Goal: Task Accomplishment & Management: Use online tool/utility

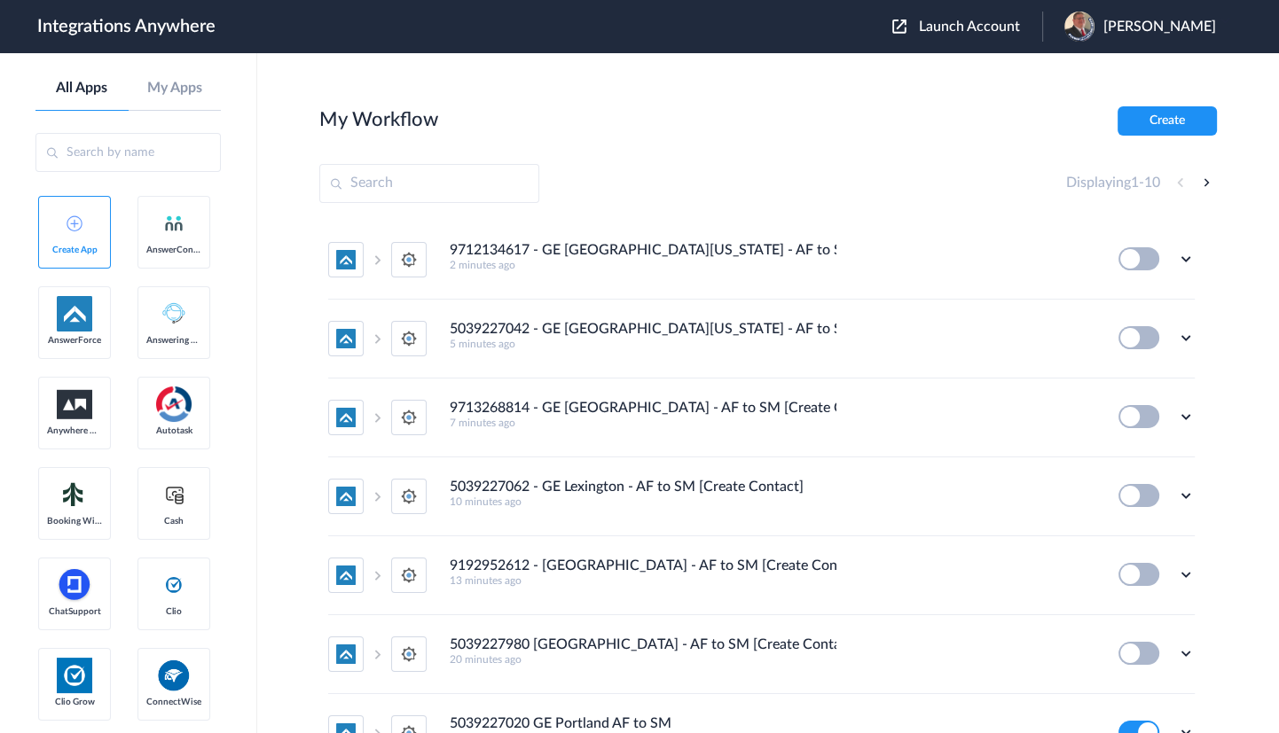
click at [957, 20] on span "Launch Account" at bounding box center [969, 27] width 101 height 14
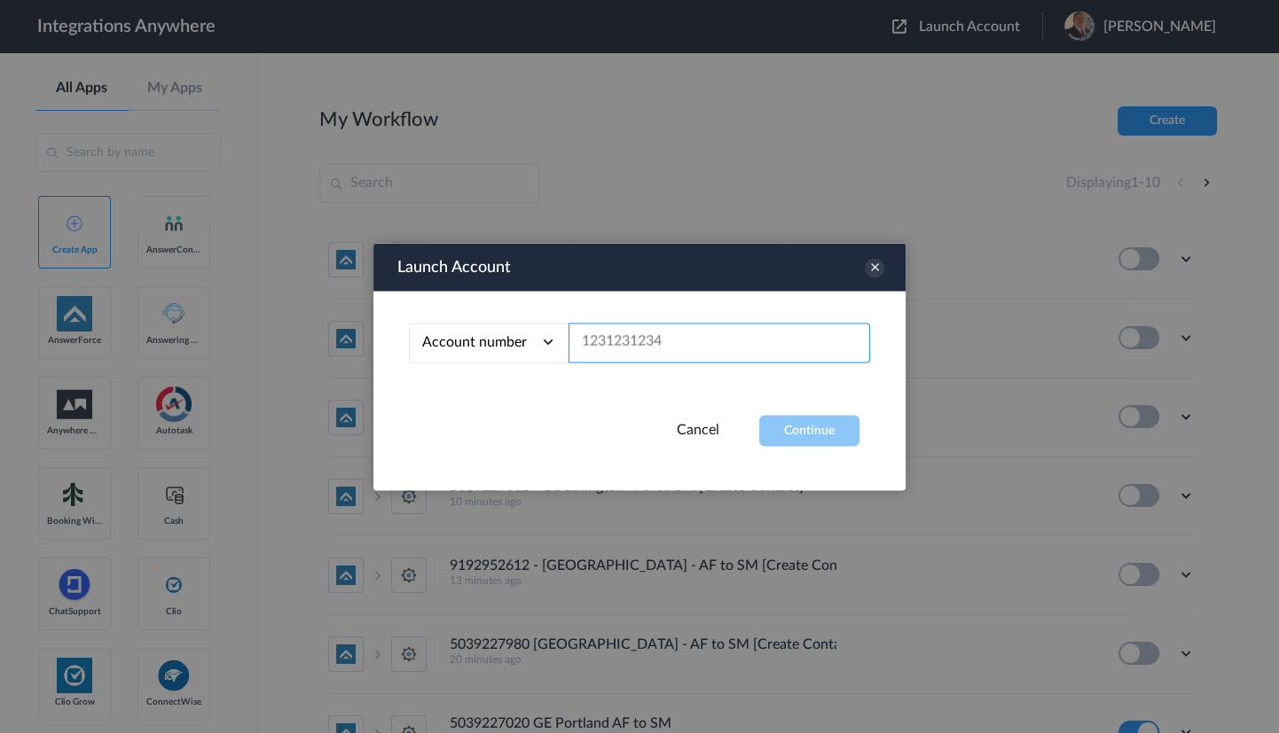
click at [716, 337] on input "text" at bounding box center [718, 343] width 301 height 40
paste input "5039227980"
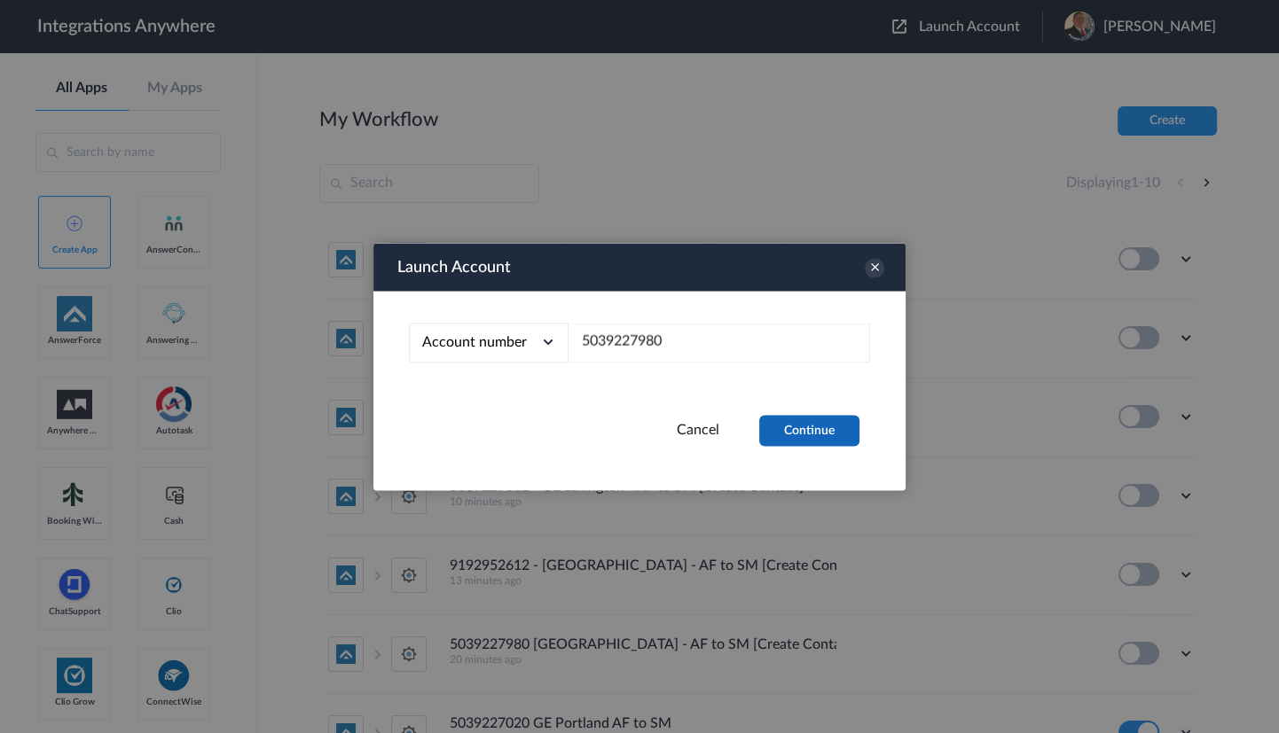
click at [779, 423] on button "Continue" at bounding box center [809, 430] width 100 height 31
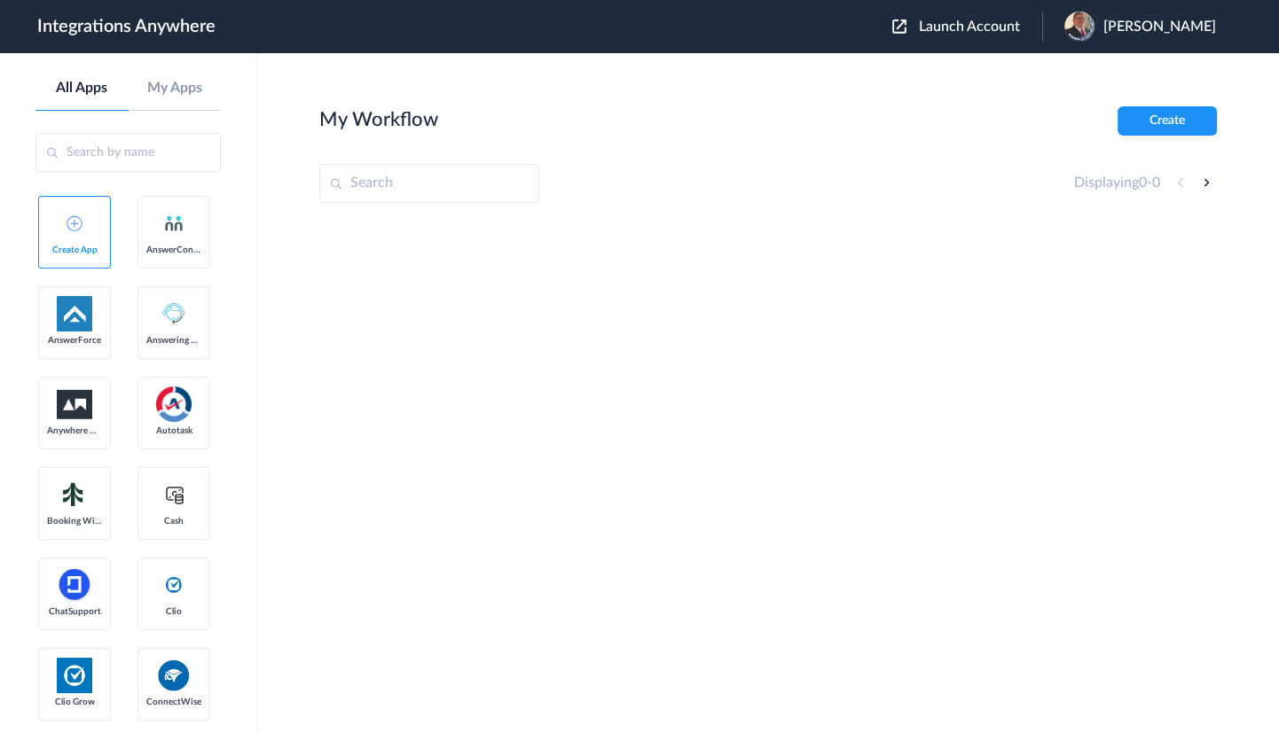
click at [975, 34] on button "Launch Account" at bounding box center [967, 27] width 150 height 17
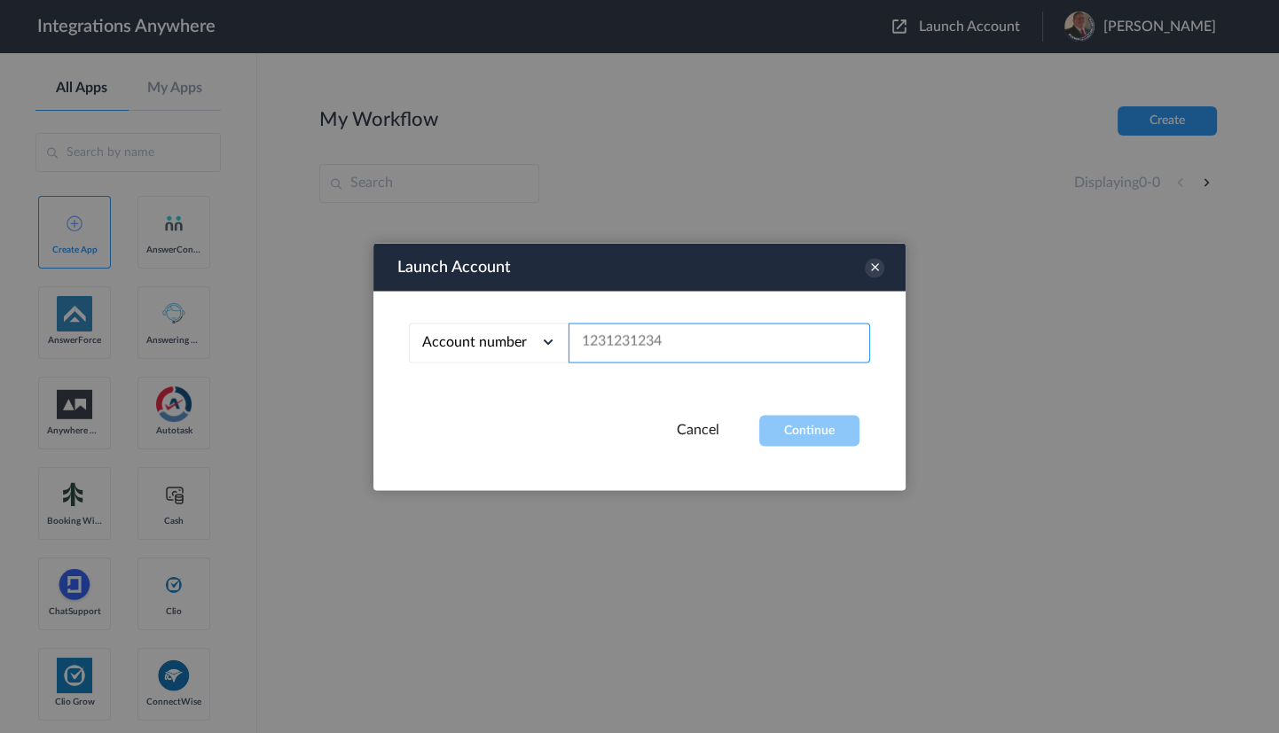
click at [619, 328] on input "text" at bounding box center [718, 343] width 301 height 40
paste input "5039227980"
type input "5039227980"
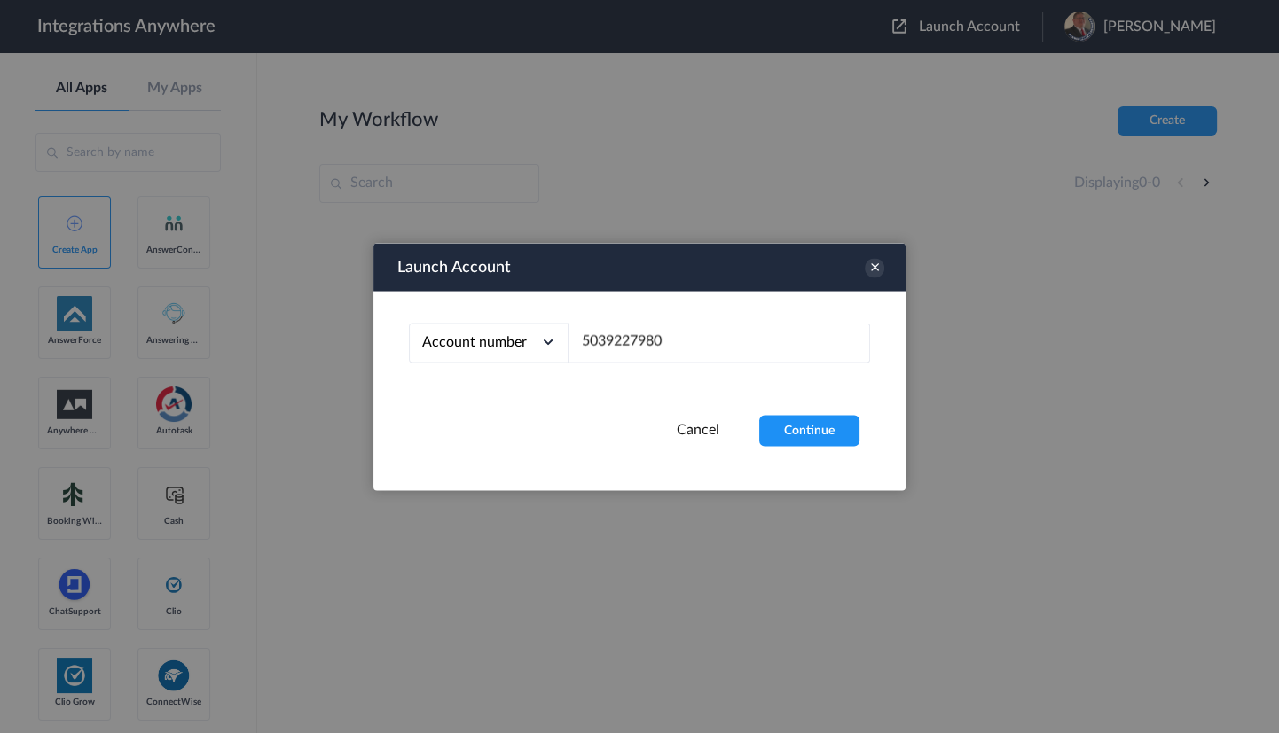
click at [799, 411] on div "Account number Account number Email address 5039227980" at bounding box center [639, 353] width 532 height 124
click at [1110, 20] on div at bounding box center [639, 366] width 1279 height 733
click at [878, 266] on icon at bounding box center [875, 268] width 20 height 20
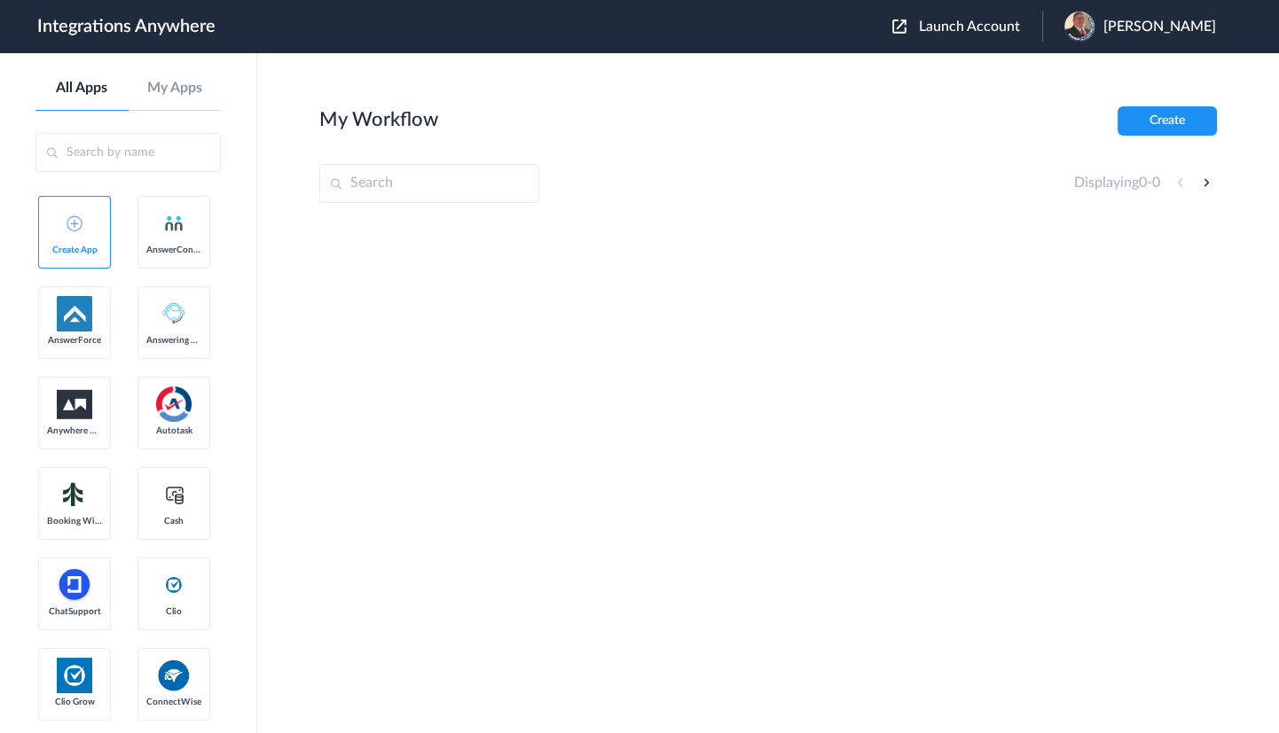
click at [1085, 21] on img at bounding box center [1079, 27] width 30 height 30
click at [1084, 62] on li "Logout" at bounding box center [1138, 72] width 192 height 33
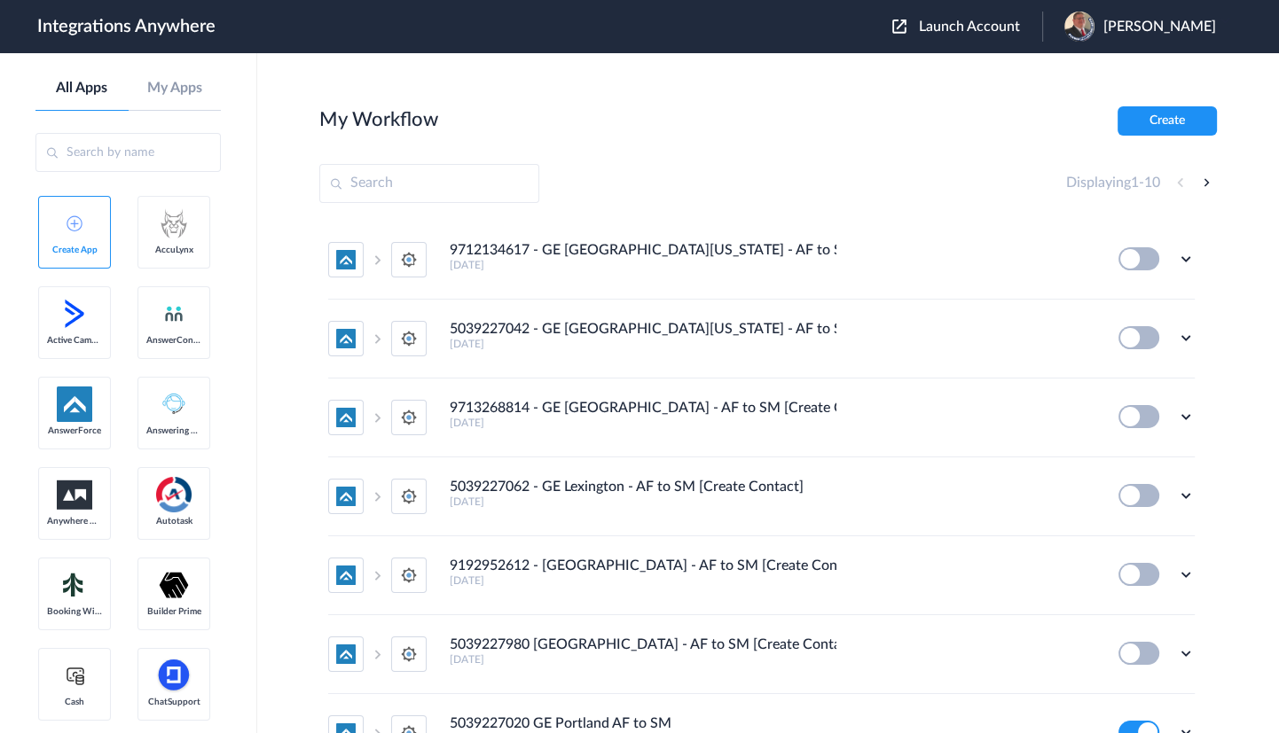
click at [973, 32] on span "Launch Account" at bounding box center [969, 27] width 101 height 14
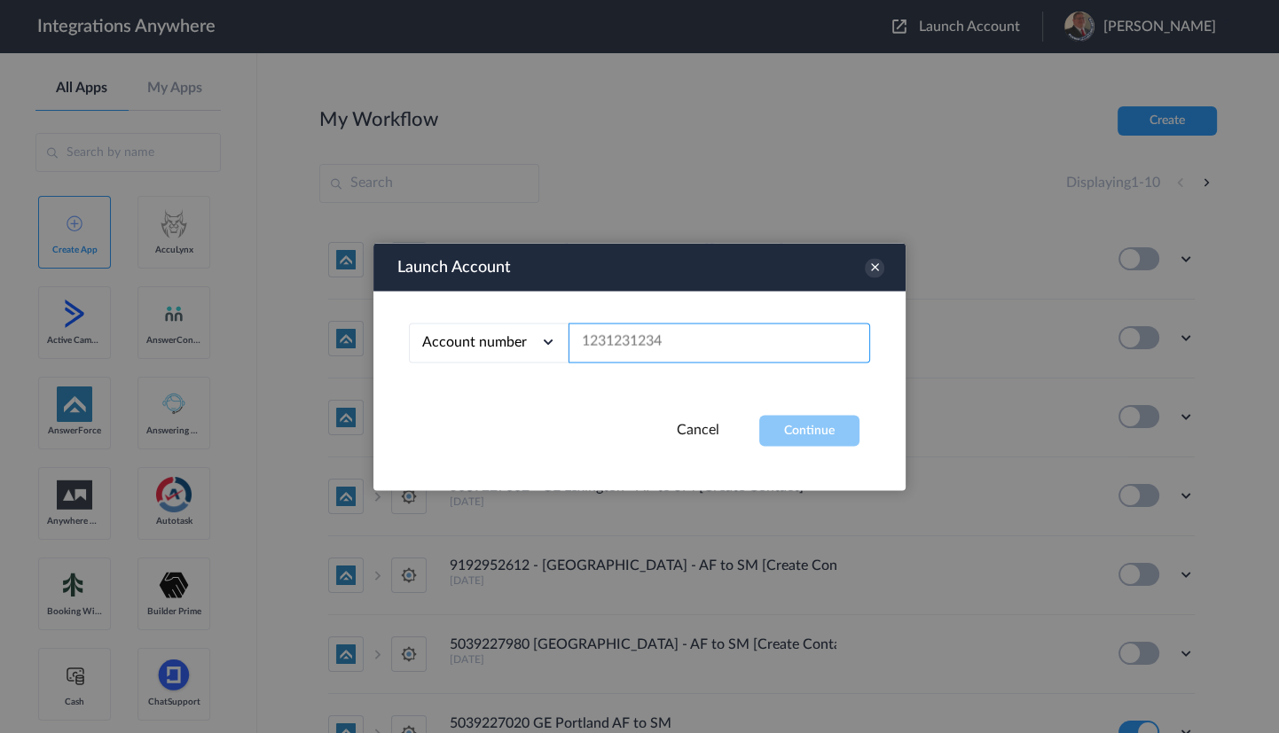
click at [653, 340] on input "text" at bounding box center [718, 343] width 301 height 40
paste input "5039227980"
type input "5039227980"
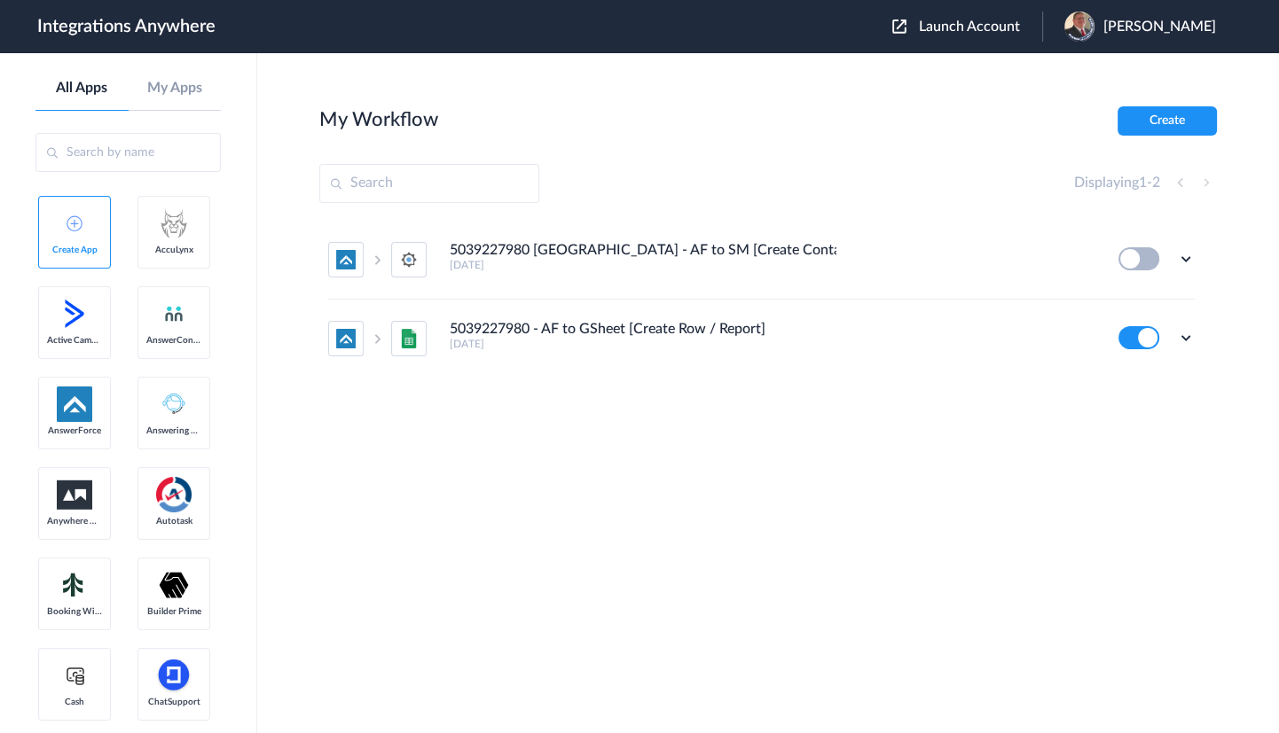
click at [1143, 257] on button at bounding box center [1138, 258] width 41 height 23
click at [1185, 255] on icon at bounding box center [1186, 259] width 18 height 18
click at [1137, 291] on li "Edit" at bounding box center [1136, 300] width 115 height 33
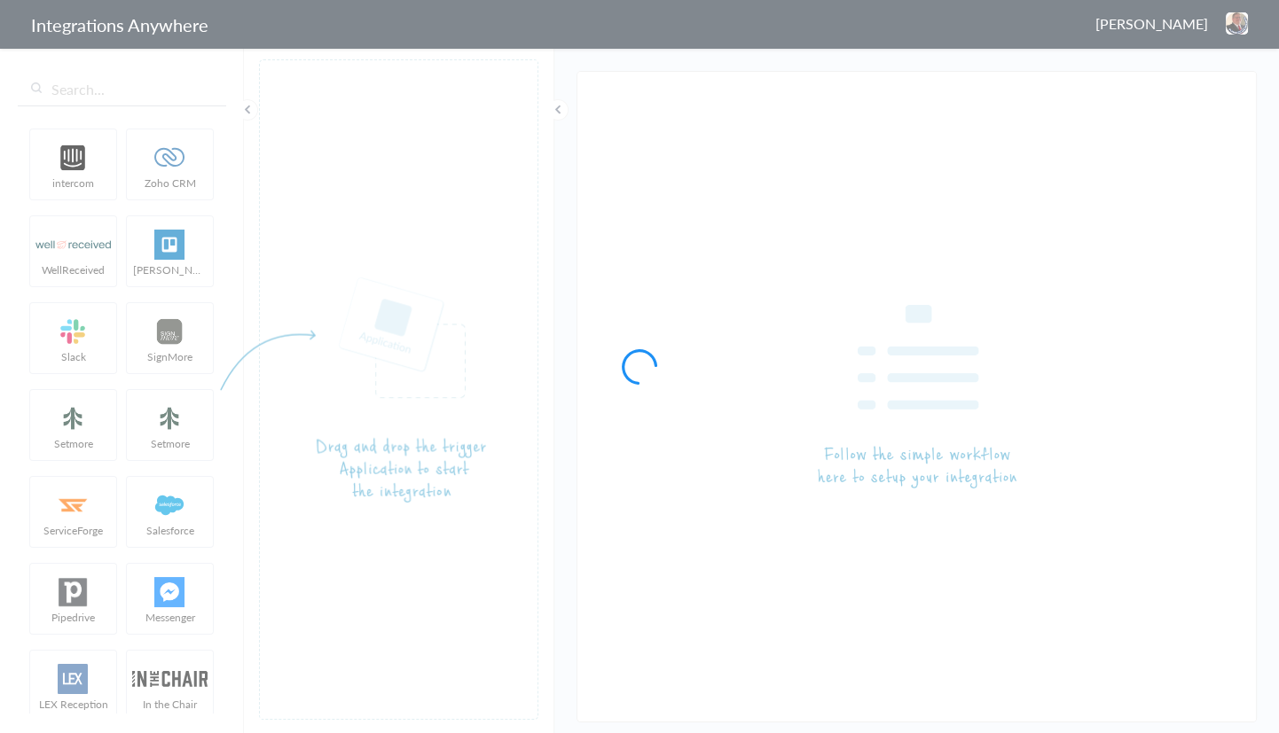
type input "5039227980 GE Lake City - AF to SM [Create Contact]"
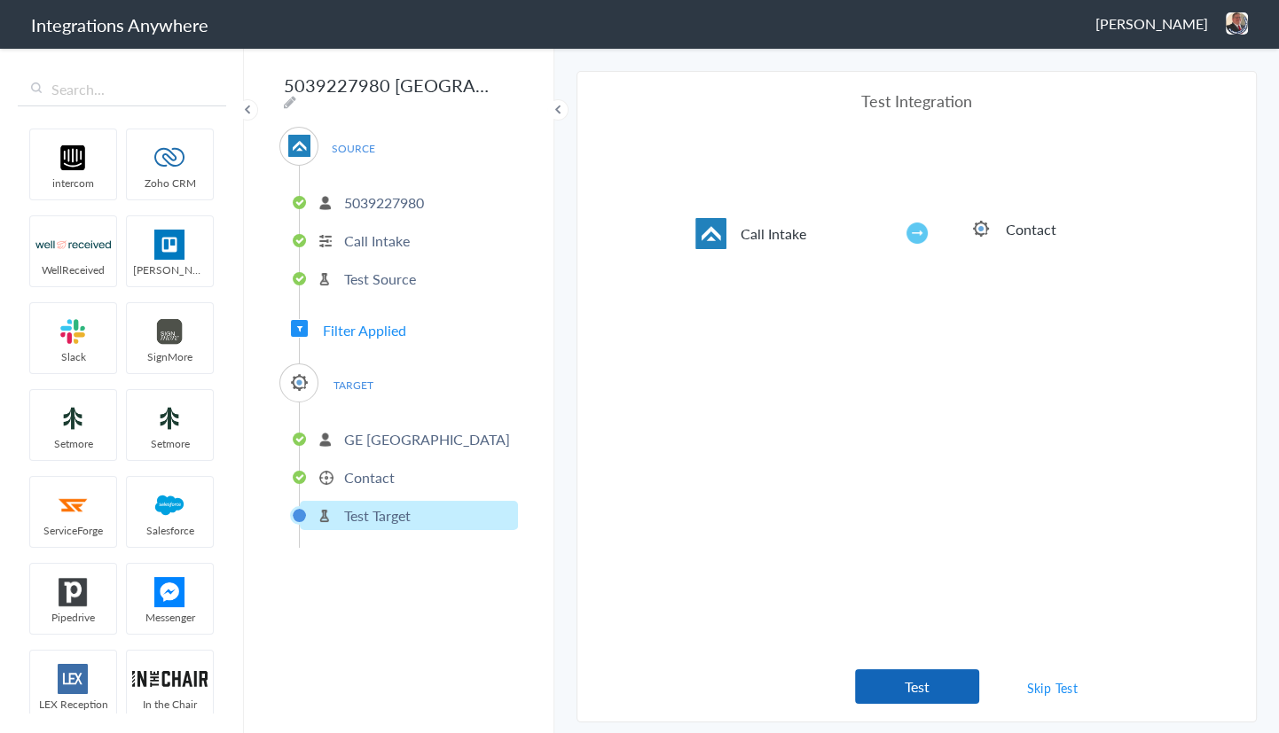
click at [908, 688] on button "Test" at bounding box center [917, 687] width 124 height 35
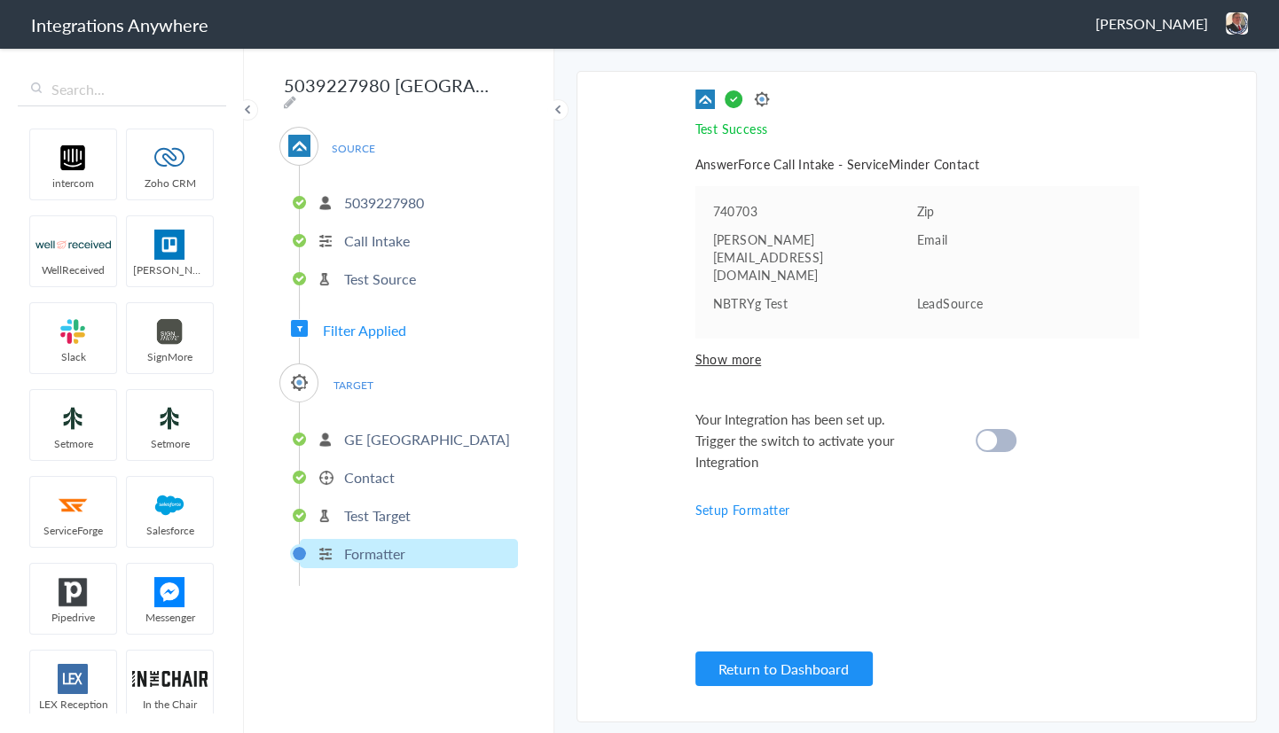
click at [388, 505] on p "Test Target" at bounding box center [377, 515] width 67 height 20
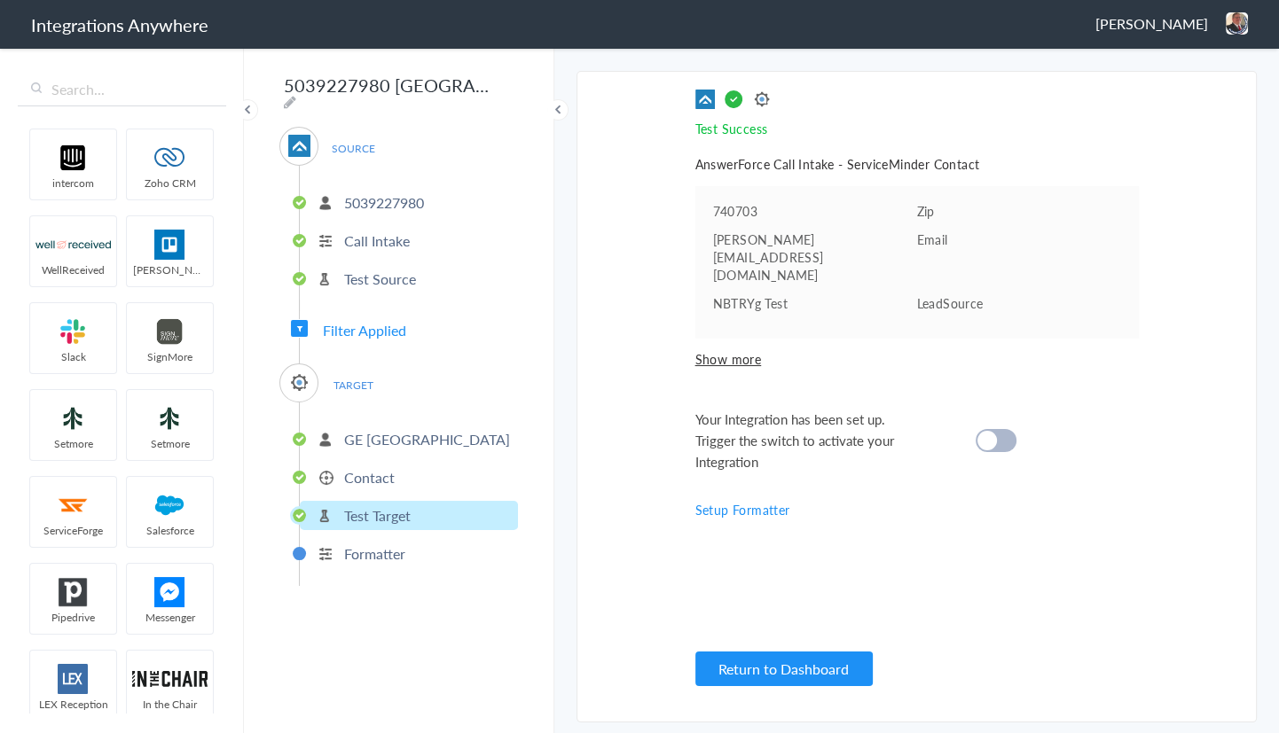
click at [381, 467] on p "Contact" at bounding box center [369, 477] width 51 height 20
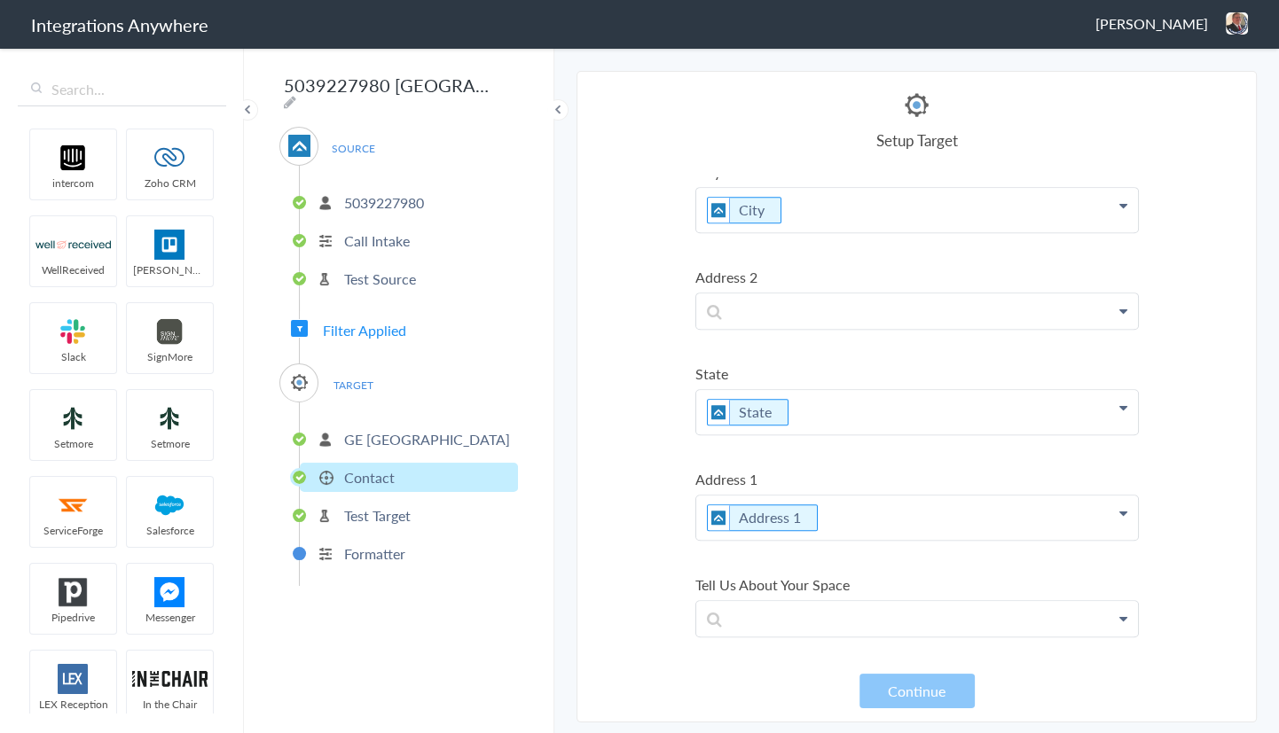
scroll to position [1042, 0]
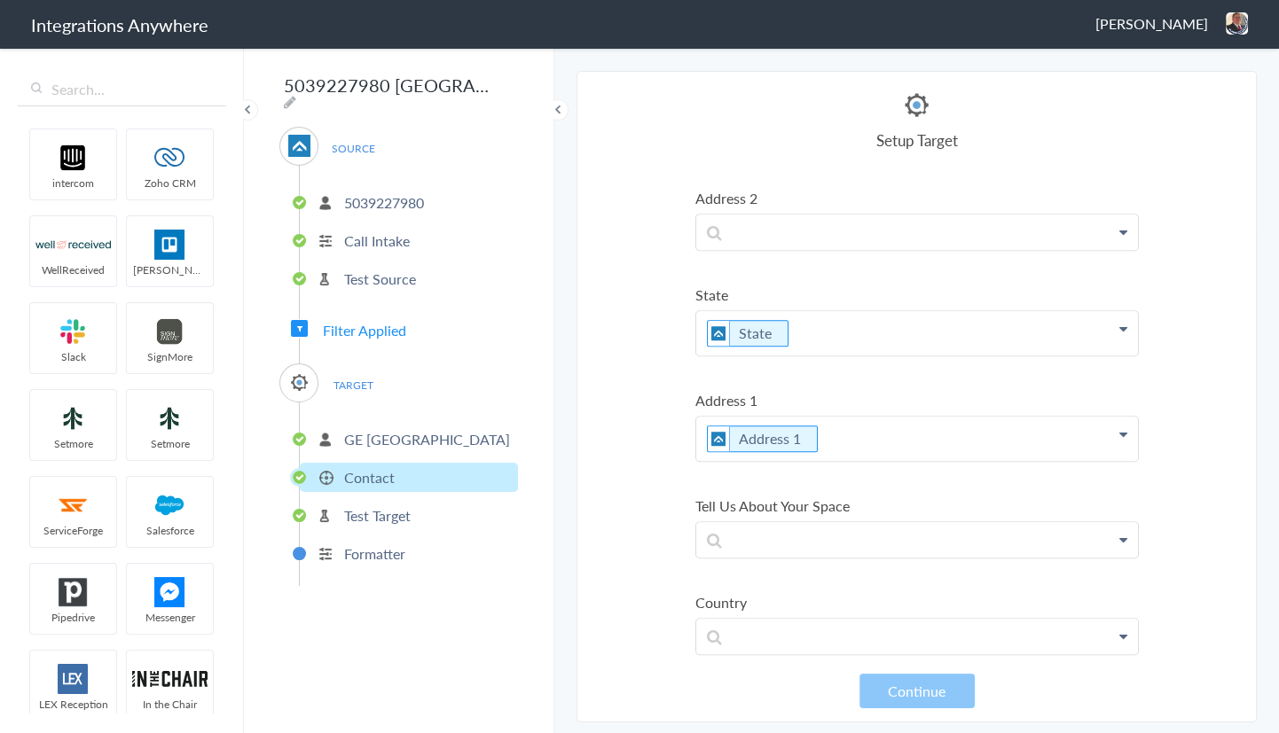
click at [372, 559] on li "Formatter" at bounding box center [409, 553] width 218 height 29
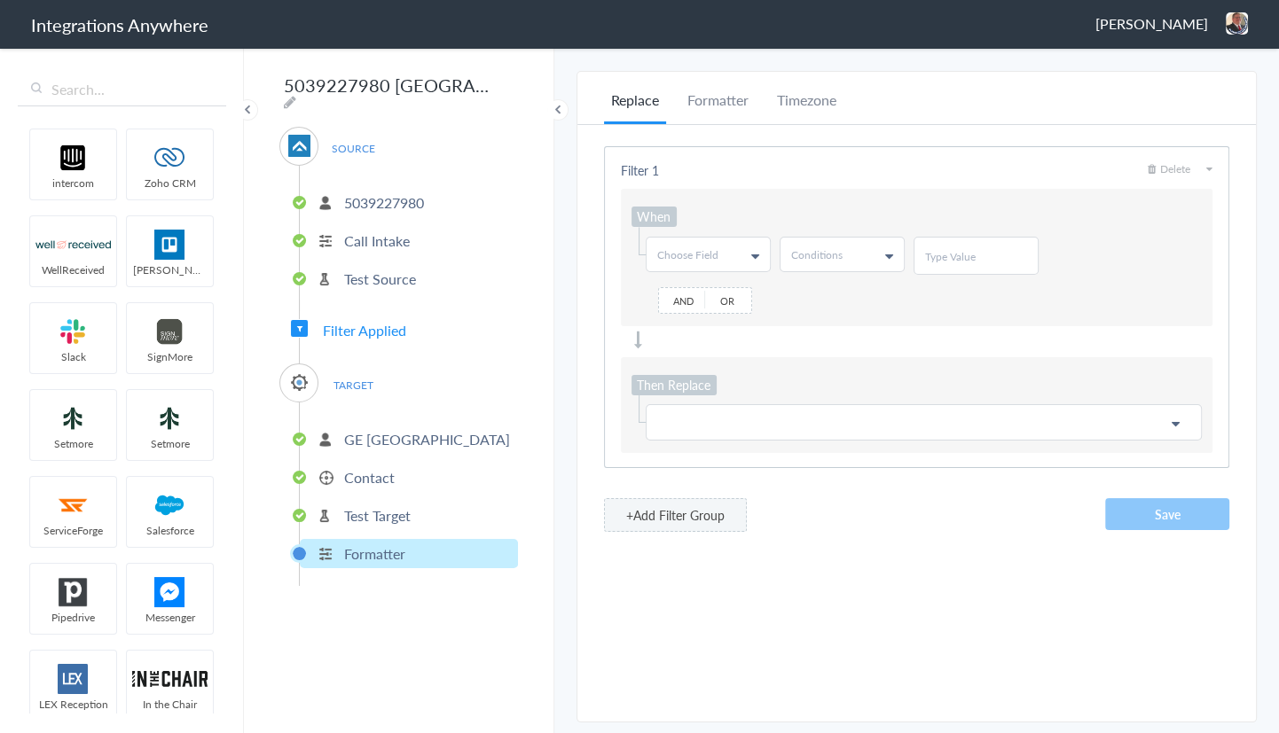
click at [372, 514] on p "Test Target" at bounding box center [377, 515] width 67 height 20
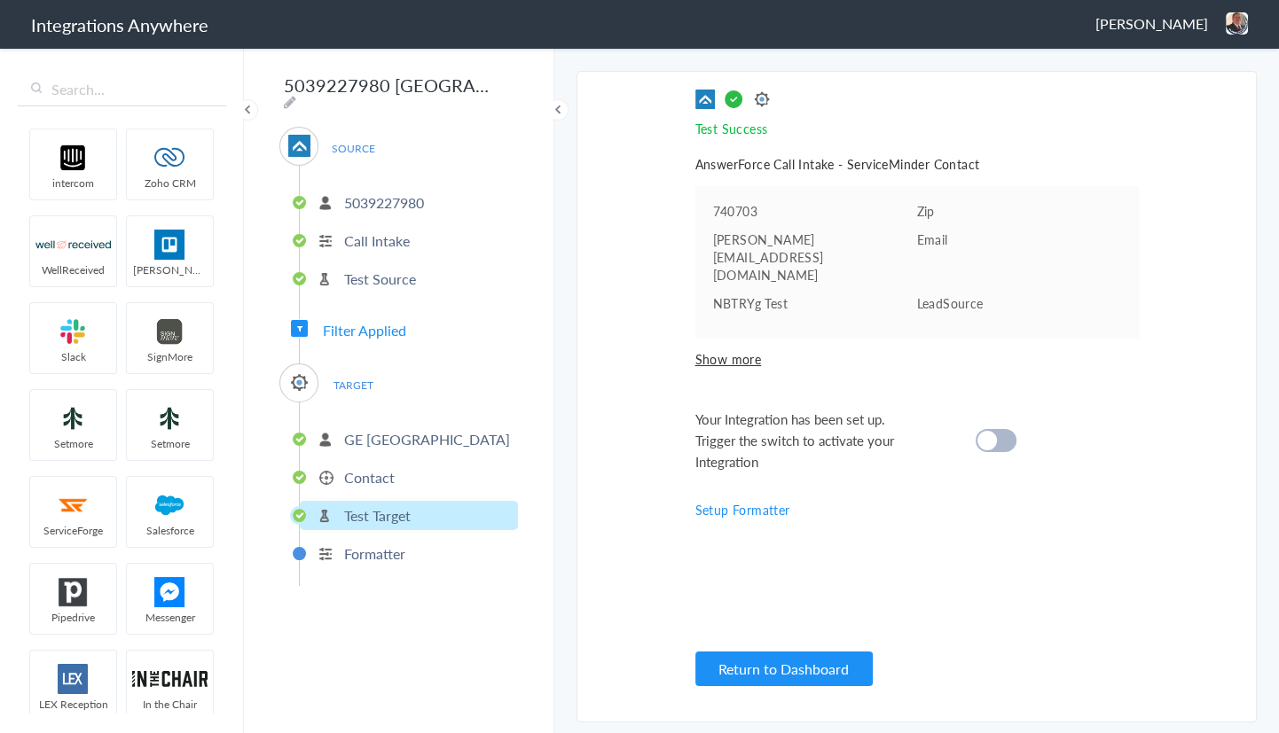
click at [993, 429] on div at bounding box center [995, 440] width 41 height 23
click at [755, 656] on button "Return to Dashboard" at bounding box center [783, 669] width 177 height 35
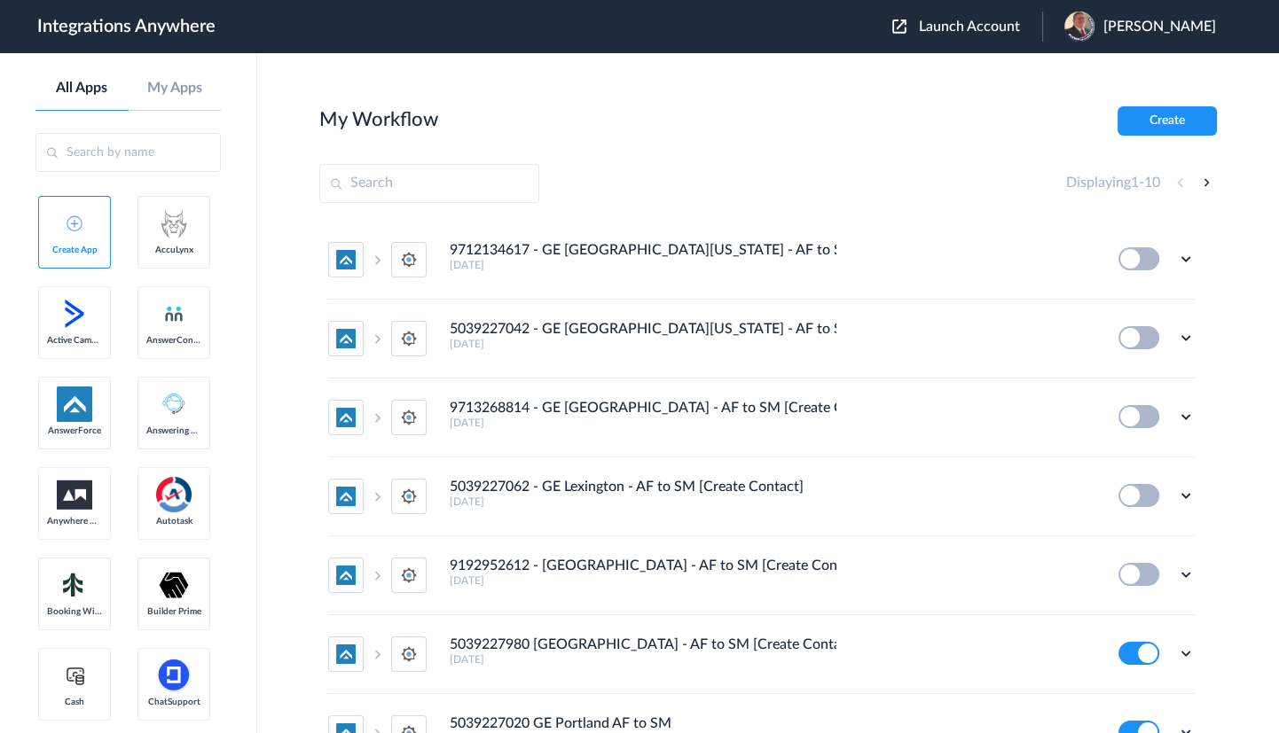
click at [951, 31] on span "Launch Account" at bounding box center [969, 27] width 101 height 14
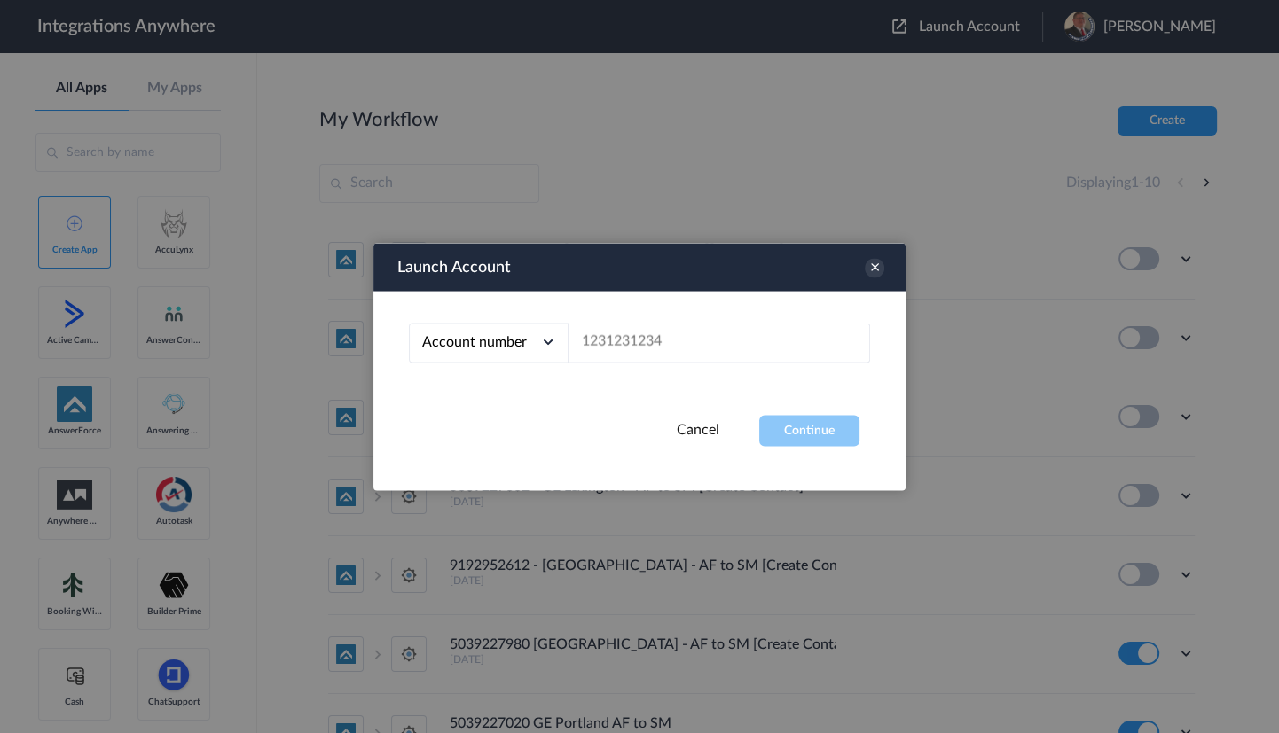
click at [626, 366] on div "Account number Account number Email address" at bounding box center [639, 353] width 532 height 124
click at [635, 343] on input "text" at bounding box center [718, 343] width 301 height 40
paste input "9192952612"
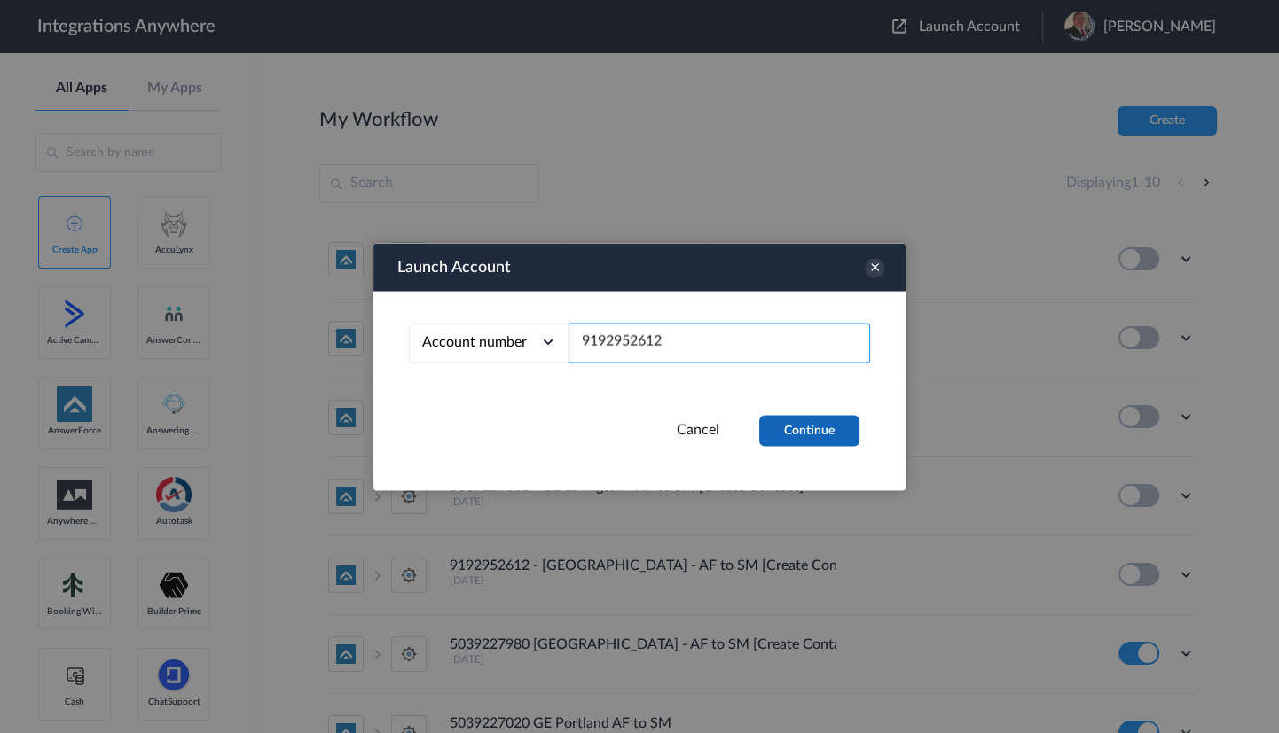
type input "9192952612"
click at [797, 430] on button "Continue" at bounding box center [809, 430] width 100 height 31
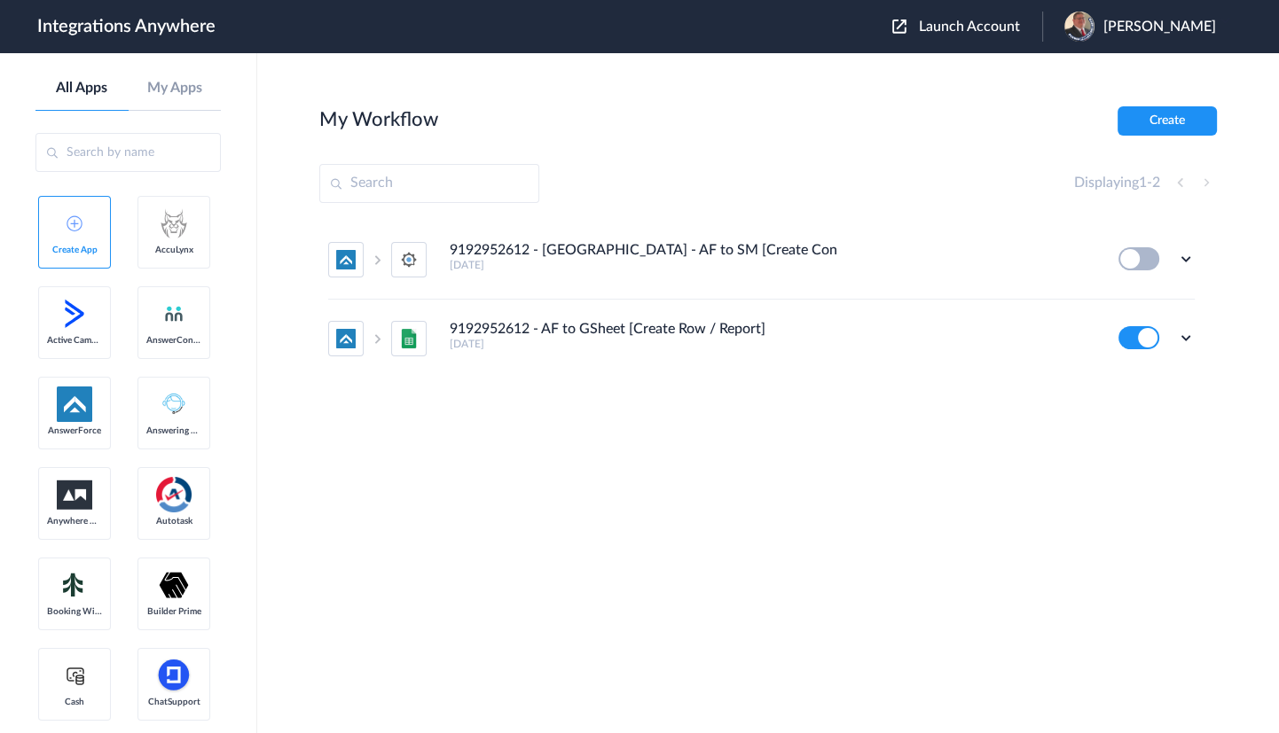
click at [1130, 260] on button at bounding box center [1138, 258] width 41 height 23
click at [1184, 257] on icon at bounding box center [1186, 259] width 18 height 18
click at [1149, 298] on li "Edit" at bounding box center [1136, 300] width 115 height 33
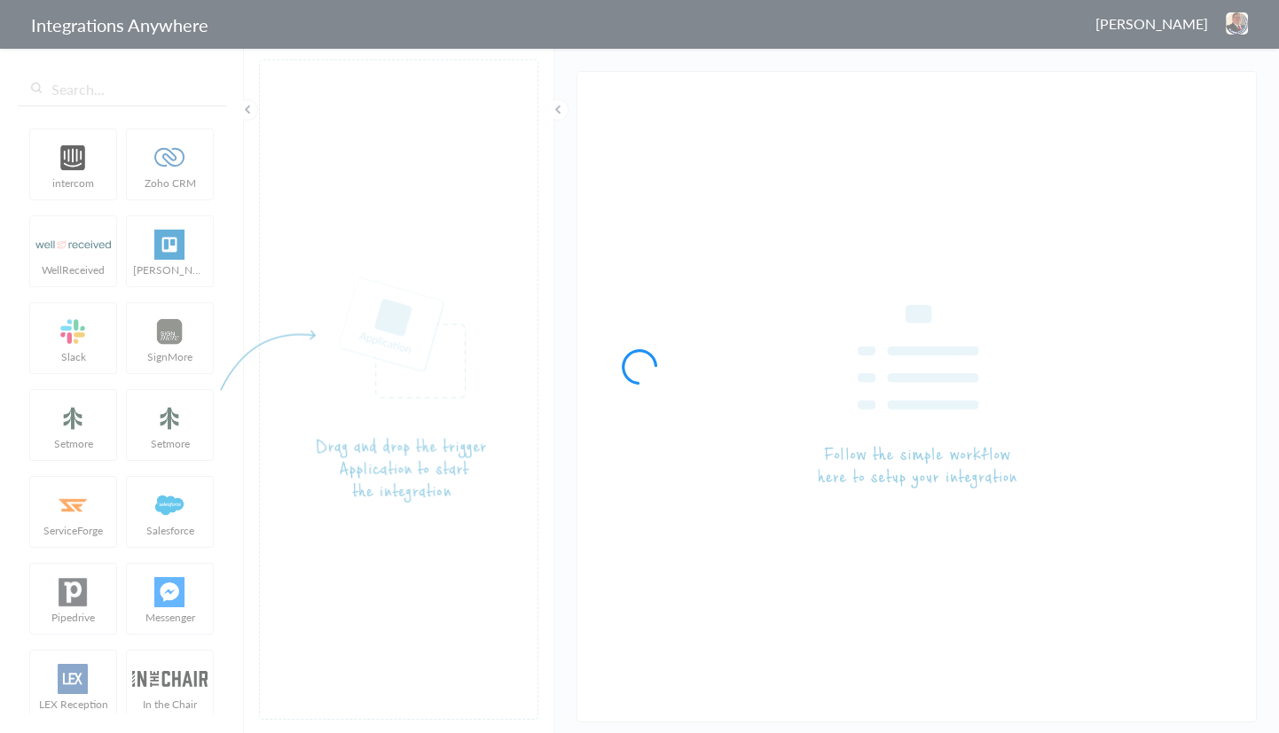
type input "9192952612 - [GEOGRAPHIC_DATA] - AF to SM [Create Contact]"
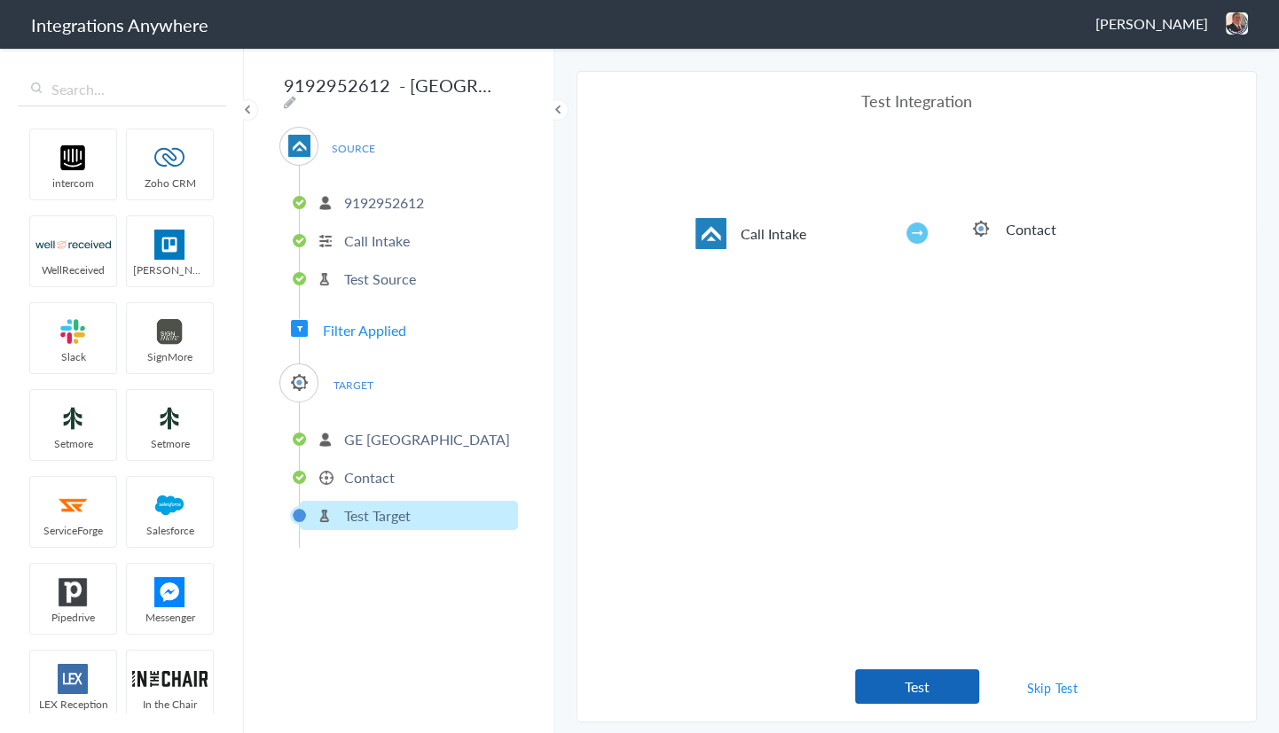
click at [905, 690] on button "Test" at bounding box center [917, 687] width 124 height 35
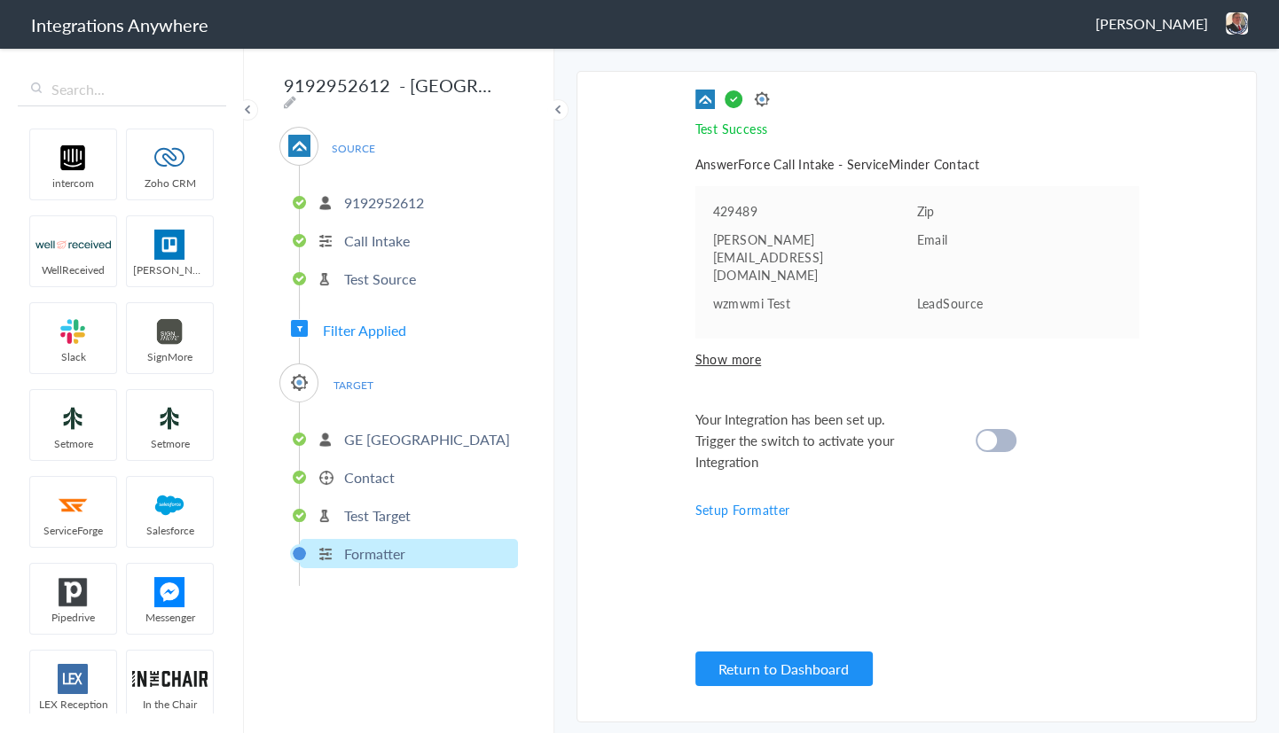
click at [999, 429] on div at bounding box center [995, 440] width 41 height 23
click at [375, 507] on p "Test Target" at bounding box center [377, 515] width 67 height 20
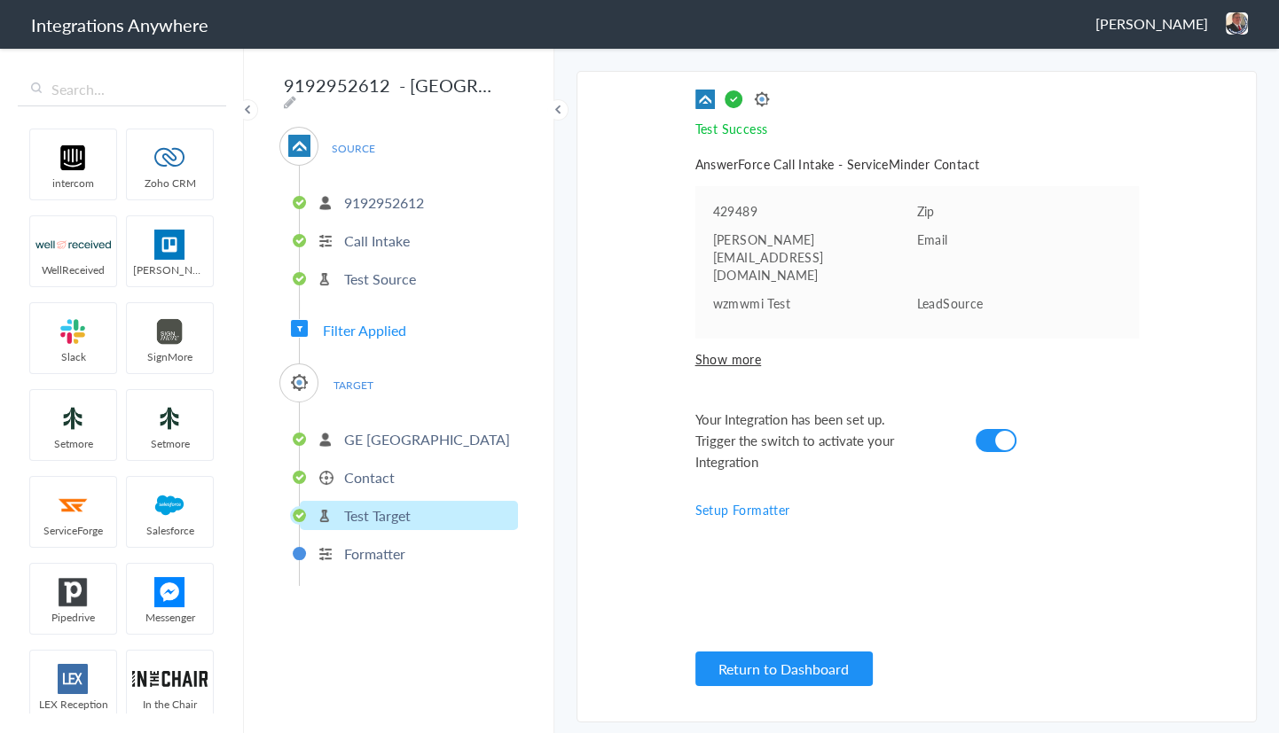
click at [376, 544] on p "Formatter" at bounding box center [374, 554] width 61 height 20
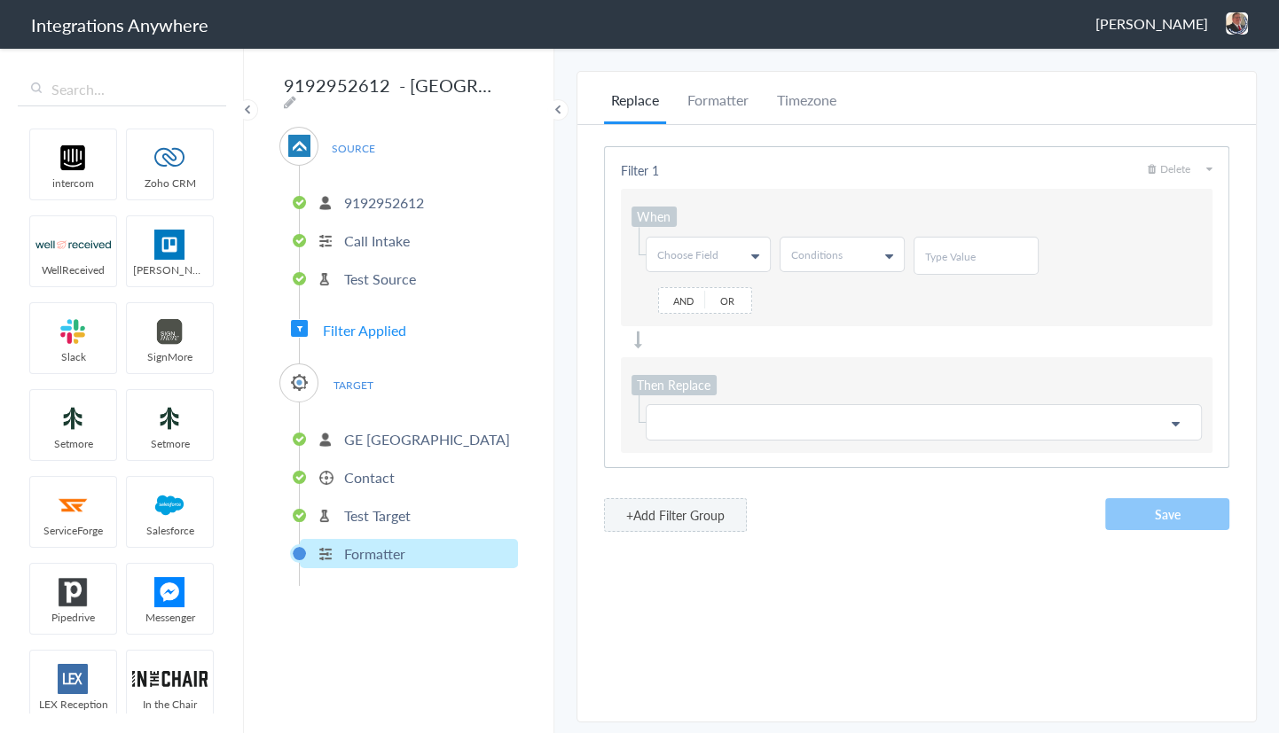
click at [372, 467] on p "Contact" at bounding box center [369, 477] width 51 height 20
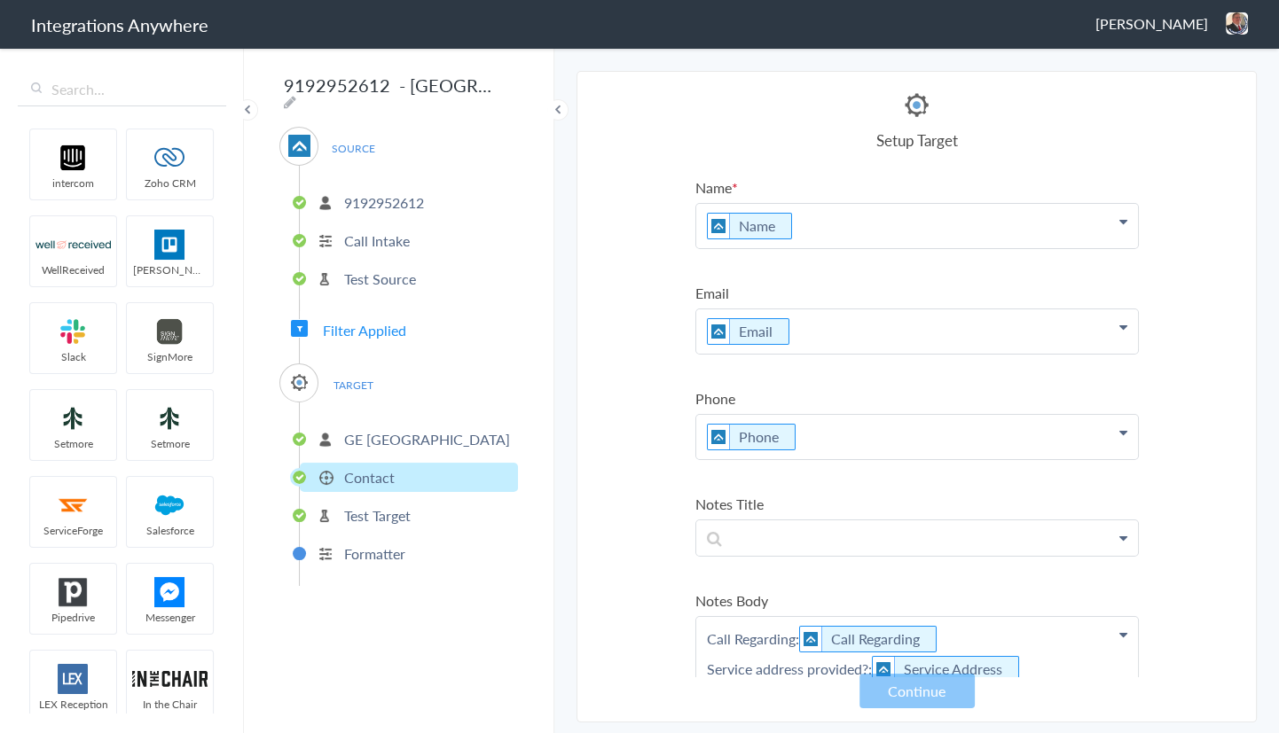
click at [380, 513] on p "Test Target" at bounding box center [377, 515] width 67 height 20
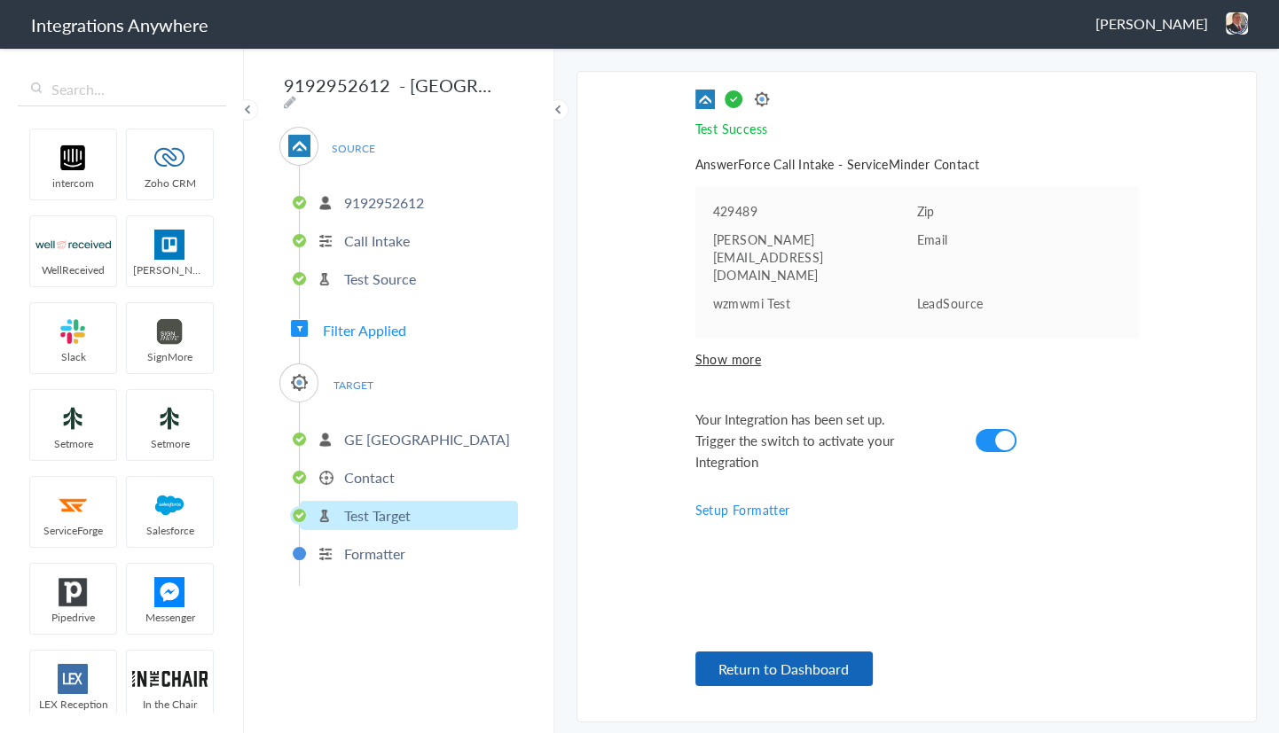
click at [770, 655] on button "Return to Dashboard" at bounding box center [783, 669] width 177 height 35
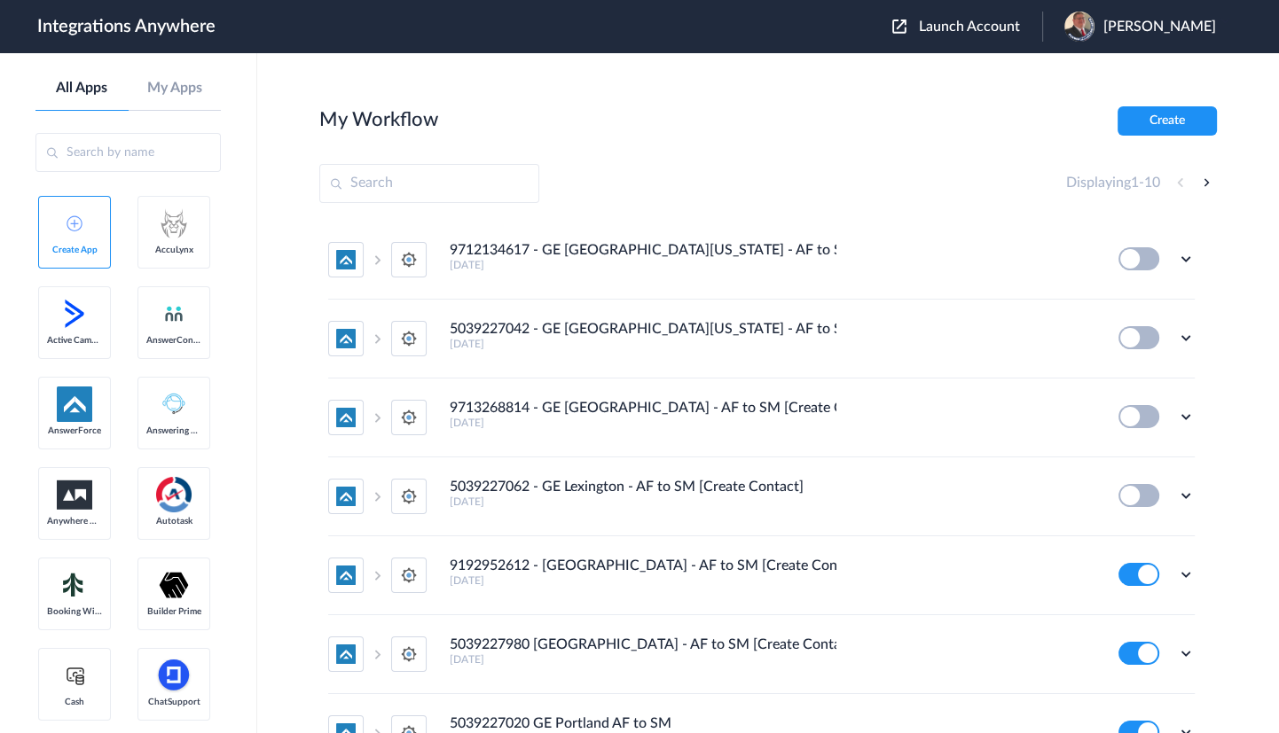
click at [964, 20] on span "Launch Account" at bounding box center [969, 27] width 101 height 14
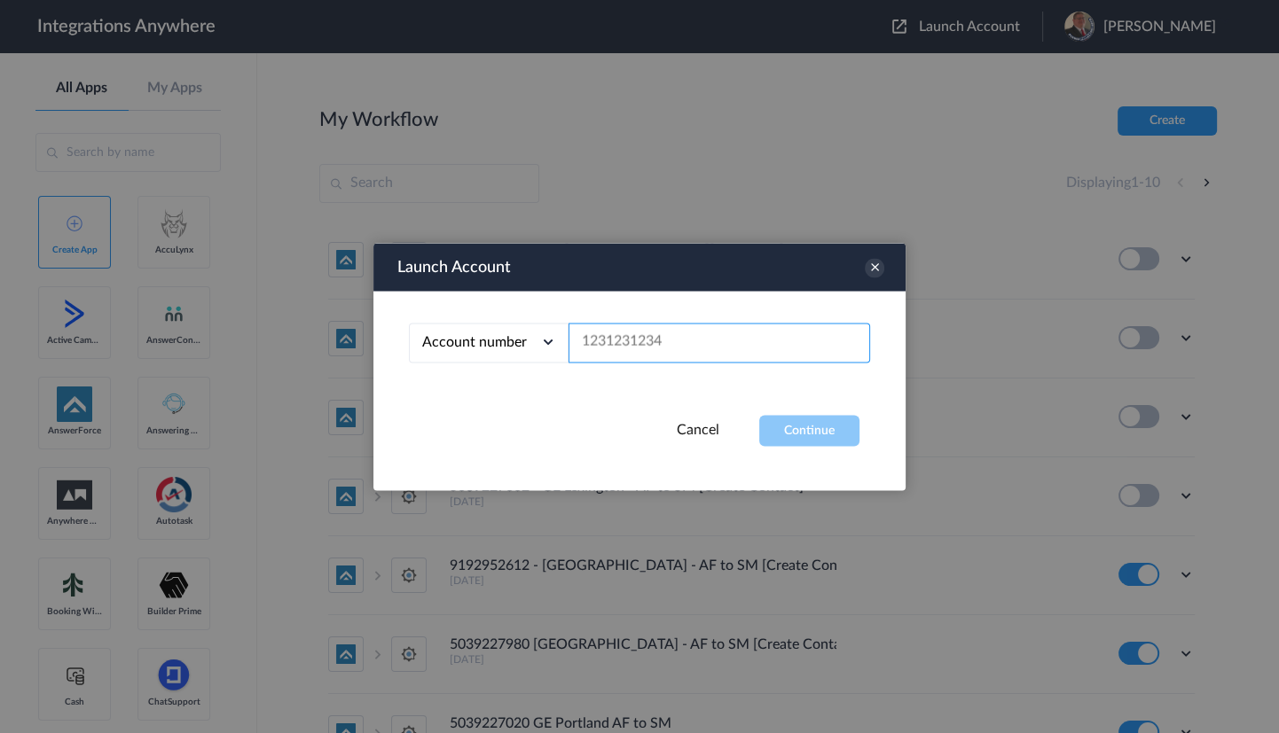
click at [674, 335] on input "text" at bounding box center [718, 343] width 301 height 40
paste input "5039227062"
type input "5039227062"
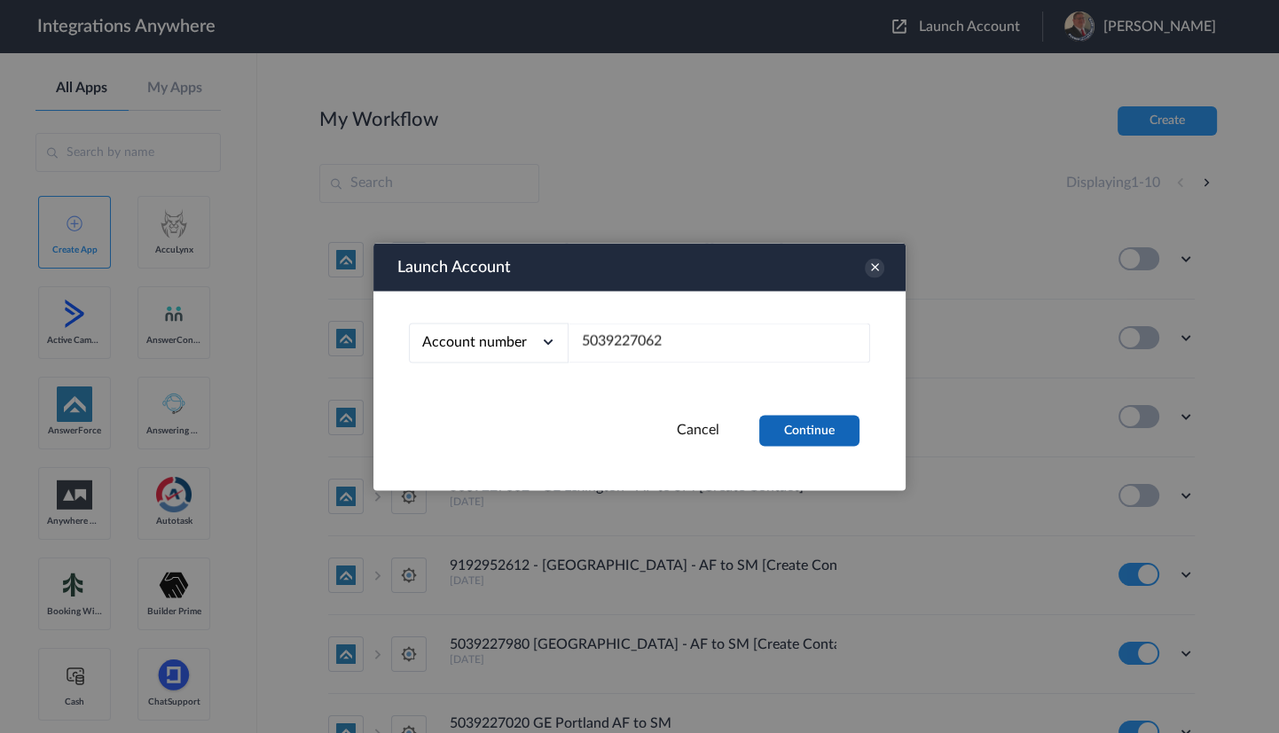
click at [800, 433] on button "Continue" at bounding box center [809, 430] width 100 height 31
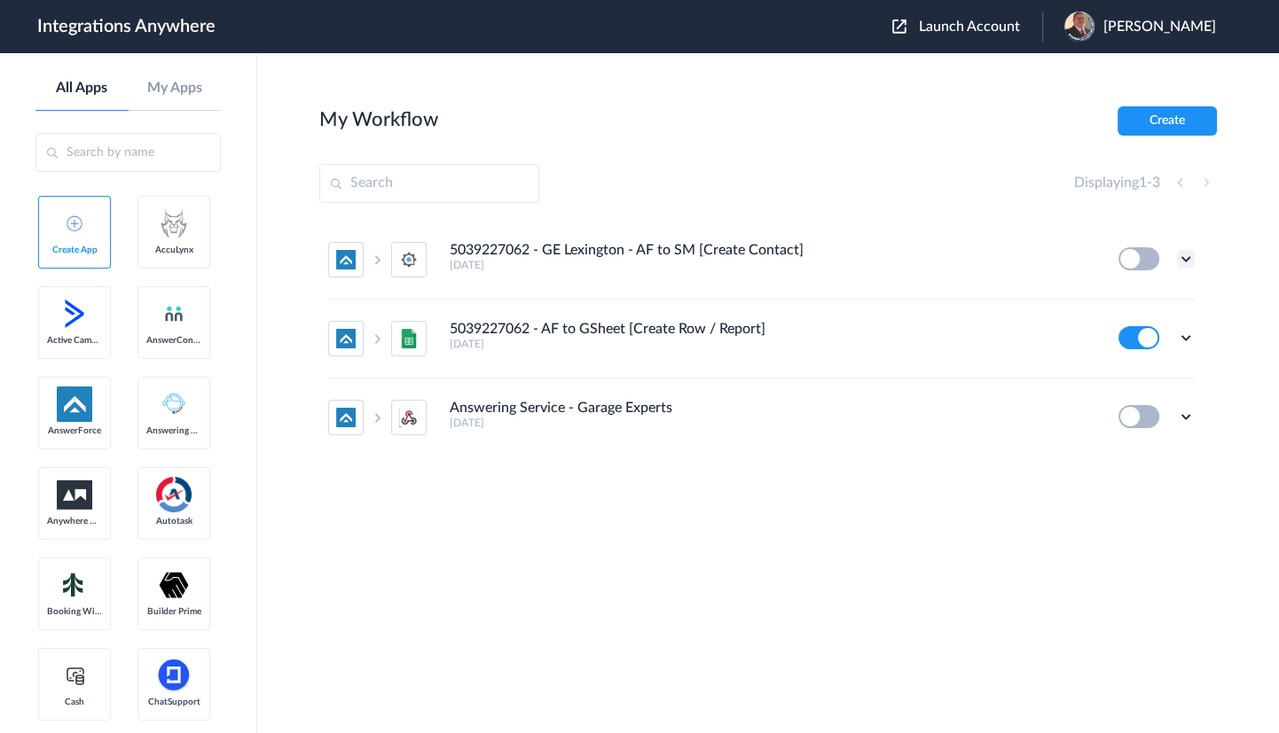
click at [1188, 261] on icon at bounding box center [1186, 259] width 18 height 18
click at [1135, 301] on li "Edit" at bounding box center [1136, 300] width 115 height 33
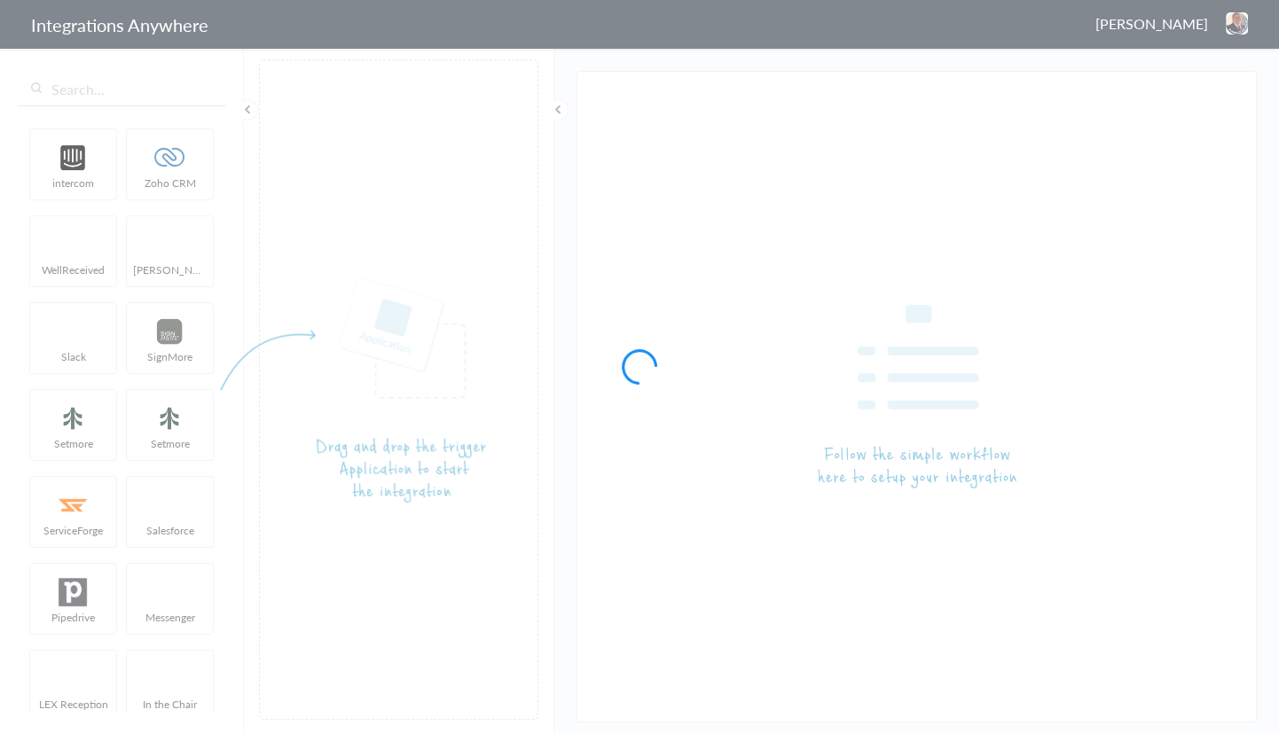
type input "5039227062 - GE Lexington - AF to SM [Create Contact]"
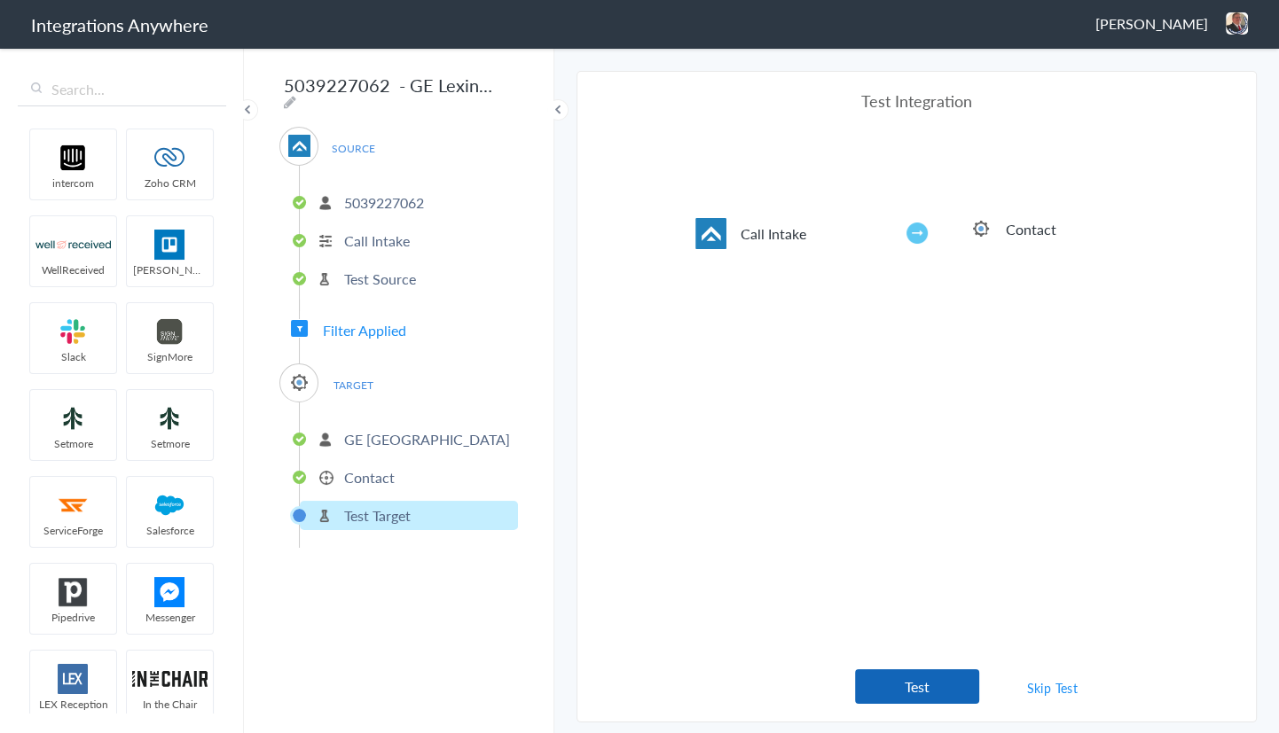
click at [920, 677] on button "Test" at bounding box center [917, 687] width 124 height 35
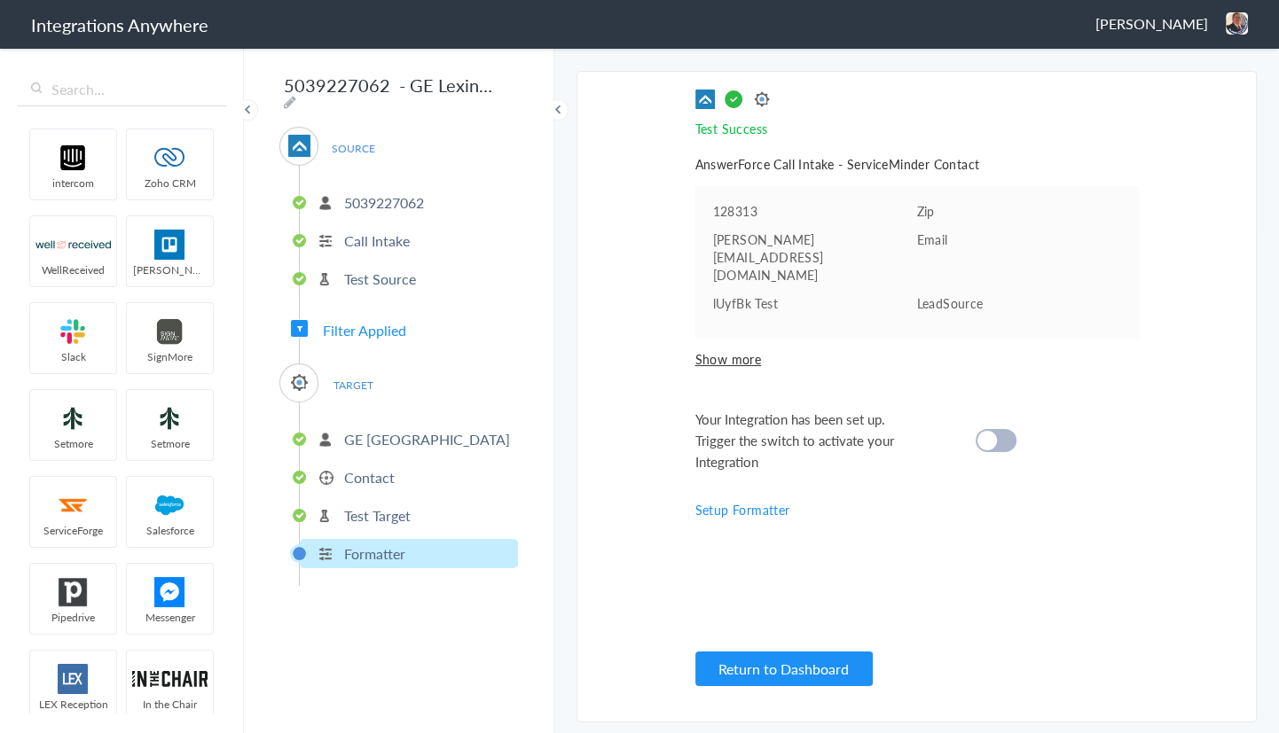
click at [958, 409] on div "Your Integration has been set up. Trigger the switch to activate your Integrati…" at bounding box center [894, 441] width 399 height 64
click at [999, 429] on div at bounding box center [995, 440] width 41 height 23
click at [347, 511] on p "Test Target" at bounding box center [377, 515] width 67 height 20
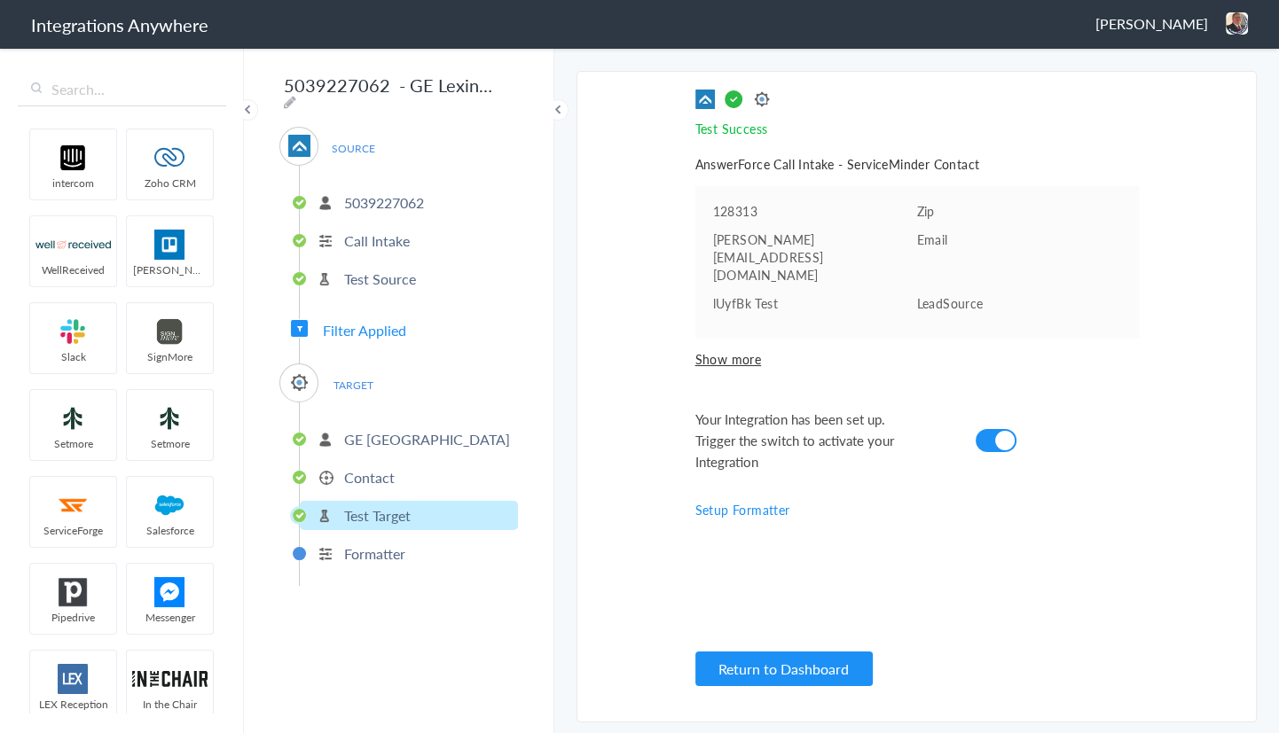
click at [372, 505] on p "Test Target" at bounding box center [377, 515] width 67 height 20
click at [378, 471] on p "Contact" at bounding box center [369, 477] width 51 height 20
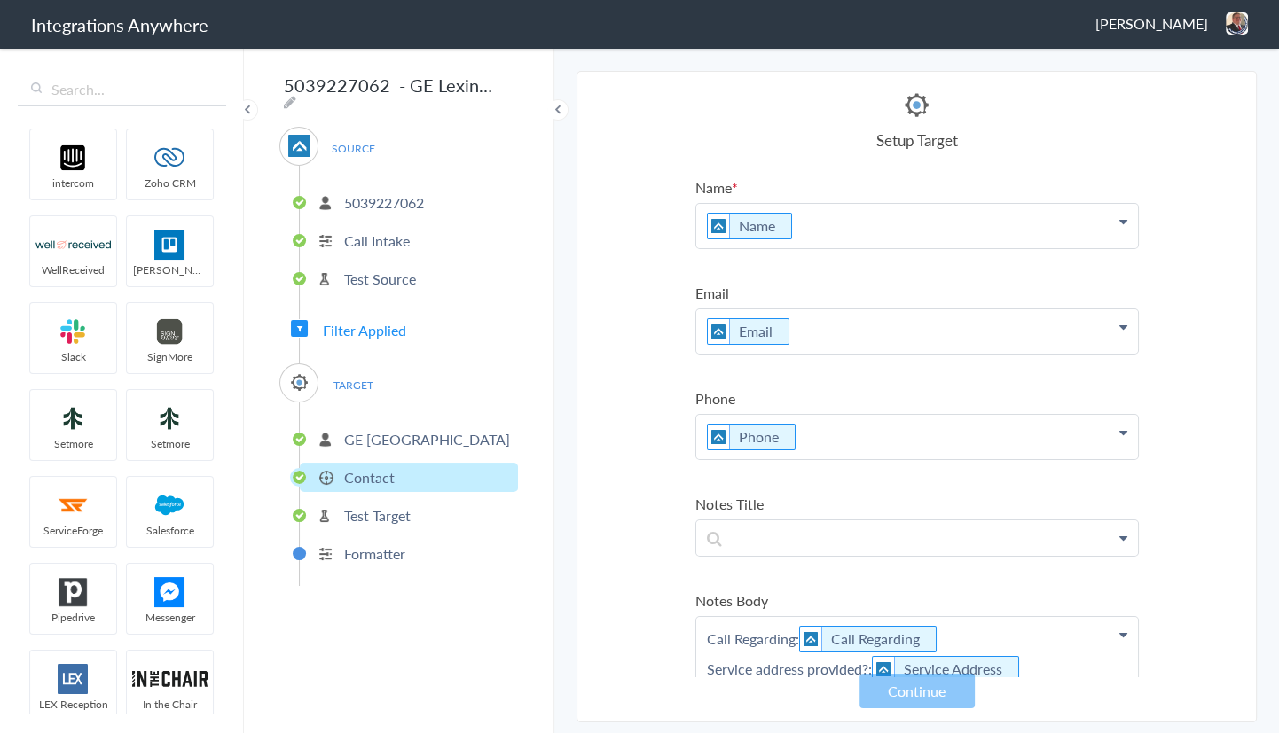
click at [355, 511] on p "Test Target" at bounding box center [377, 515] width 67 height 20
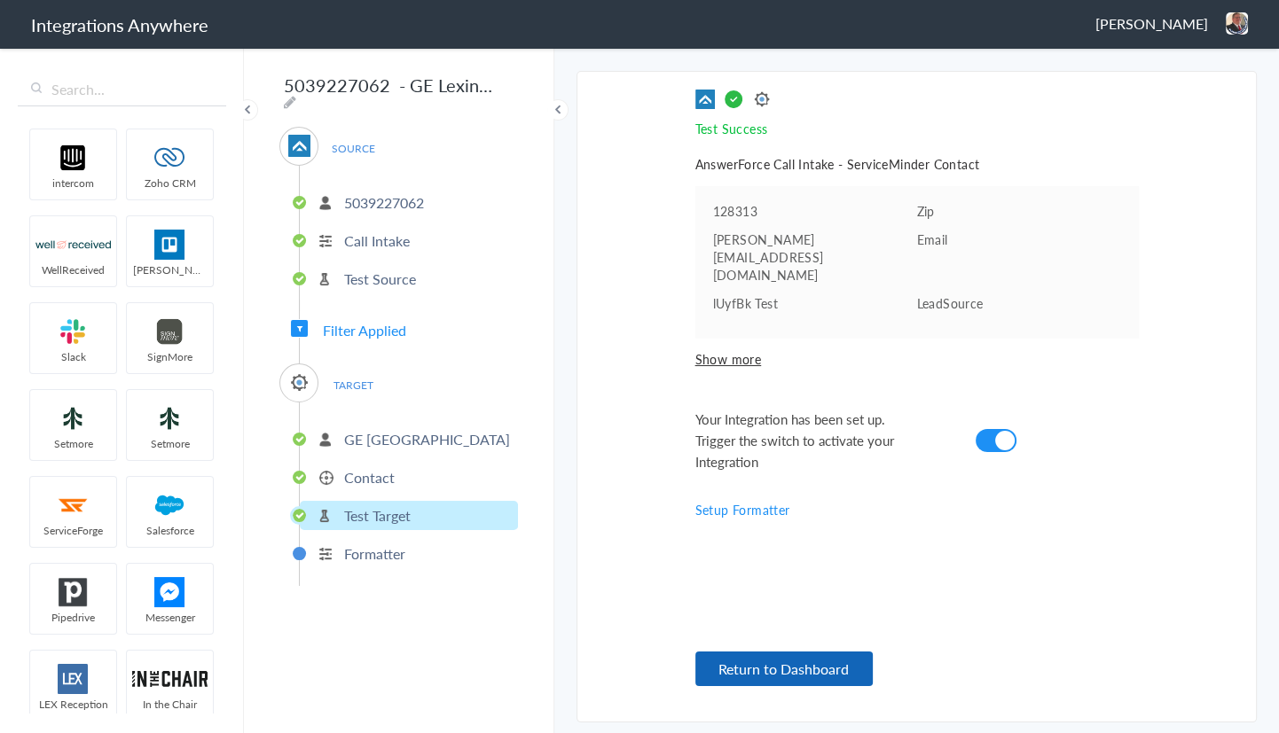
click at [719, 664] on button "Return to Dashboard" at bounding box center [783, 669] width 177 height 35
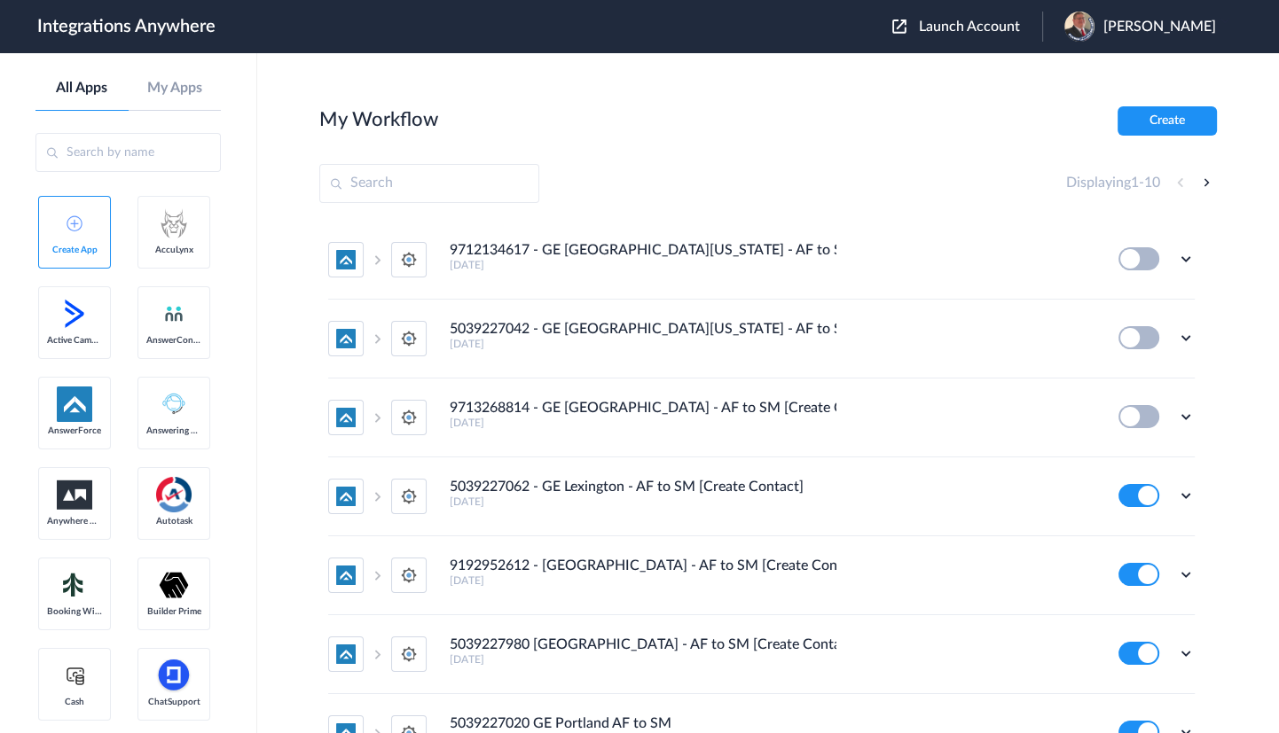
click at [959, 19] on button "Launch Account" at bounding box center [967, 27] width 150 height 17
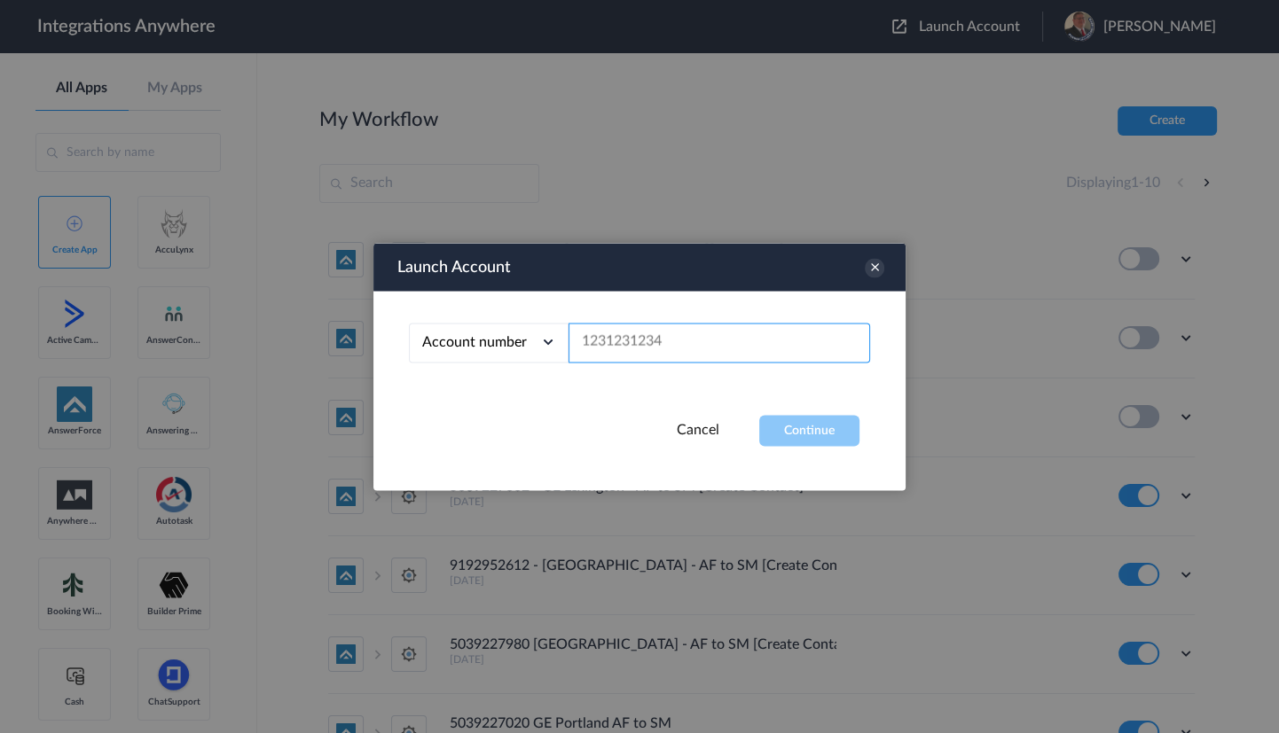
click at [665, 349] on input "text" at bounding box center [718, 343] width 301 height 40
paste input "9713268814"
type input "9713268814"
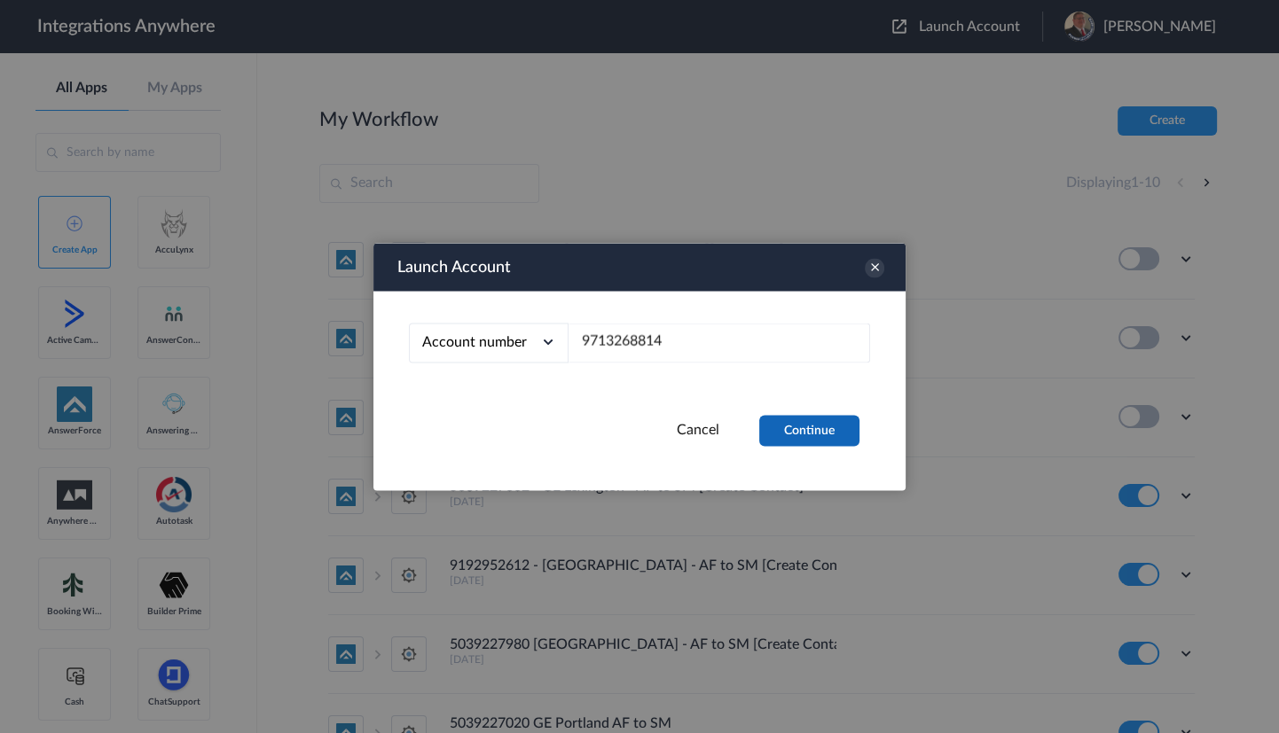
click at [798, 431] on button "Continue" at bounding box center [809, 430] width 100 height 31
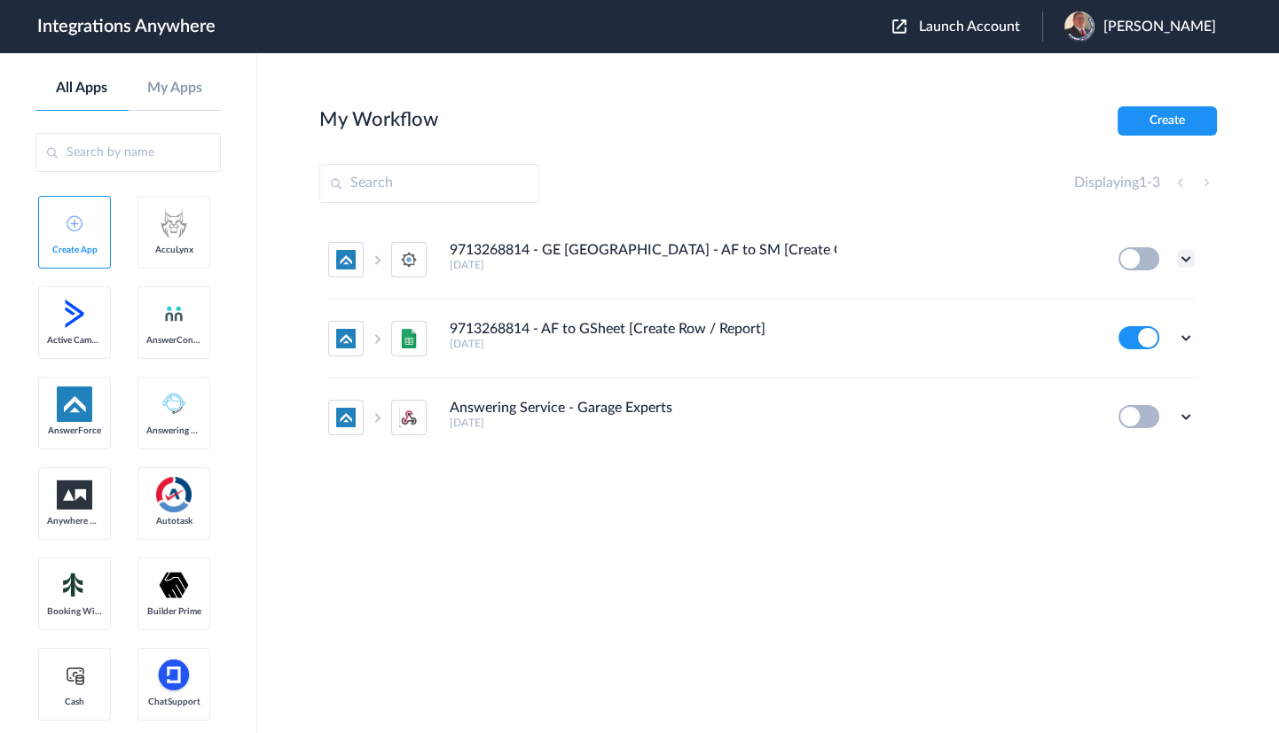
click at [1189, 262] on icon at bounding box center [1186, 259] width 18 height 18
click at [1149, 303] on li "Edit" at bounding box center [1136, 300] width 115 height 33
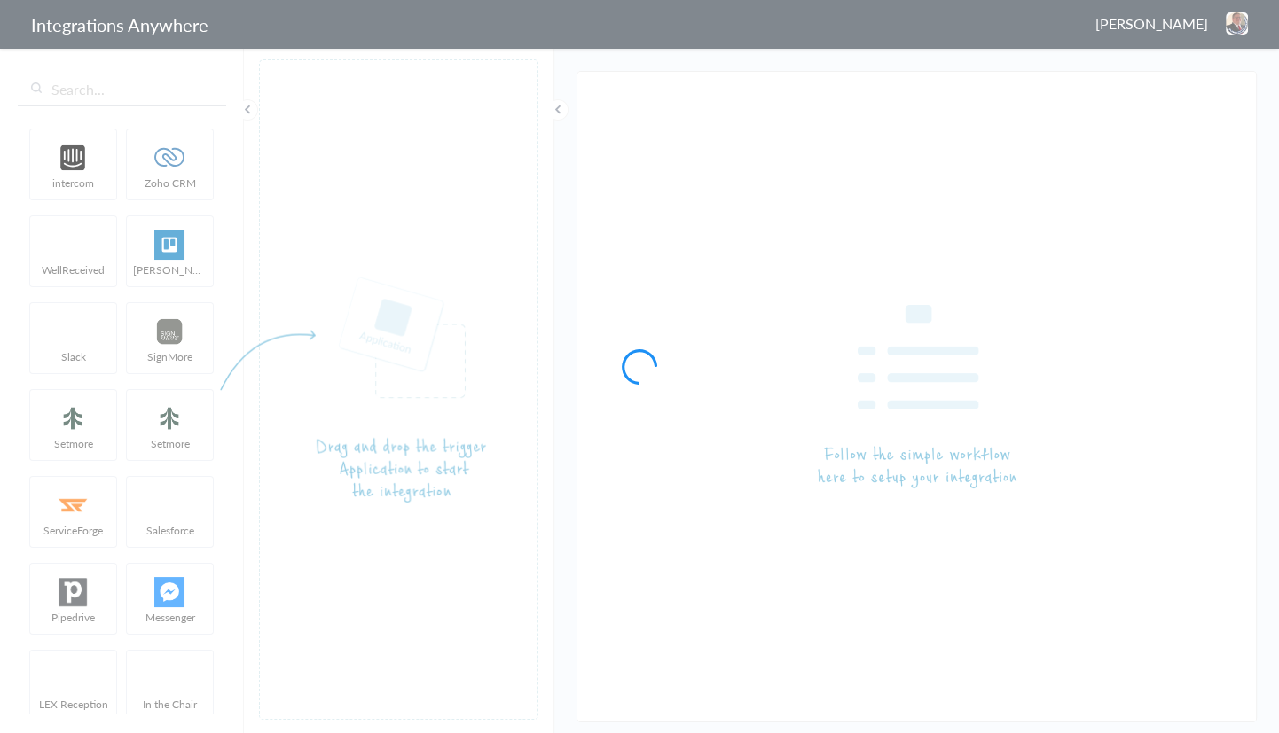
type input "9713268814 - GE [GEOGRAPHIC_DATA] - AF to SM [Create Contact]"
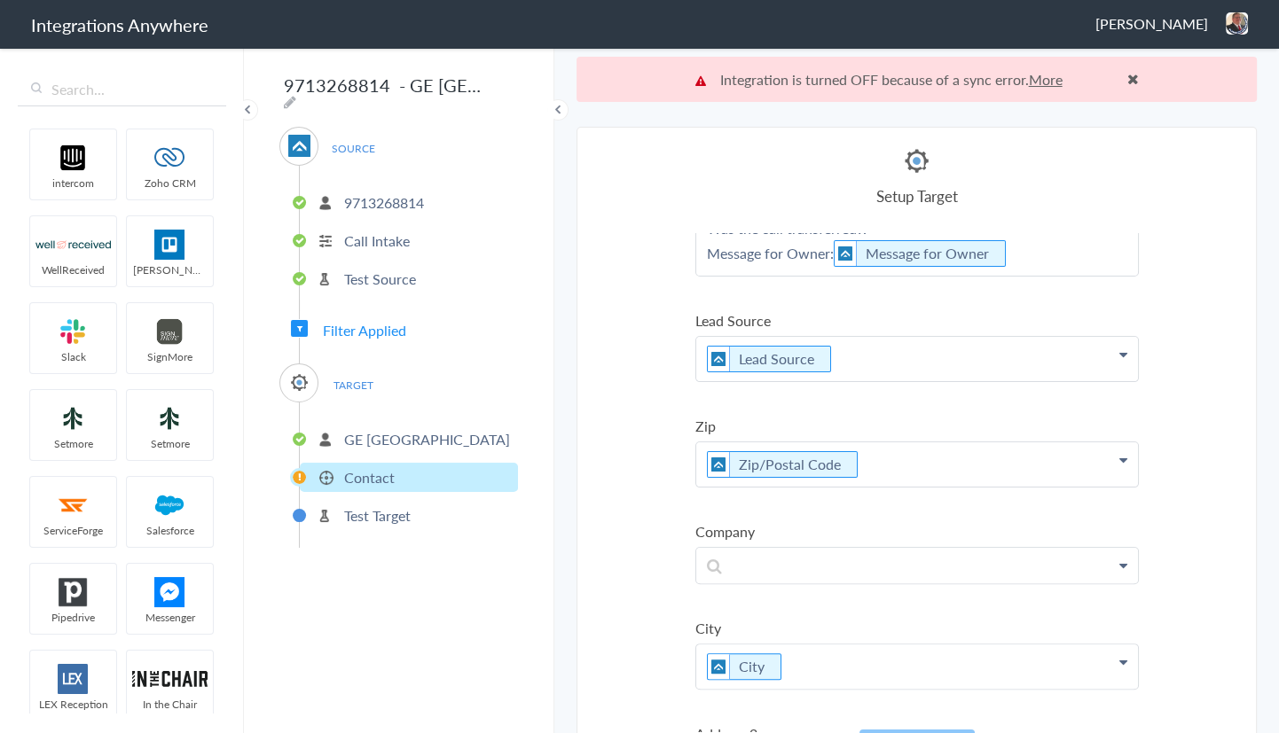
scroll to position [403, 0]
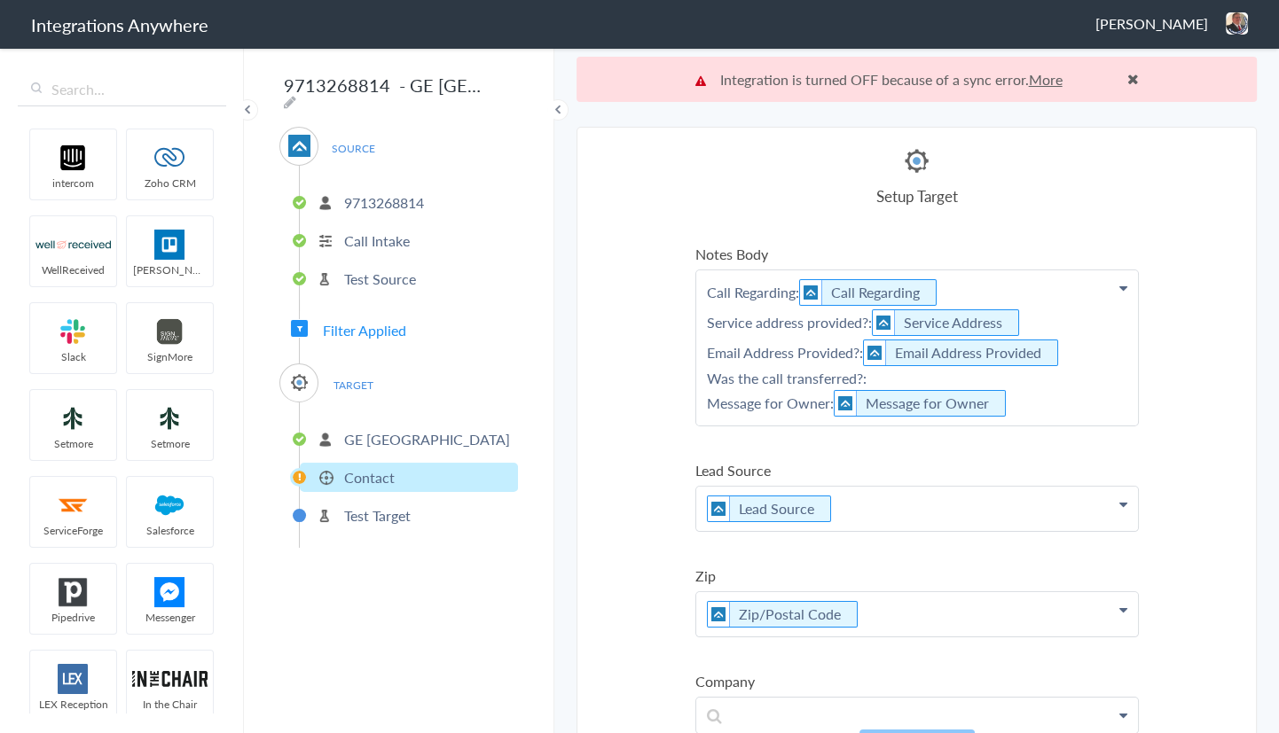
click at [881, 374] on p "Call Regarding: Call Regarding Service address provided?: Service Address Email…" at bounding box center [917, 347] width 442 height 155
drag, startPoint x: 868, startPoint y: 373, endPoint x: 675, endPoint y: 372, distance: 193.3
click at [675, 372] on section "Select Account 9712134617 Rename Delete (3 days ago) 5039227042 Rename Delete (…" at bounding box center [916, 453] width 680 height 652
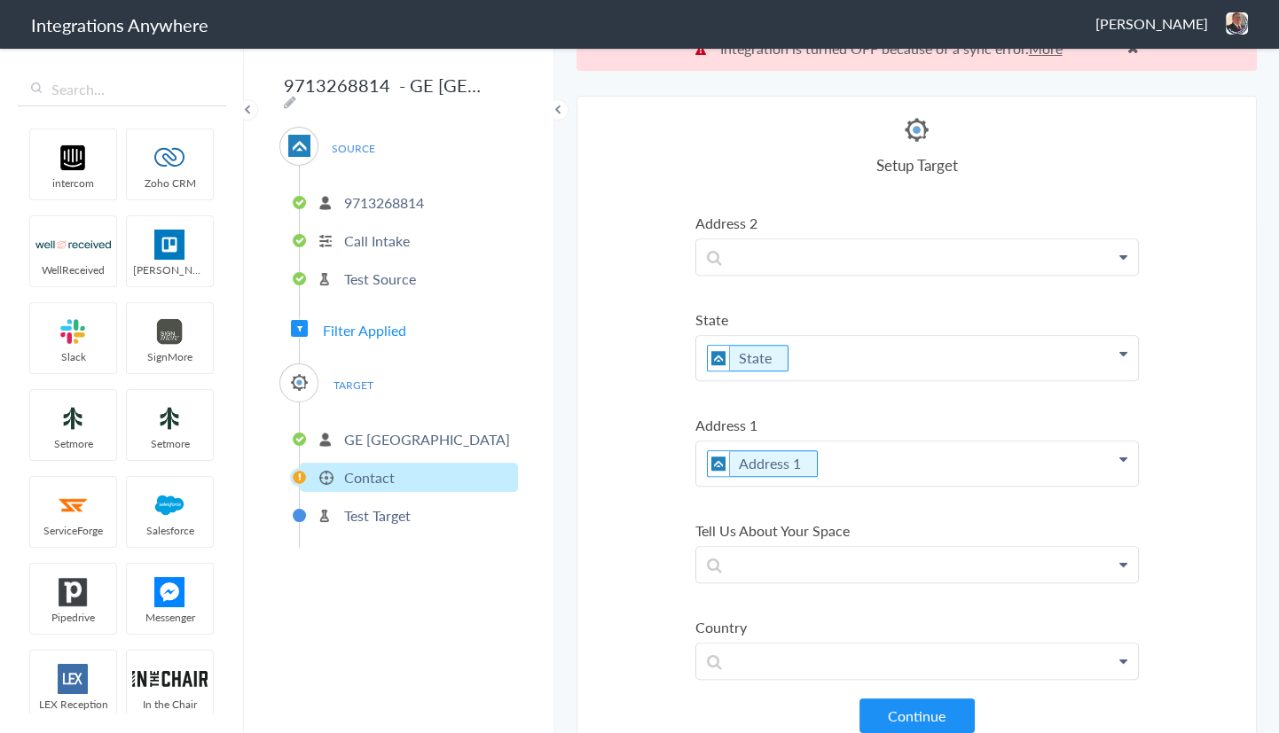
scroll to position [44, 0]
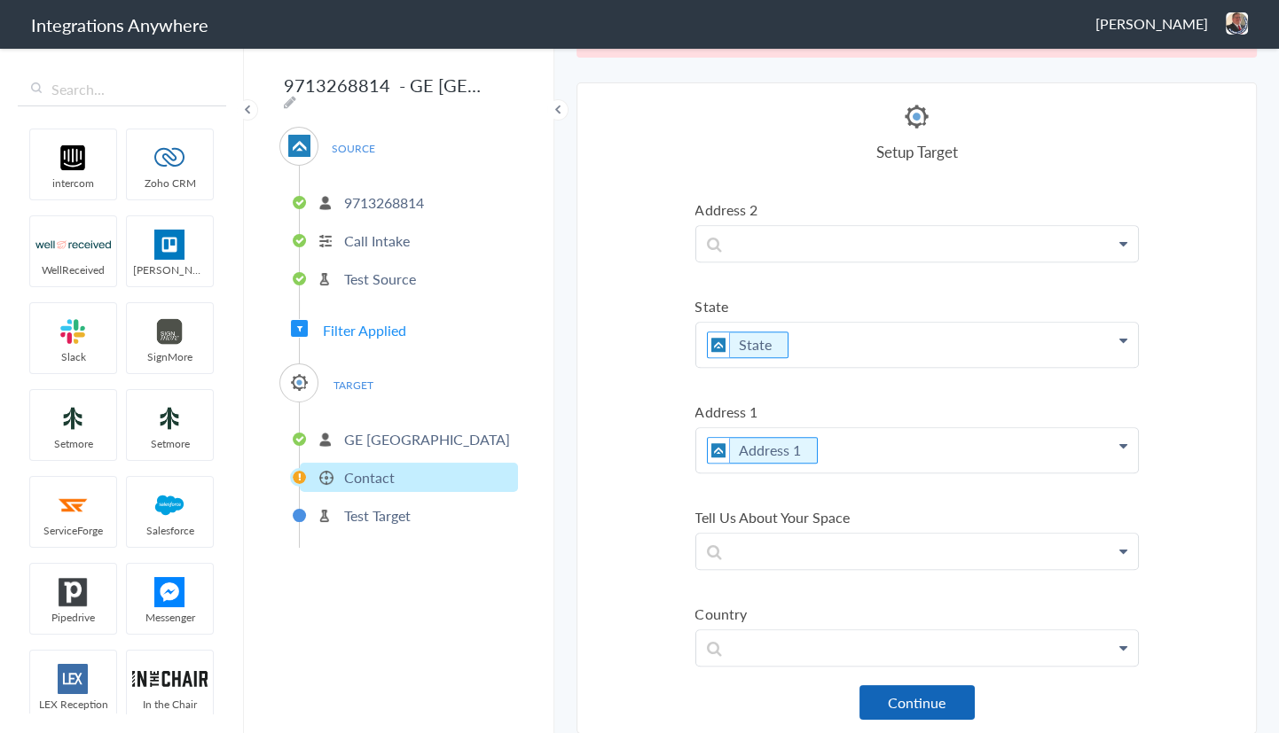
click at [899, 695] on button "Continue" at bounding box center [916, 702] width 115 height 35
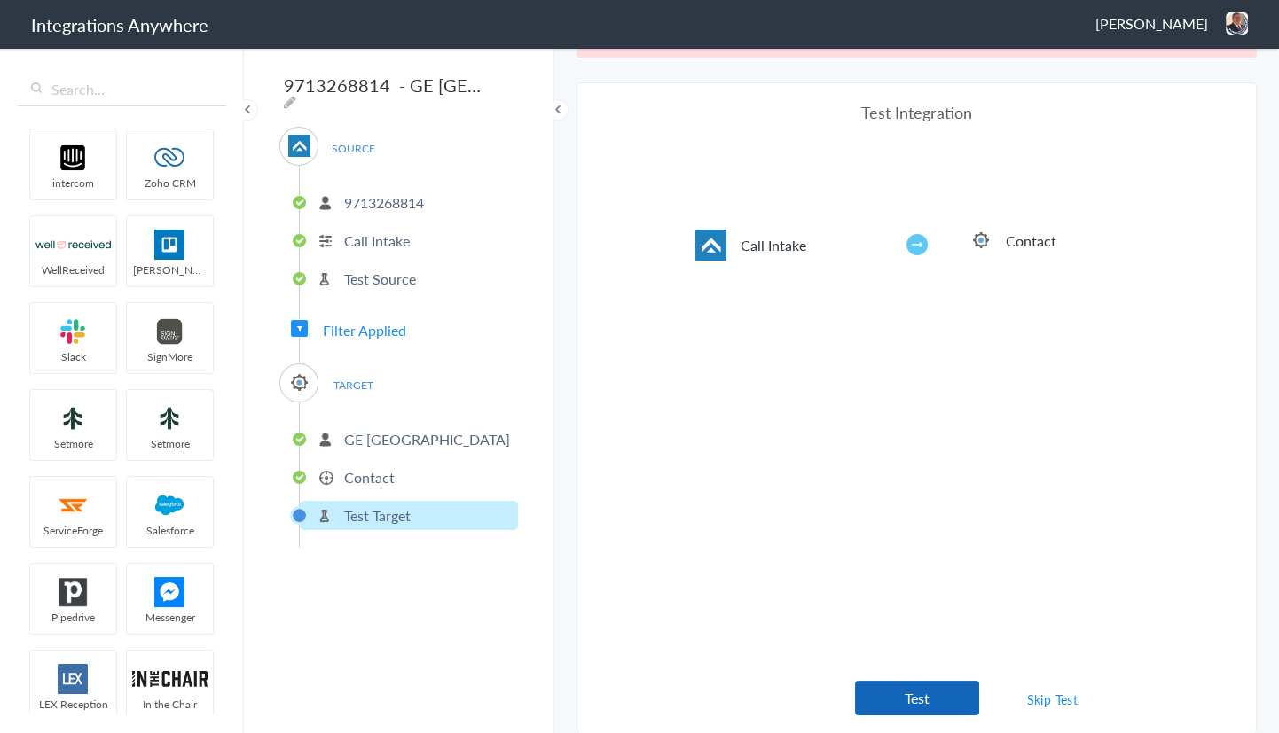
click at [920, 709] on button "Test" at bounding box center [917, 698] width 124 height 35
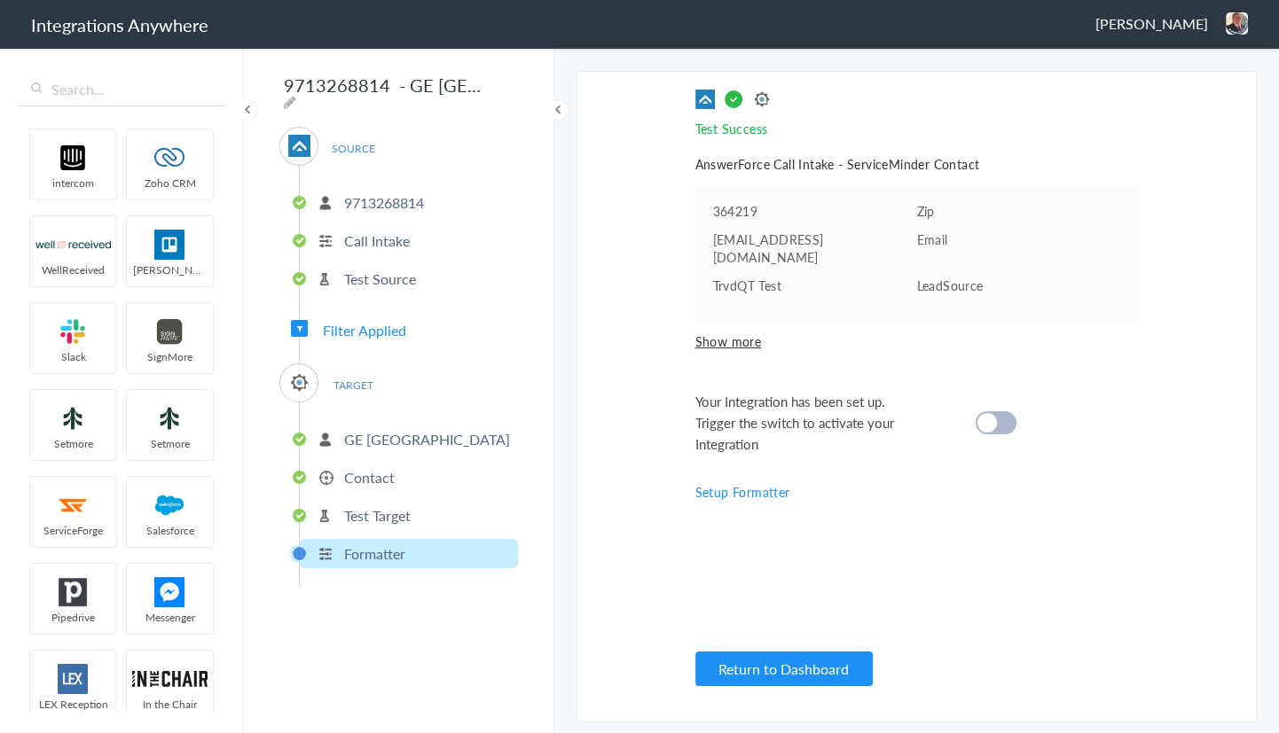
scroll to position [0, 0]
click at [1002, 411] on div at bounding box center [995, 422] width 41 height 23
click at [799, 655] on button "Return to Dashboard" at bounding box center [783, 669] width 177 height 35
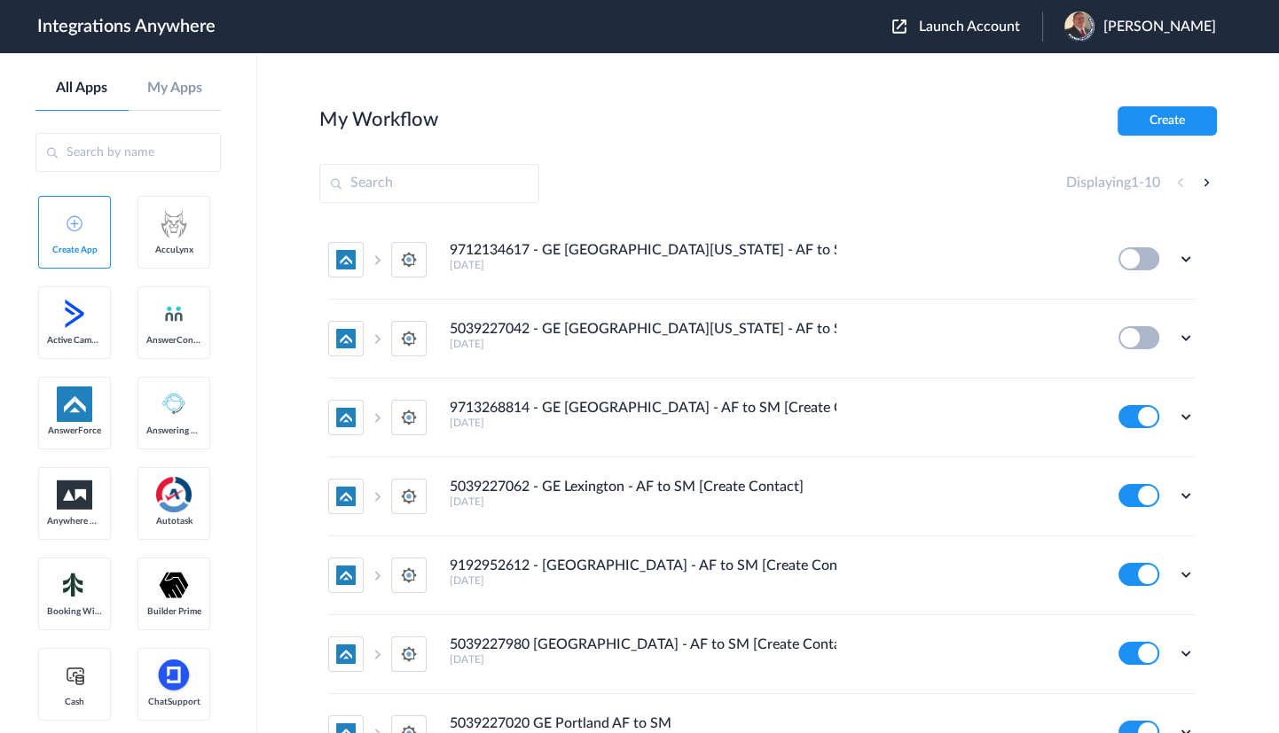
click at [940, 26] on span "Launch Account" at bounding box center [969, 27] width 101 height 14
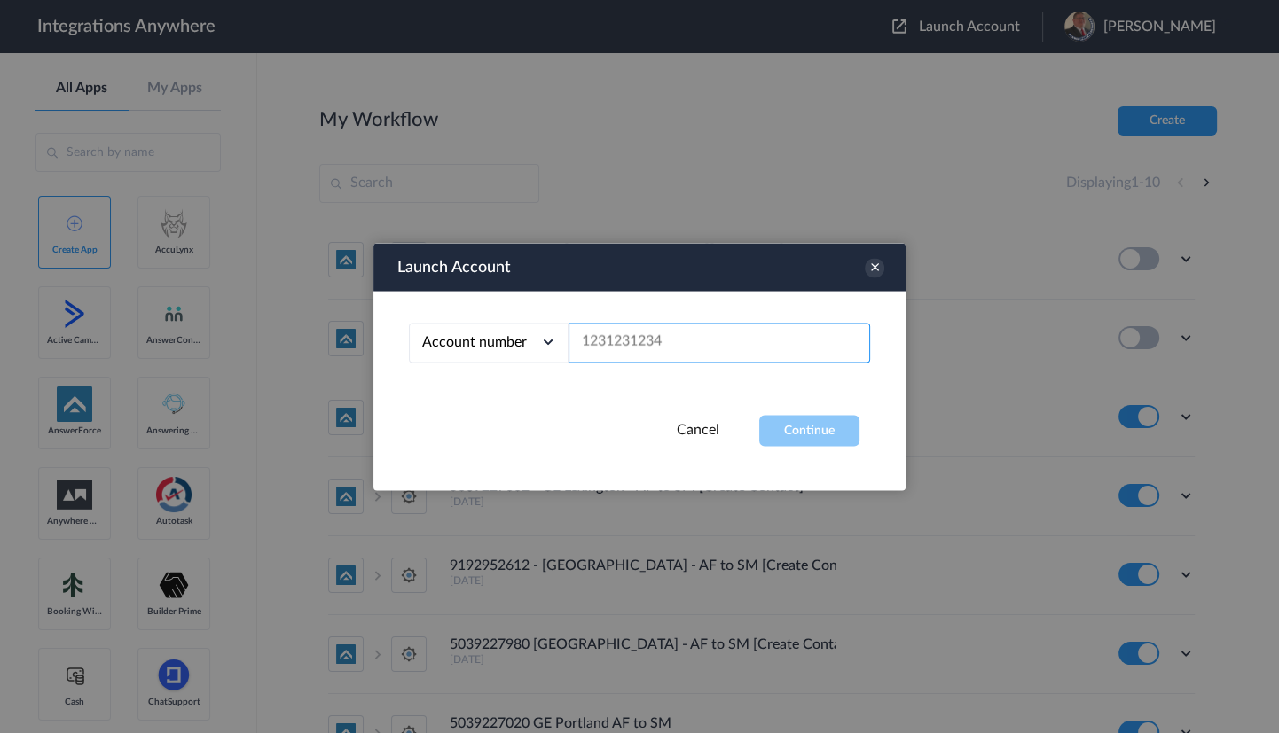
click at [615, 326] on input "text" at bounding box center [718, 343] width 301 height 40
paste input "5039227042"
type input "5039227042"
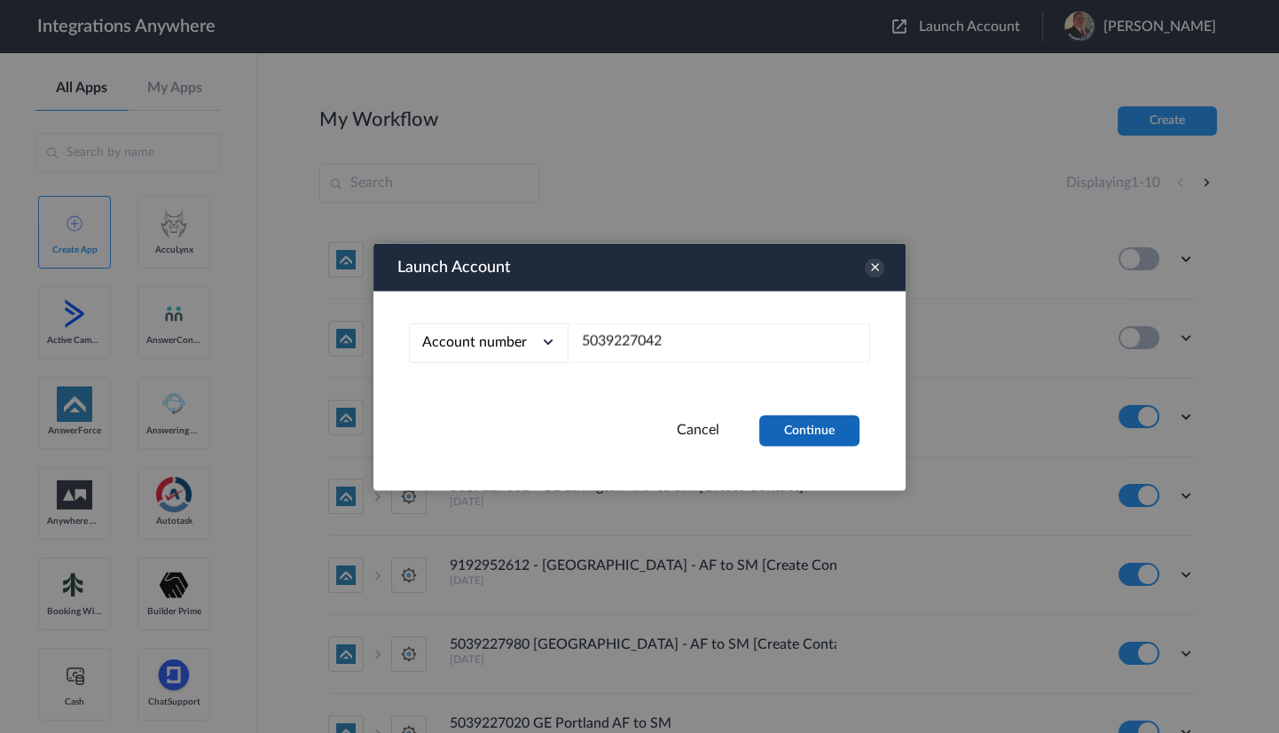
click at [776, 416] on button "Continue" at bounding box center [809, 430] width 100 height 31
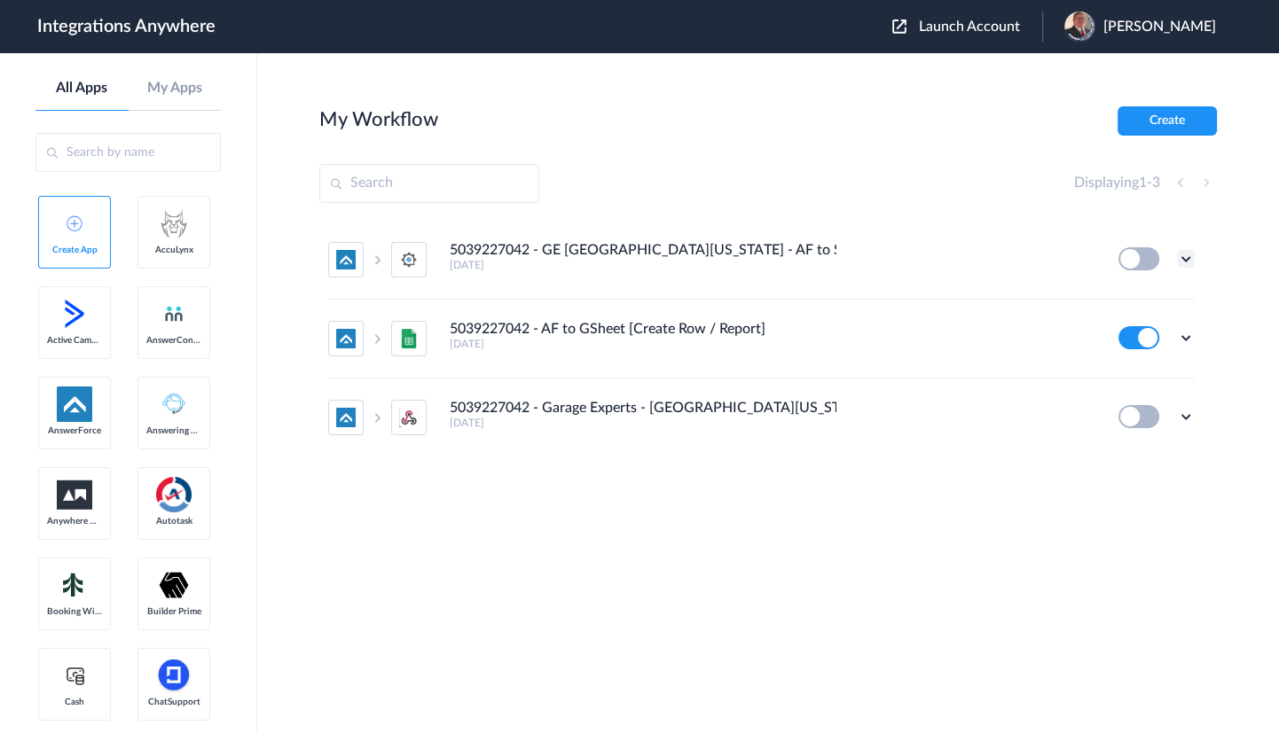
click at [1180, 255] on icon at bounding box center [1186, 259] width 18 height 18
click at [1131, 301] on link "Edit" at bounding box center [1113, 300] width 43 height 12
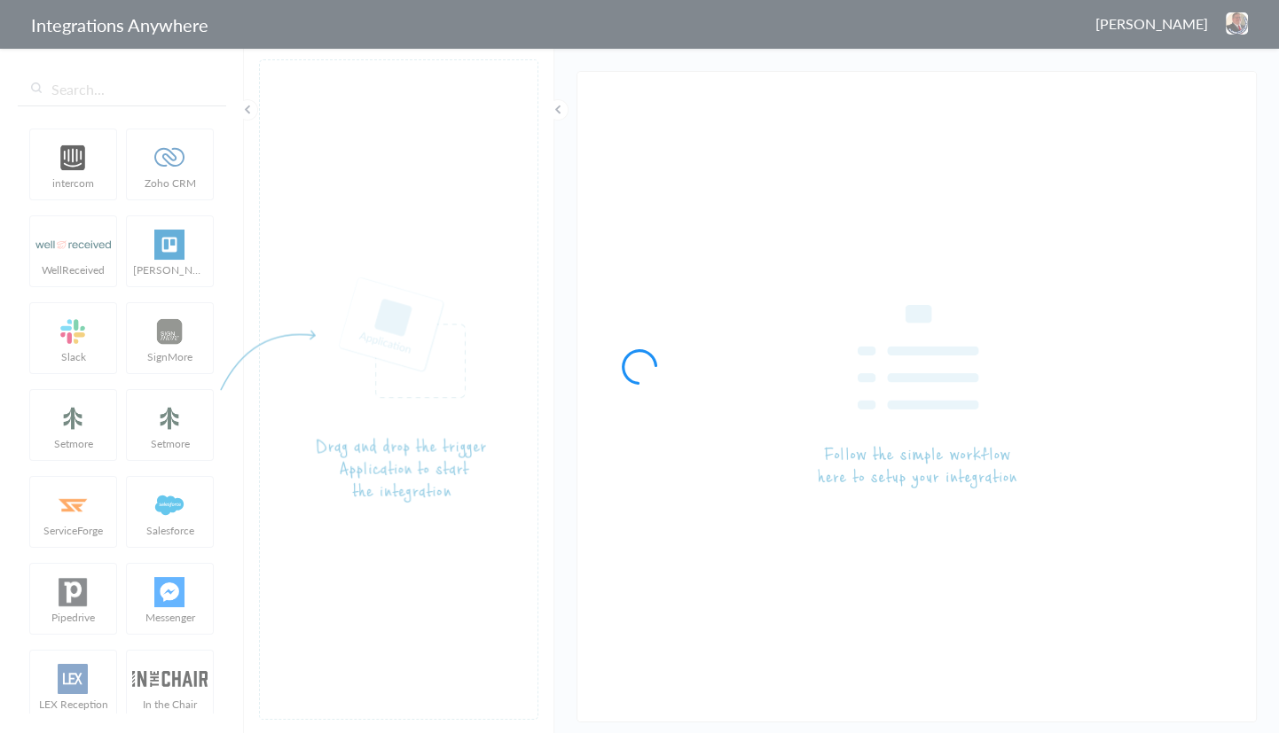
type input "5039227042 - GE [GEOGRAPHIC_DATA][US_STATE] - AF to SM [Create Contact]"
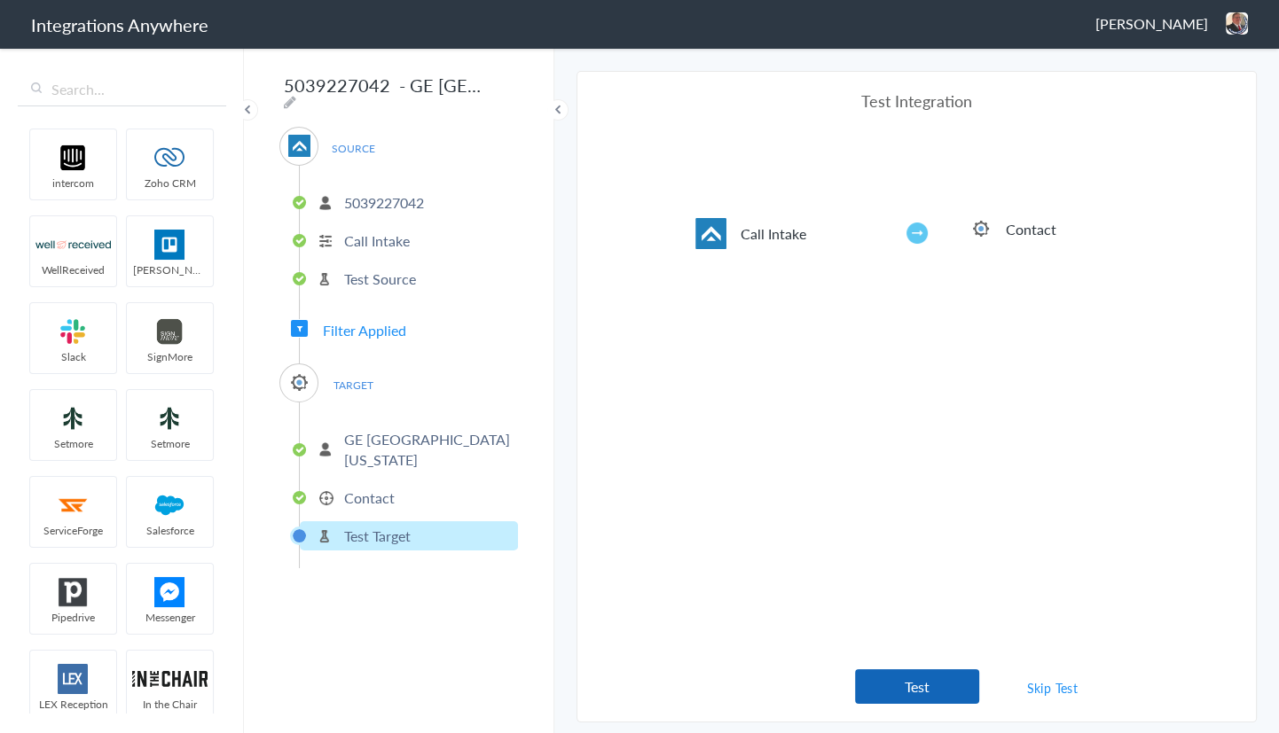
click at [893, 685] on button "Test" at bounding box center [917, 687] width 124 height 35
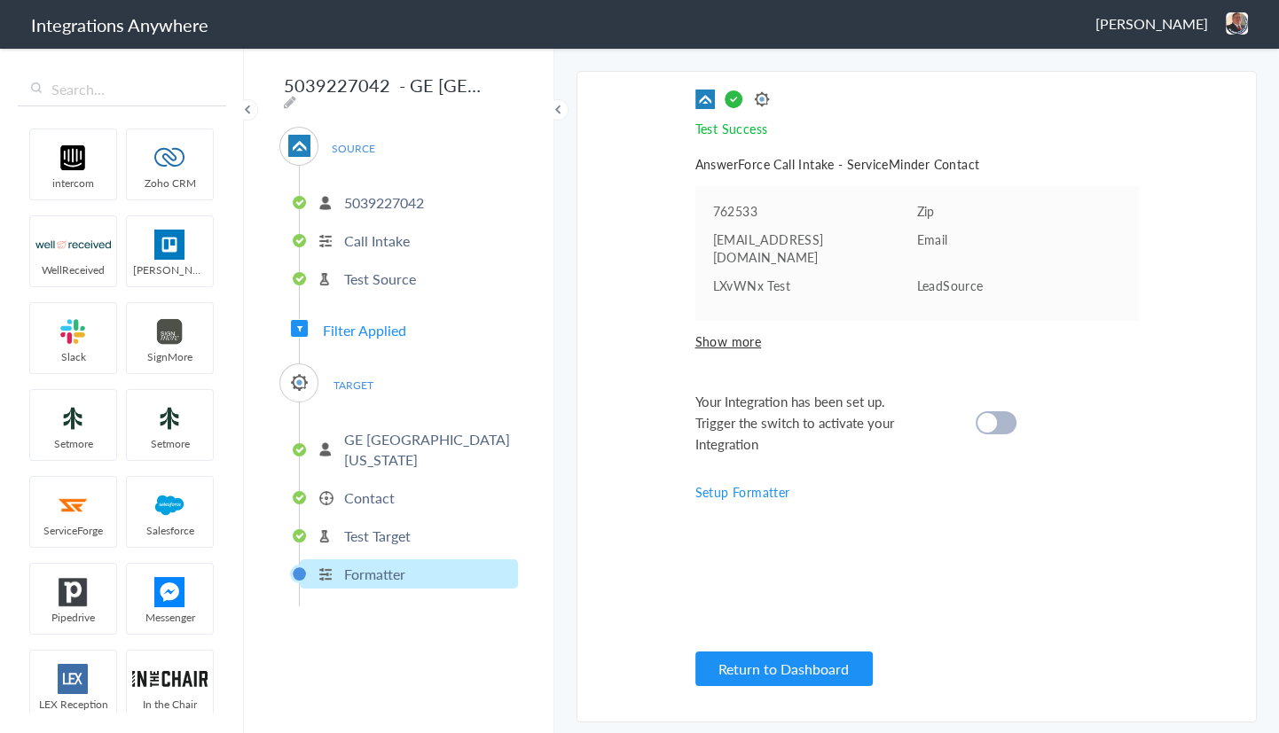
click at [987, 413] on cite at bounding box center [987, 423] width 20 height 20
click at [372, 488] on p "Contact" at bounding box center [369, 498] width 51 height 20
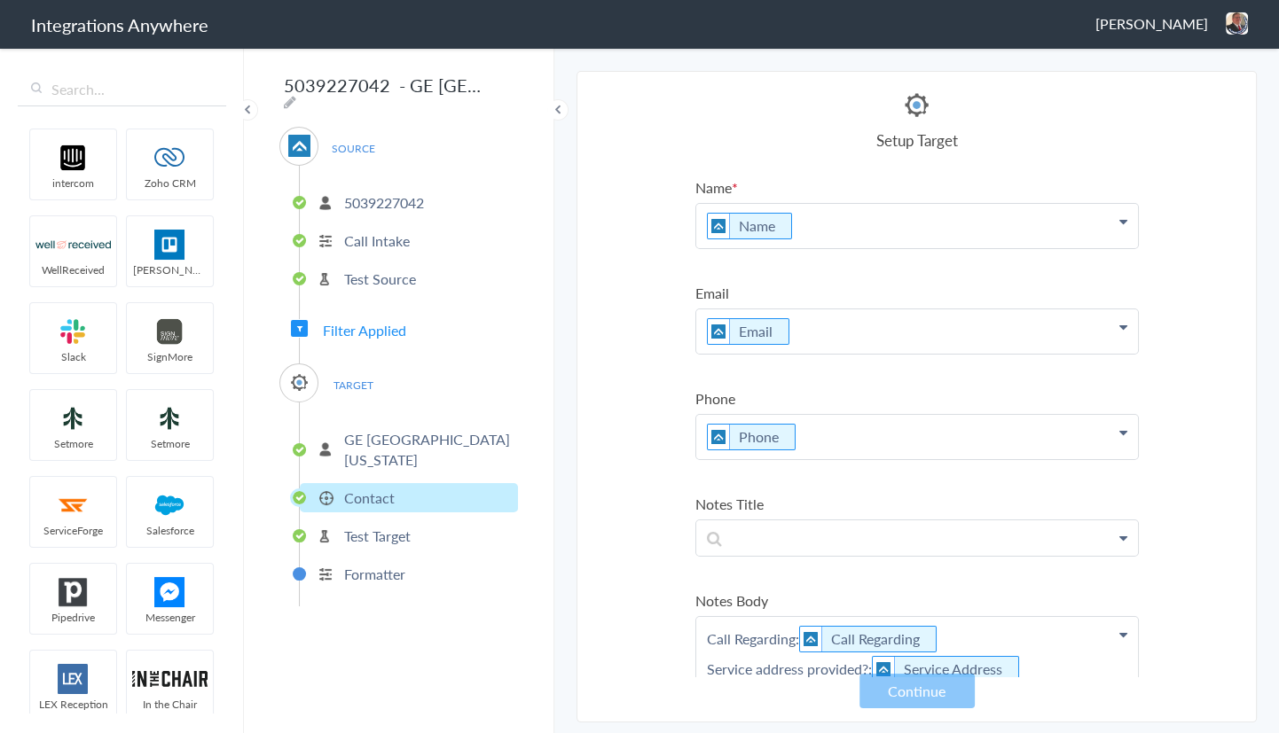
click at [373, 526] on p "Test Target" at bounding box center [377, 536] width 67 height 20
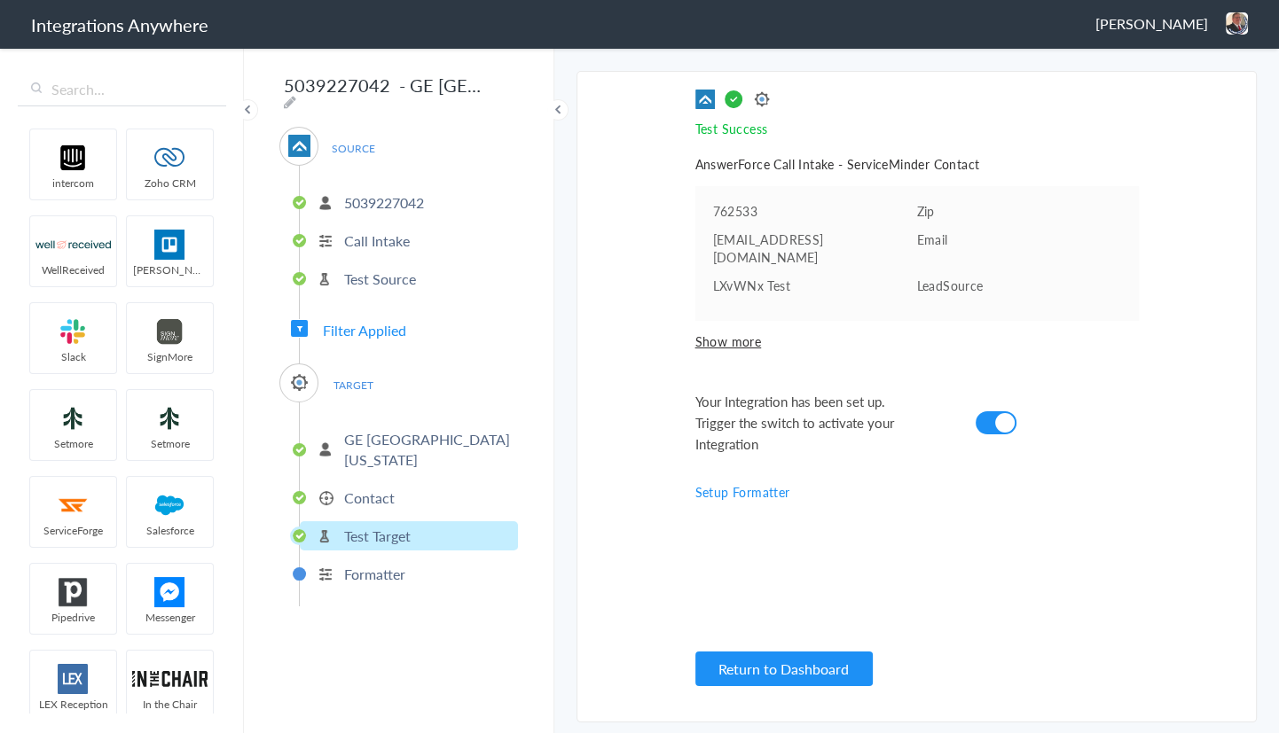
click at [365, 488] on p "Contact" at bounding box center [369, 498] width 51 height 20
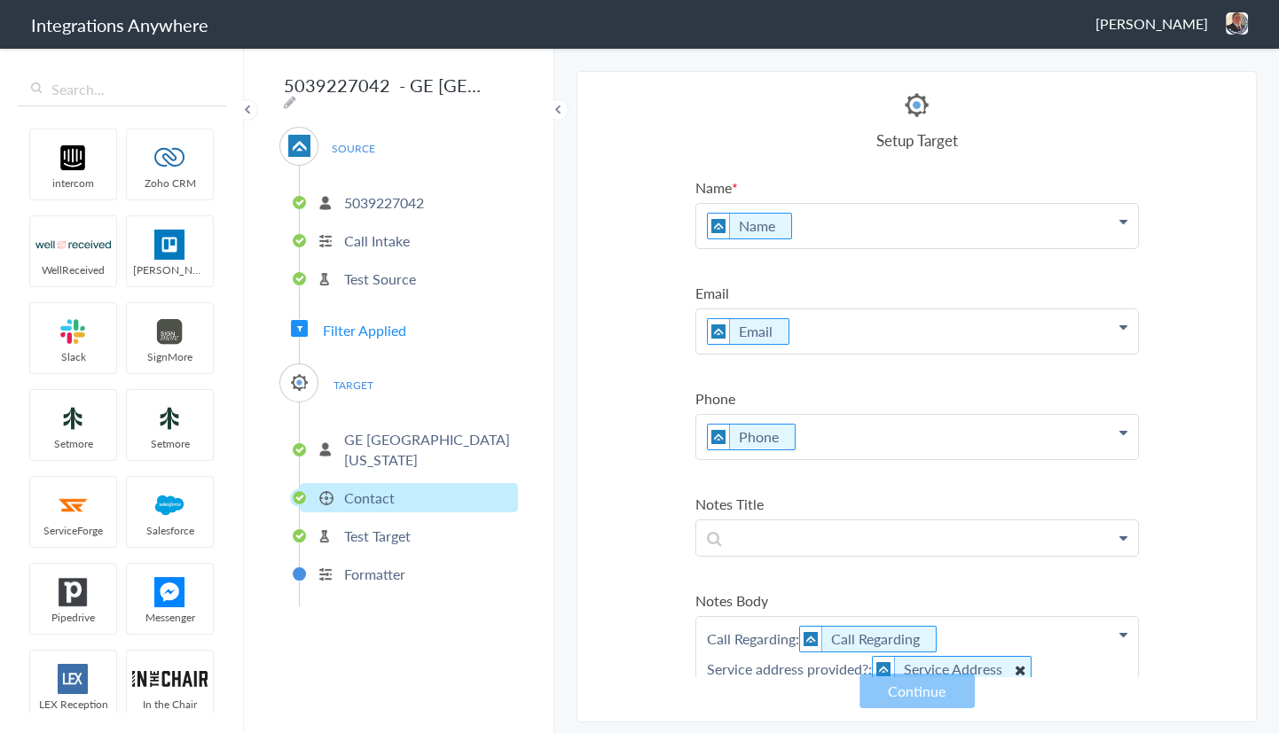
scroll to position [403, 0]
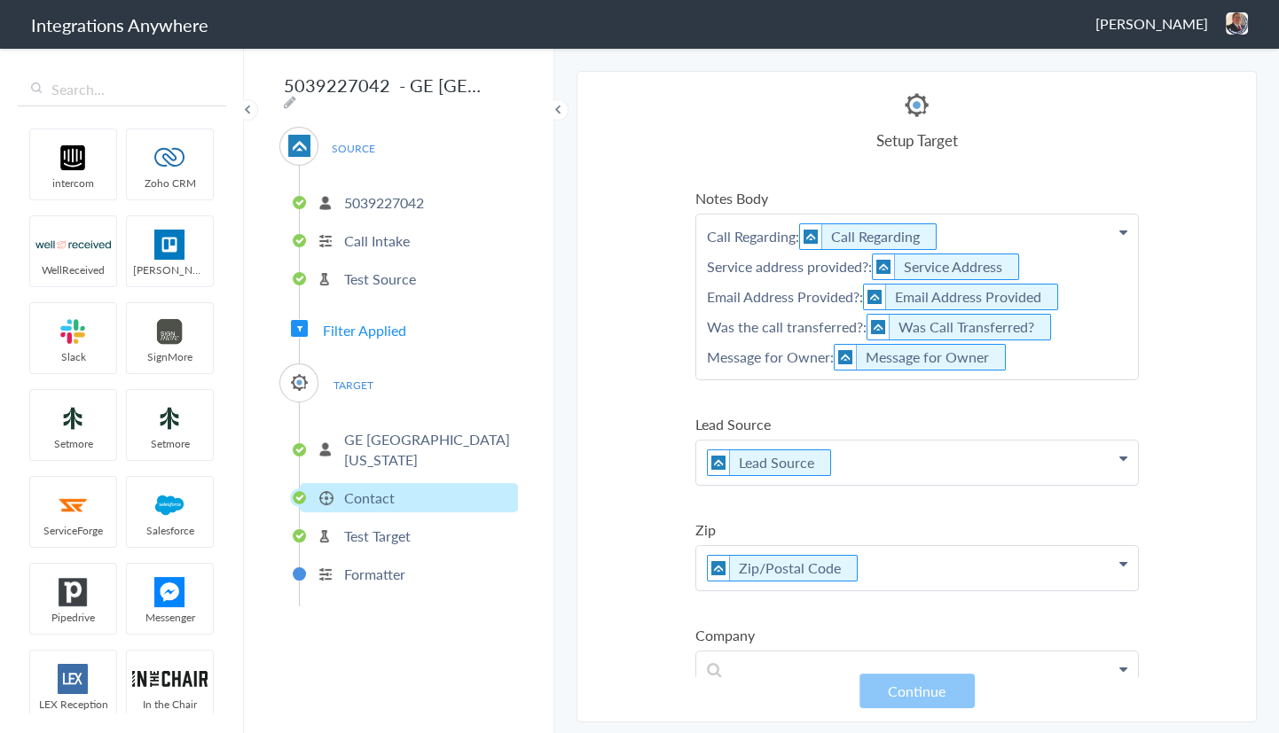
click at [386, 526] on p "Test Target" at bounding box center [377, 536] width 67 height 20
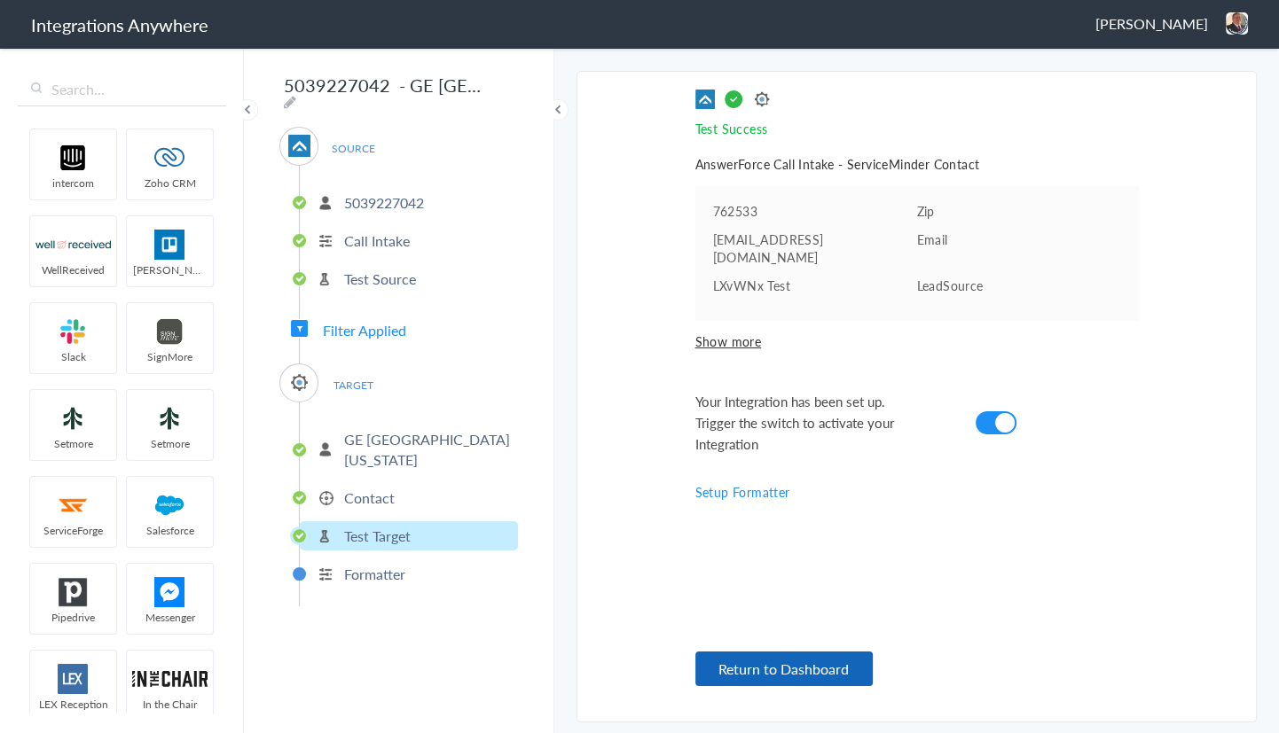
drag, startPoint x: 810, startPoint y: 656, endPoint x: 831, endPoint y: 655, distance: 21.3
click at [815, 655] on button "Return to Dashboard" at bounding box center [783, 669] width 177 height 35
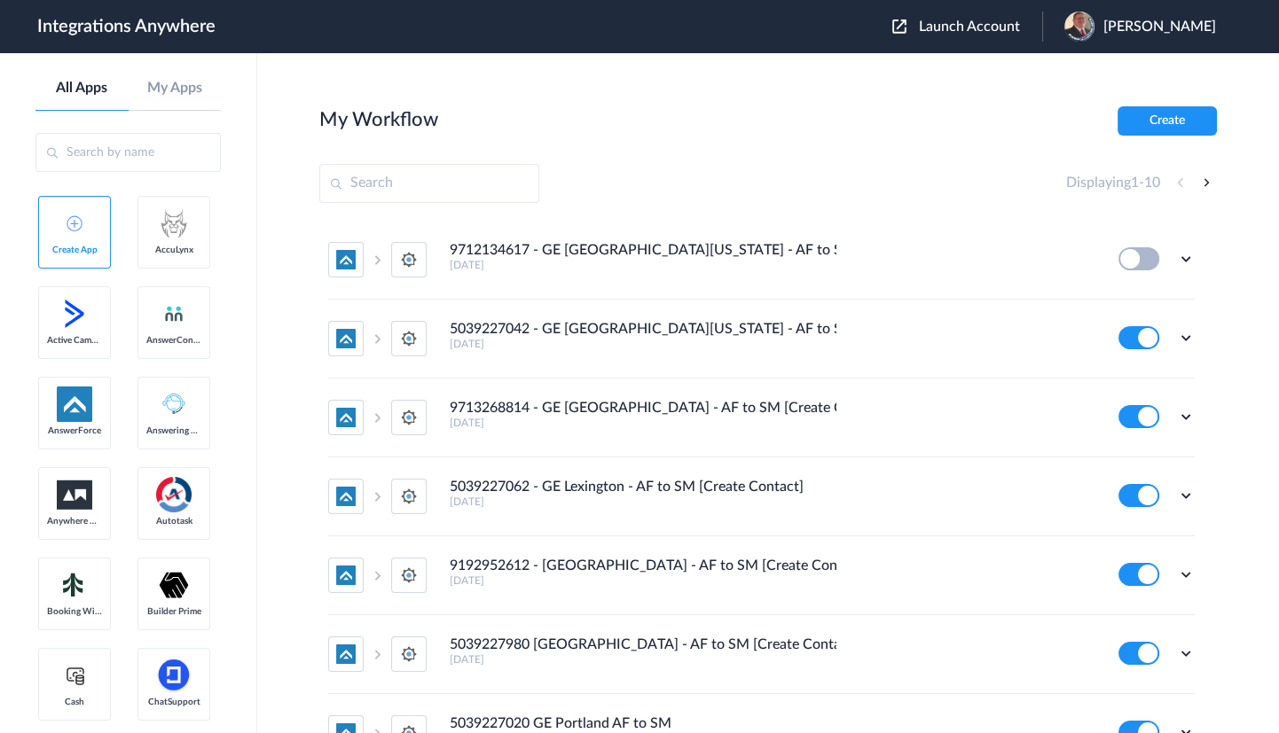
click at [983, 26] on span "Launch Account" at bounding box center [969, 27] width 101 height 14
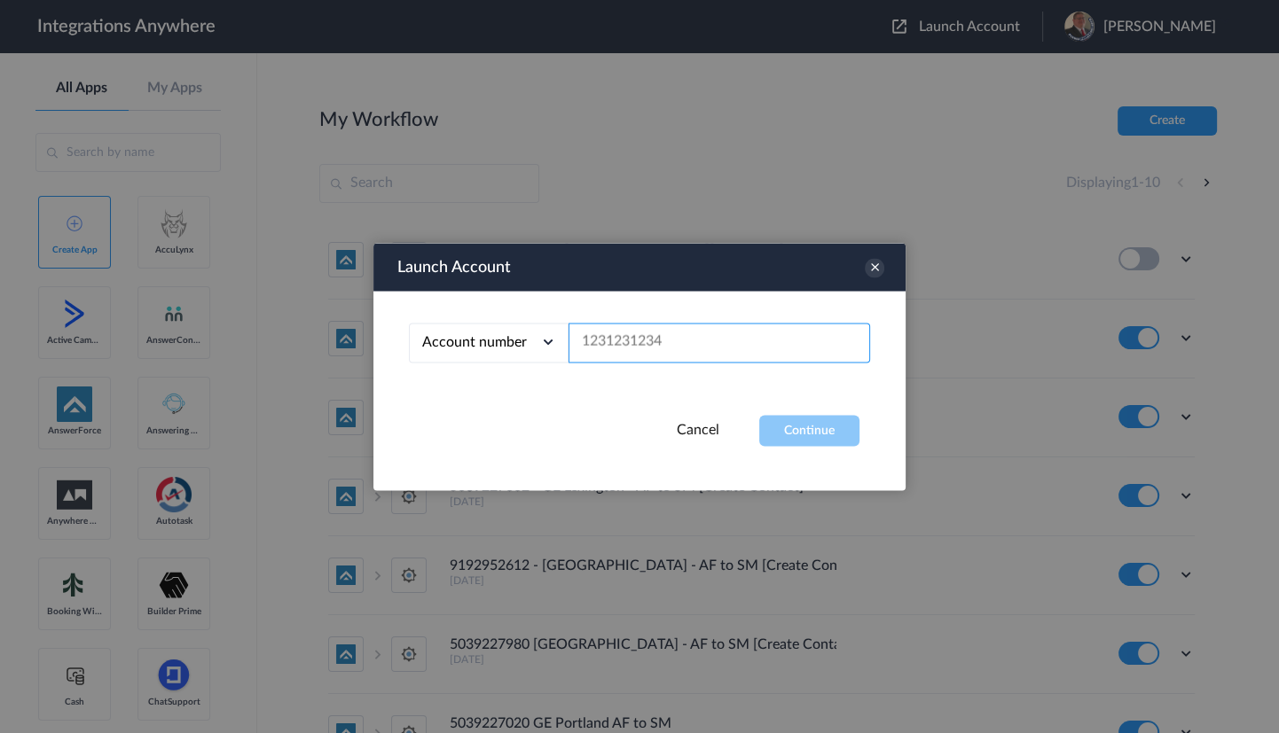
click at [680, 337] on input "text" at bounding box center [718, 343] width 301 height 40
paste input "9712134617"
type input "9712134617"
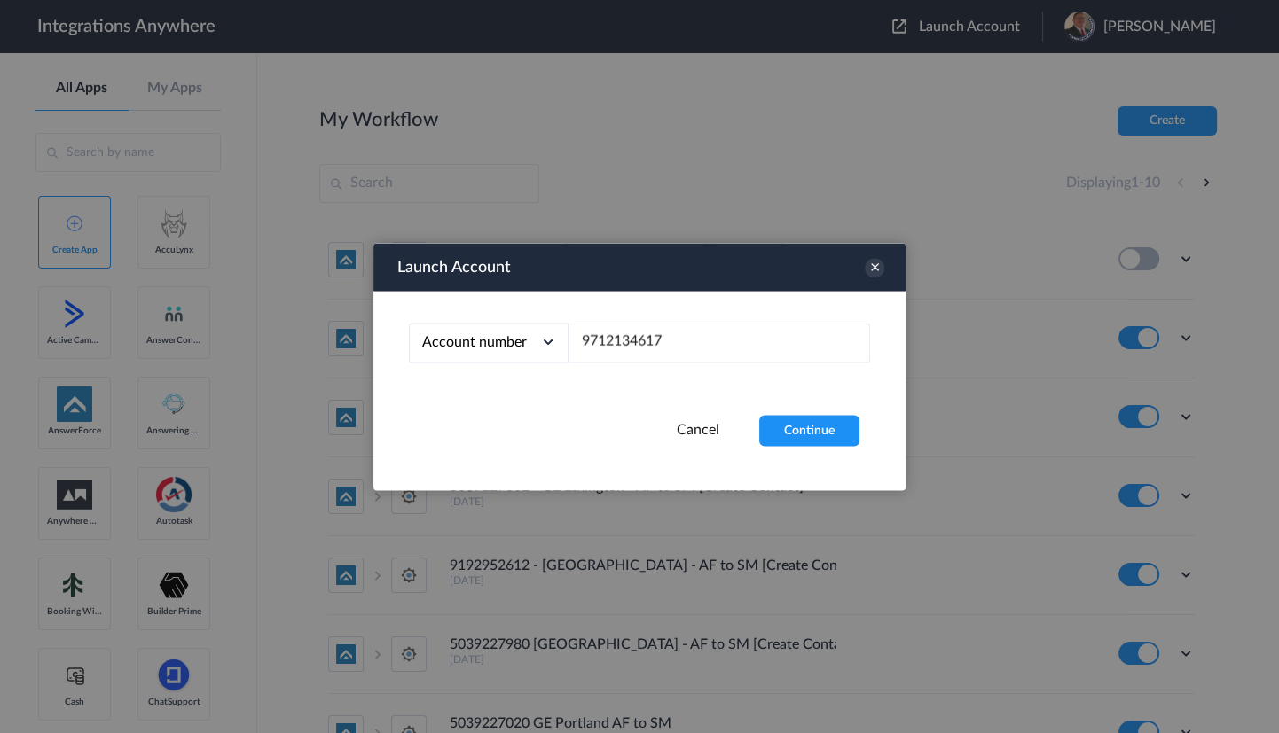
click at [785, 413] on div "Account number Account number Email address 9712134617" at bounding box center [639, 353] width 532 height 124
click at [795, 416] on button "Continue" at bounding box center [809, 430] width 100 height 31
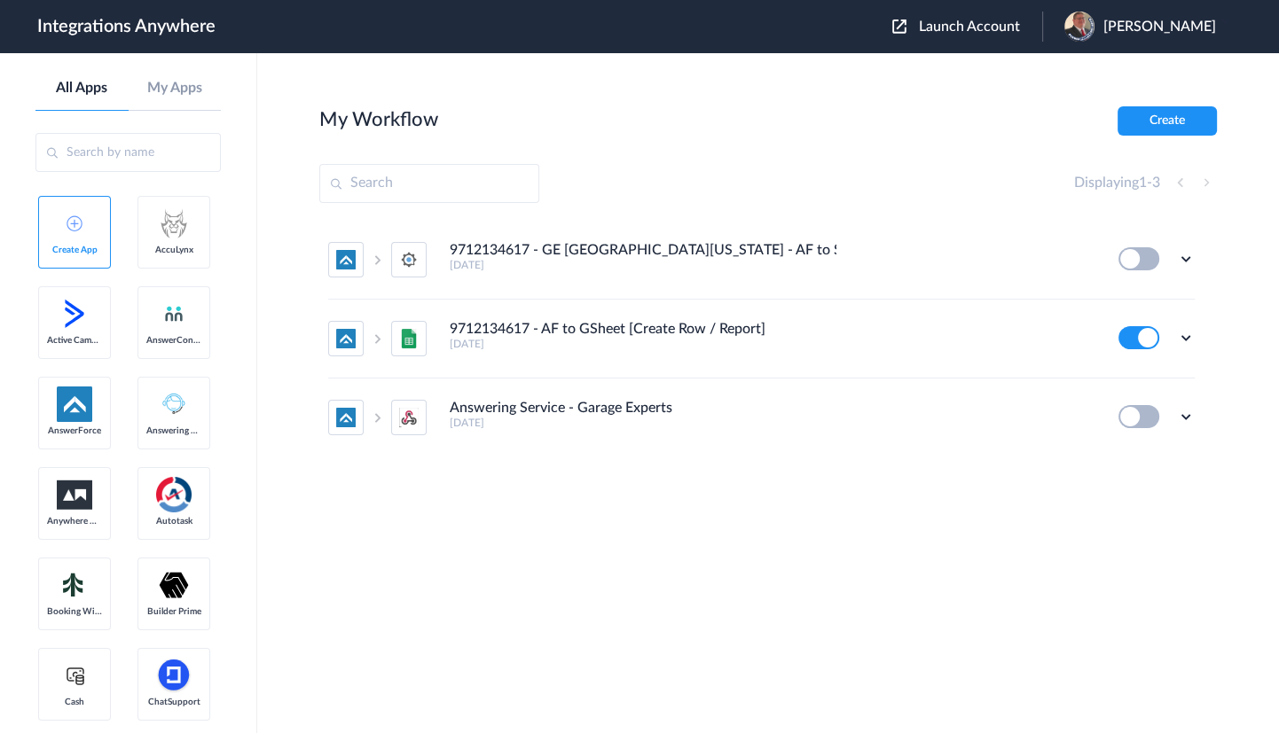
click at [1173, 257] on div "Edit Task history Delete" at bounding box center [1156, 258] width 76 height 23
click at [1188, 261] on icon at bounding box center [1186, 259] width 18 height 18
click at [1144, 292] on li "Edit" at bounding box center [1136, 300] width 115 height 33
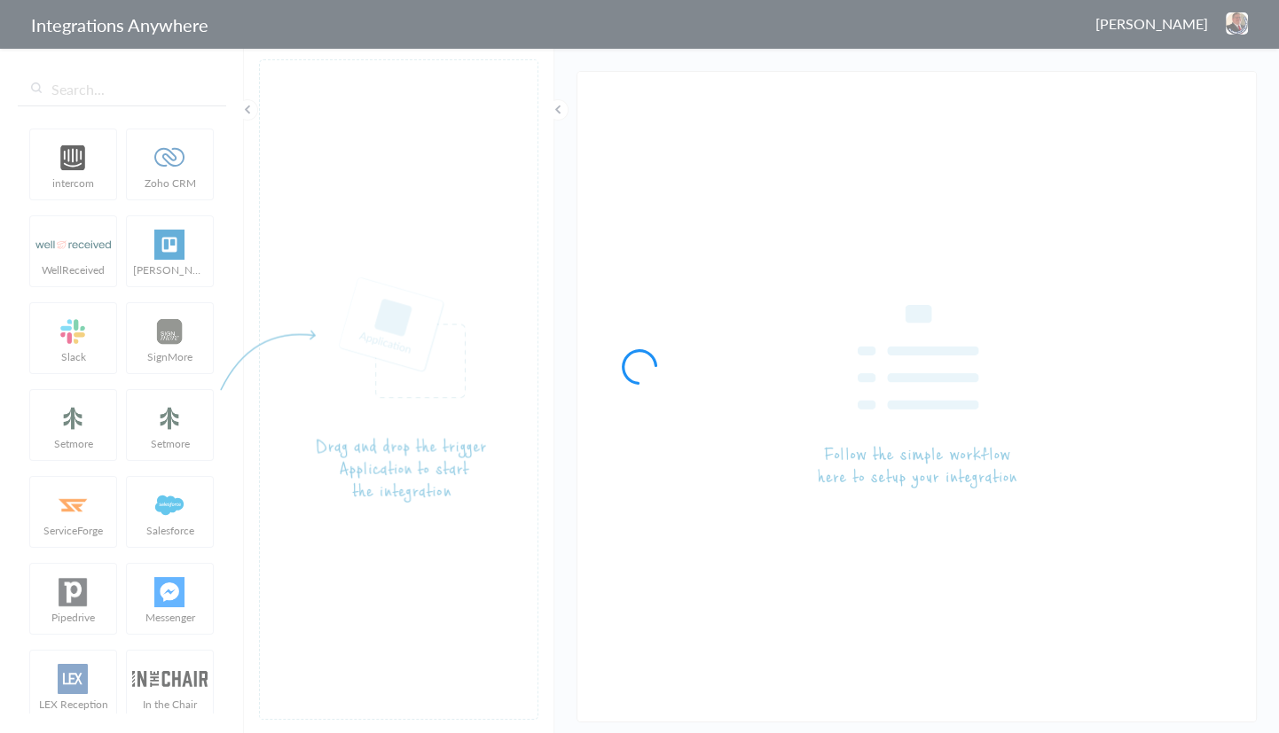
type input "9712134617 - GE [GEOGRAPHIC_DATA][US_STATE] - AF to SM [Create Contact]"
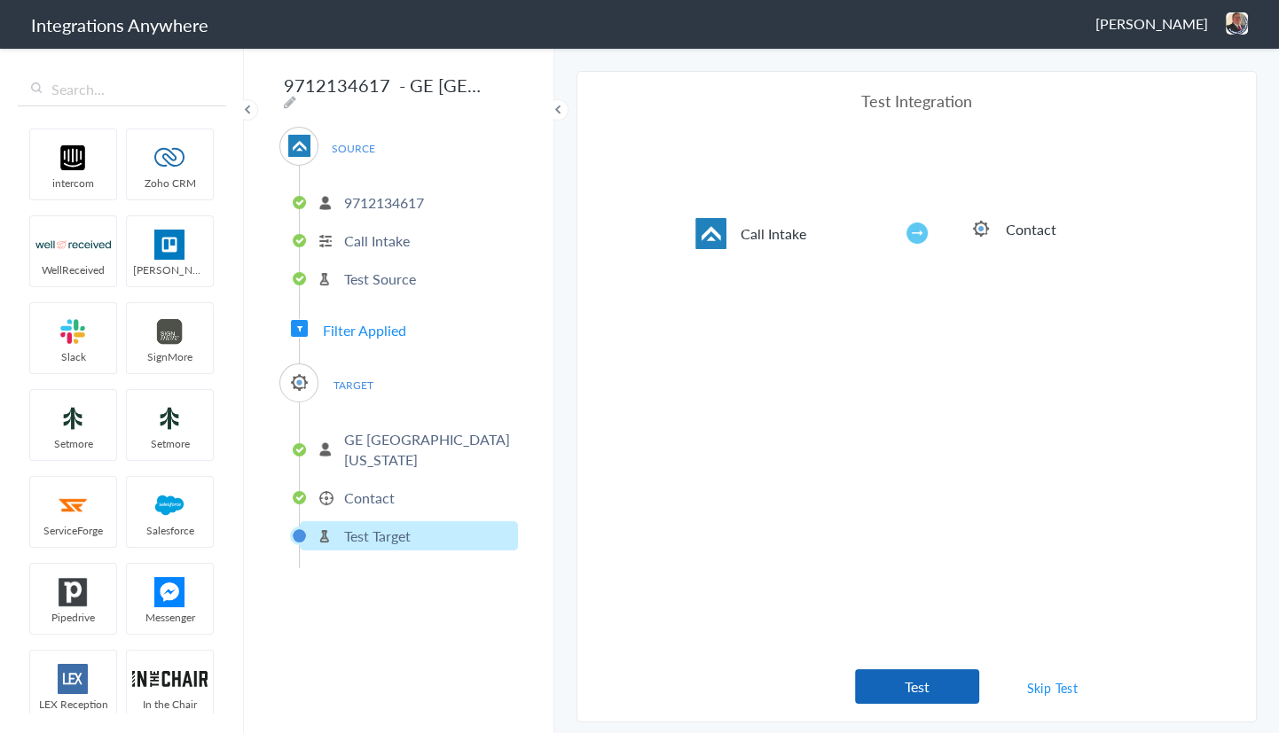
click at [917, 670] on button "Test" at bounding box center [917, 687] width 124 height 35
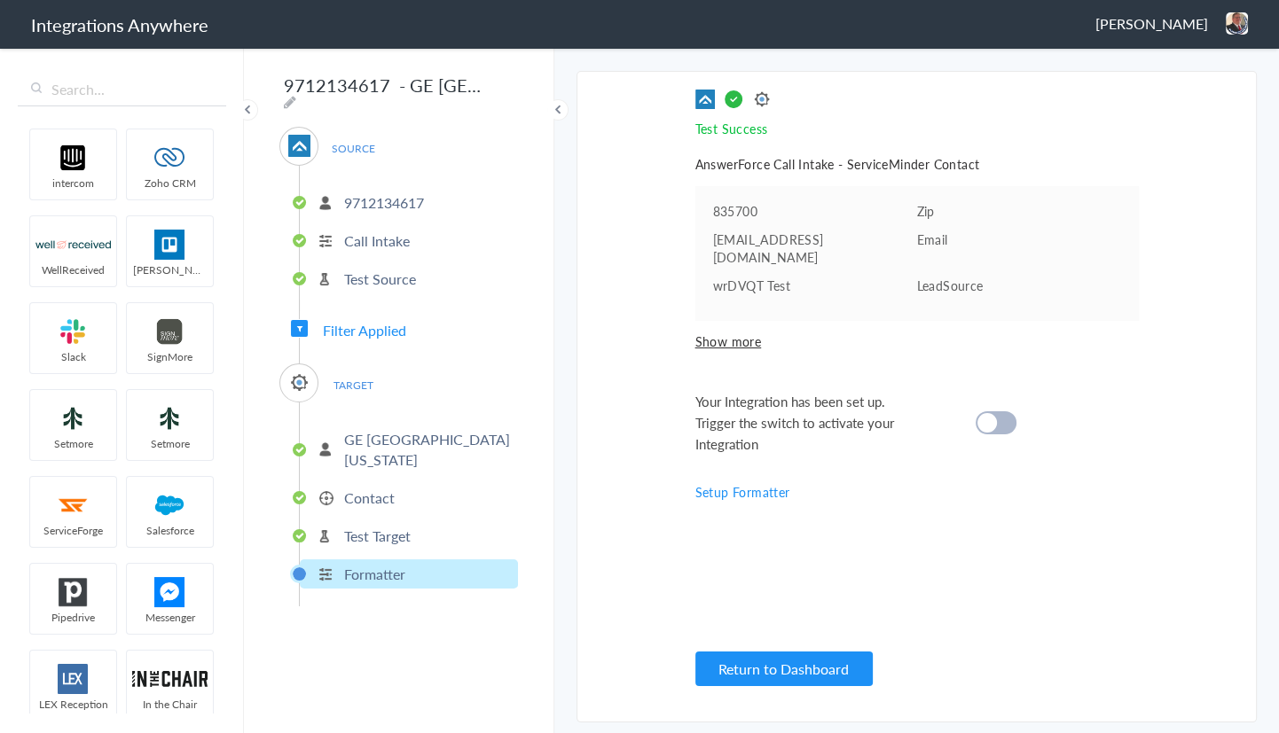
click at [987, 413] on cite at bounding box center [987, 423] width 20 height 20
click at [389, 526] on p "Test Target" at bounding box center [377, 536] width 67 height 20
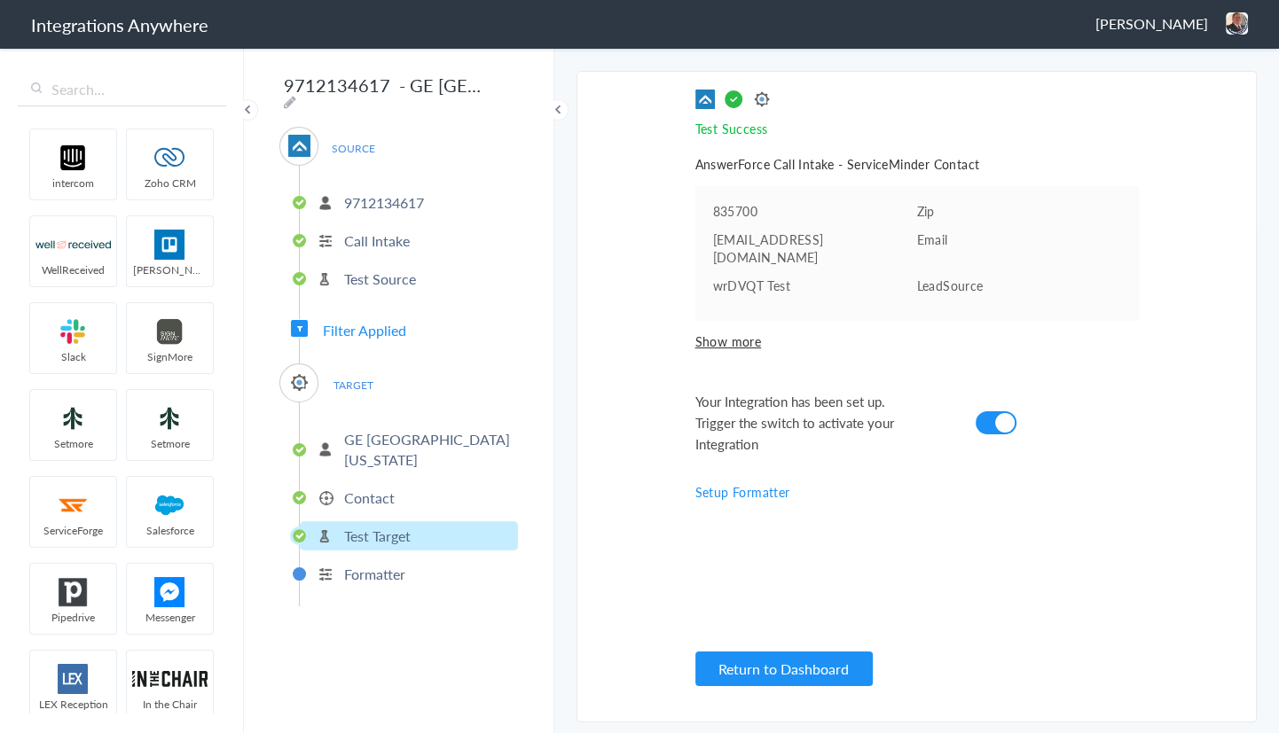
click at [385, 488] on p "Contact" at bounding box center [369, 498] width 51 height 20
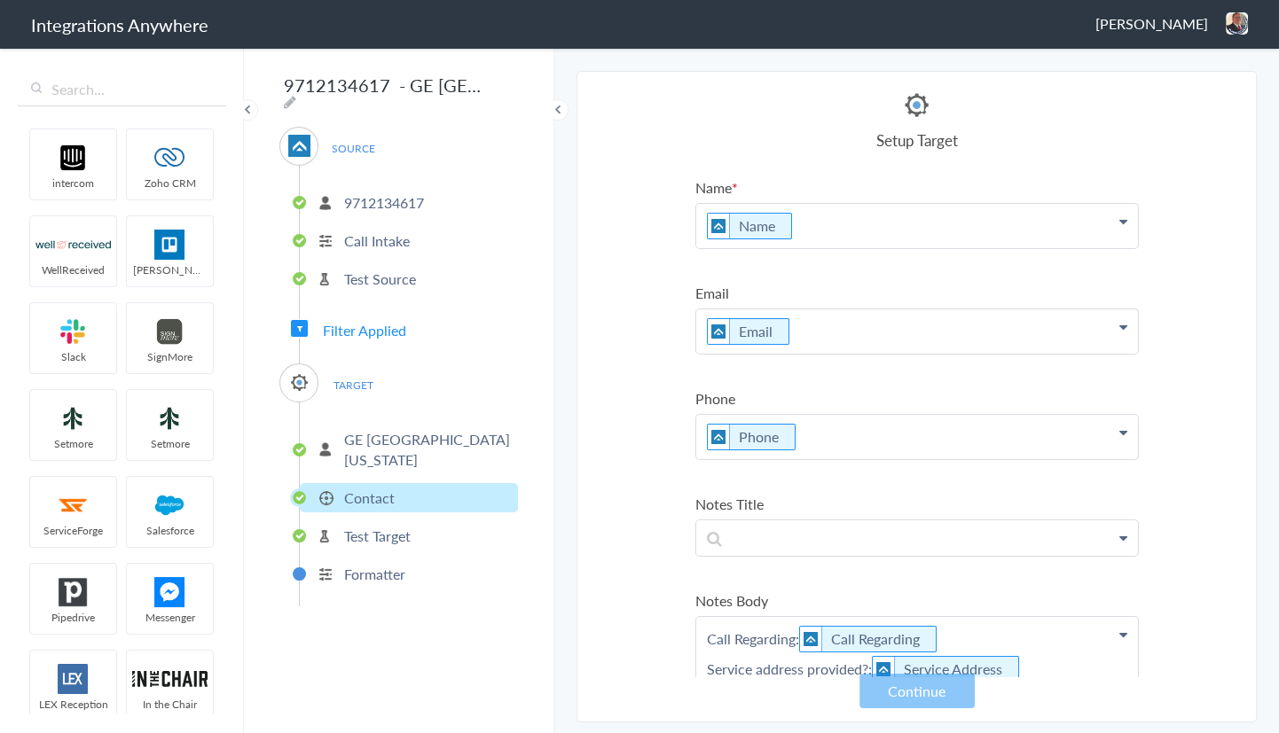
scroll to position [241, 0]
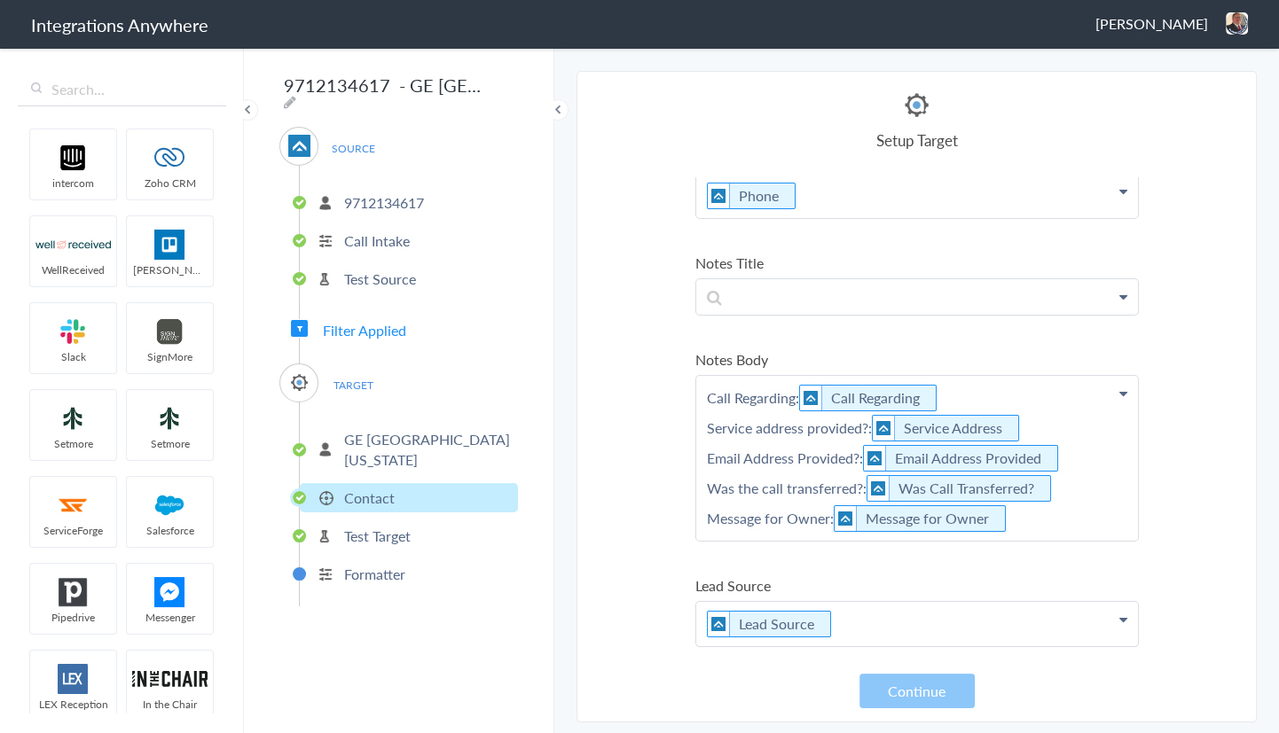
click at [364, 526] on p "Test Target" at bounding box center [377, 536] width 67 height 20
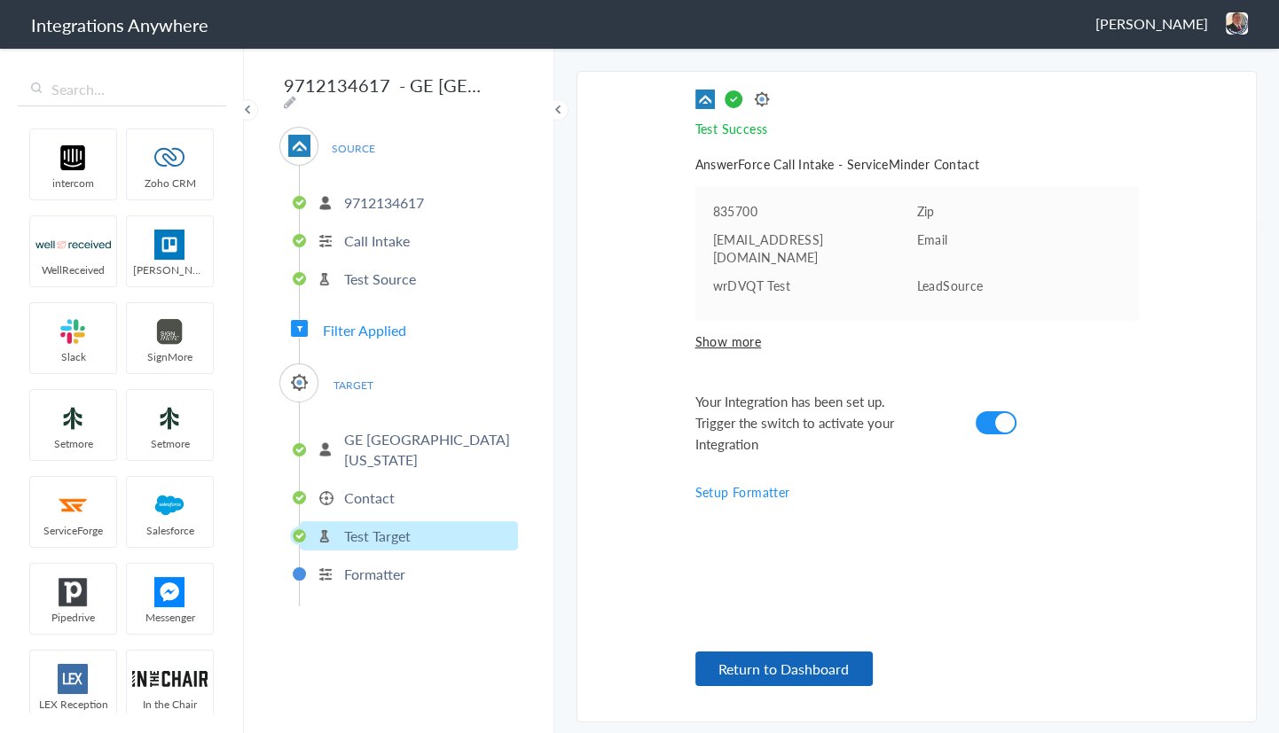
click at [804, 665] on button "Return to Dashboard" at bounding box center [783, 669] width 177 height 35
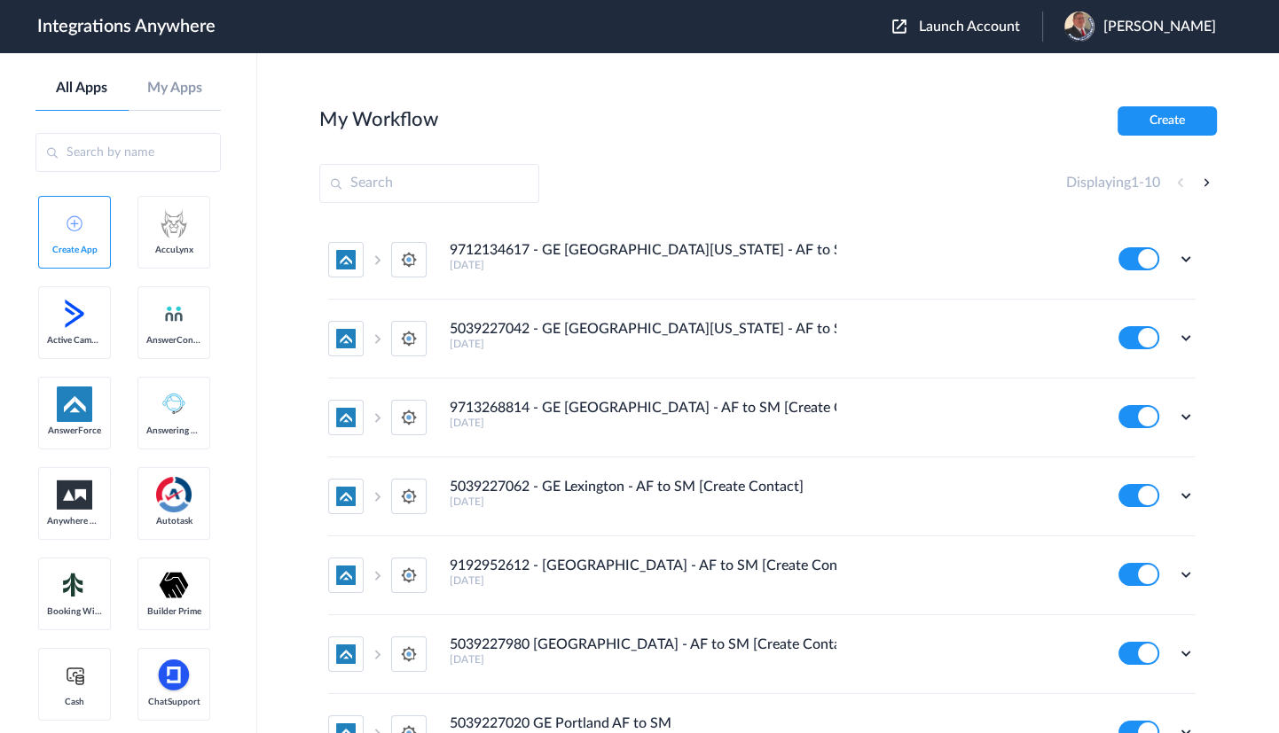
click at [657, 150] on section "My Workflow Create Displaying 1 - 10 9712134617 - [GEOGRAPHIC_DATA][US_STATE] -…" at bounding box center [767, 446] width 897 height 680
